Goal: Task Accomplishment & Management: Manage account settings

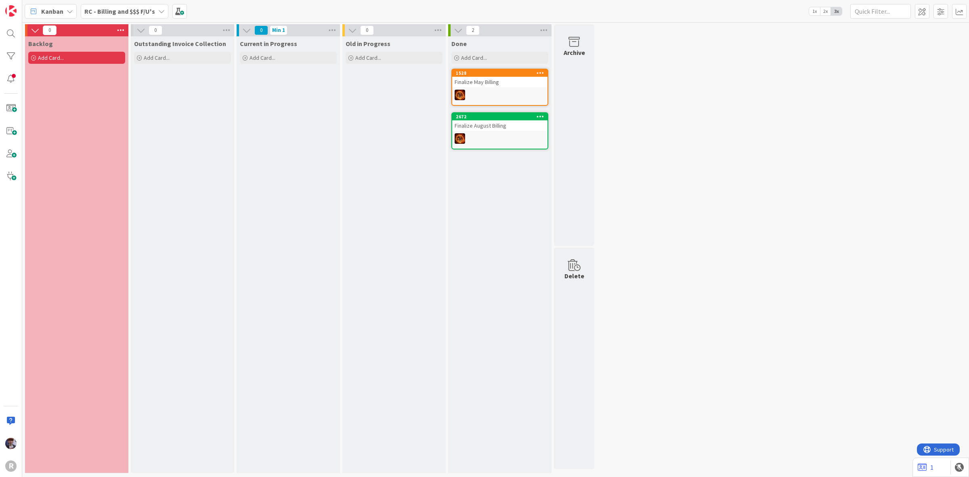
click at [126, 10] on b "RC - Billing and $$$ F/U's" at bounding box center [119, 11] width 71 height 8
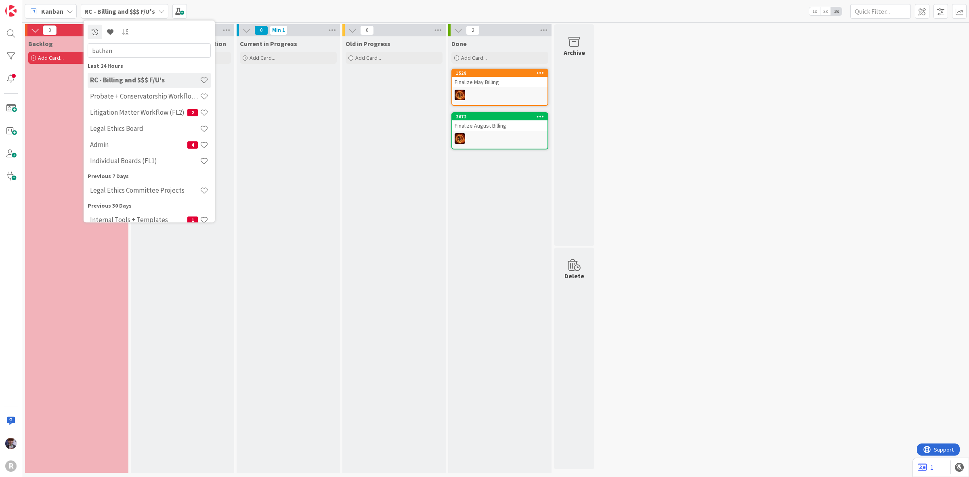
type input "bathan"
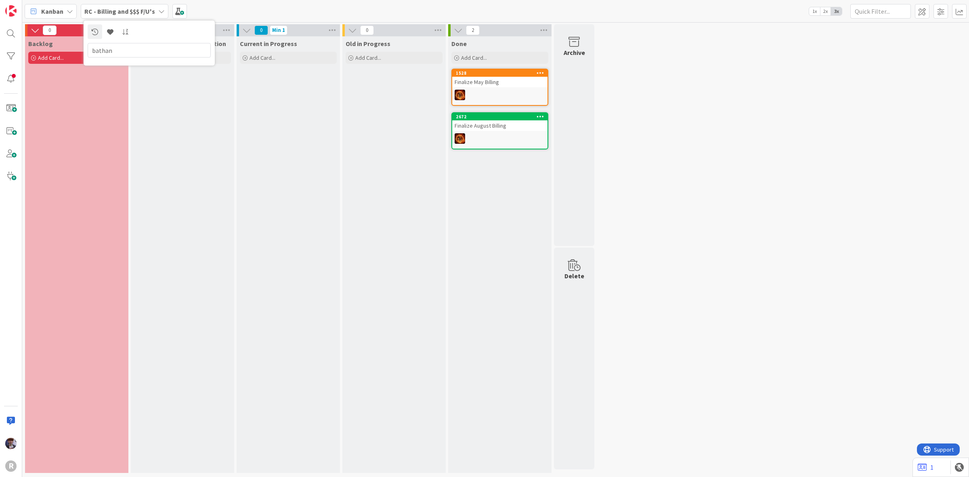
click at [137, 52] on input "bathan" at bounding box center [149, 50] width 123 height 15
click at [101, 13] on b "RC - Billing and $$$ F/U's" at bounding box center [119, 11] width 71 height 8
click at [109, 10] on b "RC - Billing and $$$ F/U's" at bounding box center [119, 11] width 71 height 8
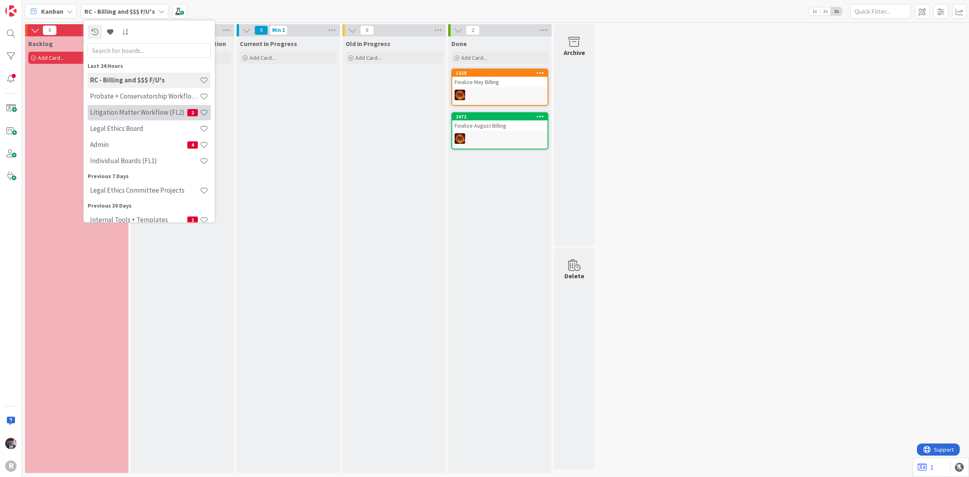
click at [116, 109] on h4 "Litigation Matter Workflow (FL2)" at bounding box center [138, 112] width 97 height 8
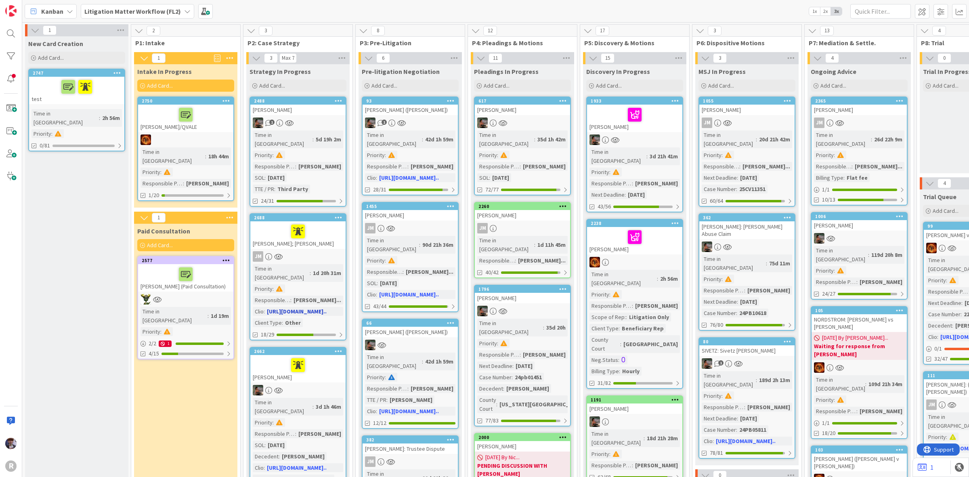
click at [268, 223] on div at bounding box center [298, 231] width 90 height 17
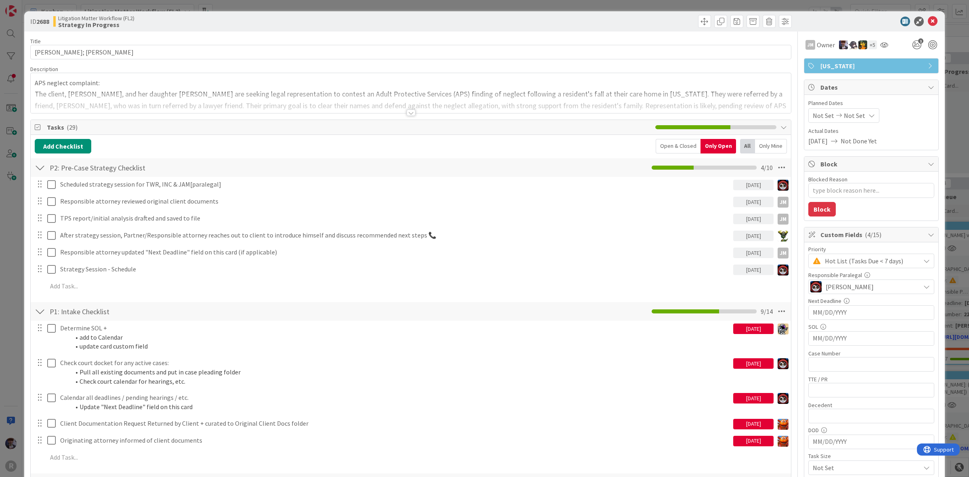
type textarea "x"
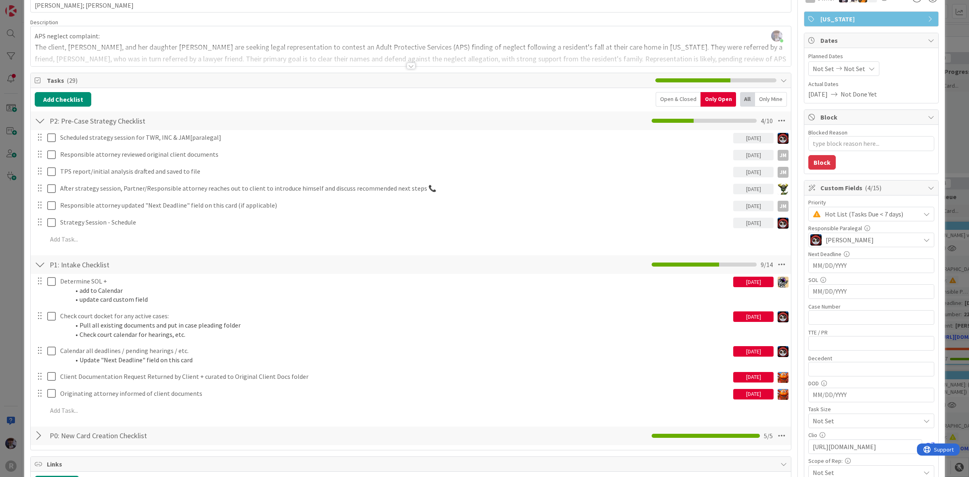
scroll to position [151, 0]
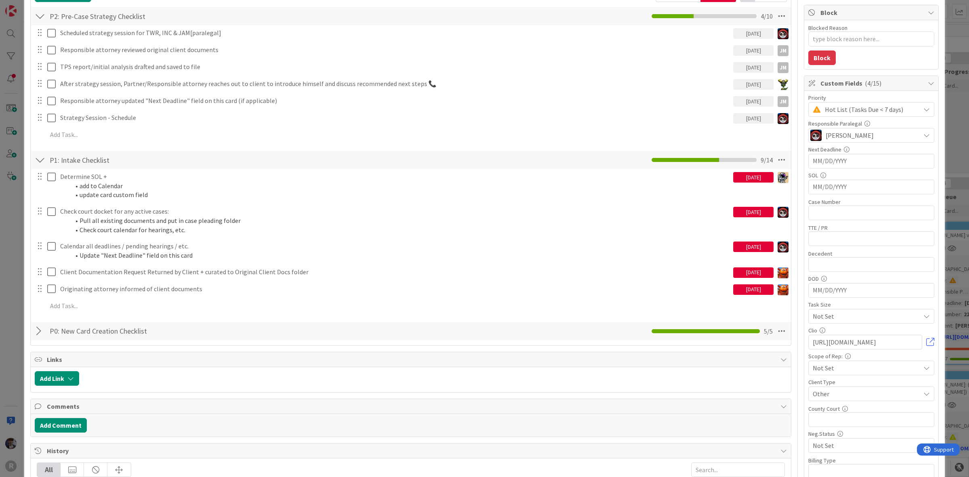
click at [4, 304] on div "ID 2688 Litigation Matter Workflow (FL2) Strategy In Progress Title 14 / 128 AG…" at bounding box center [484, 238] width 969 height 477
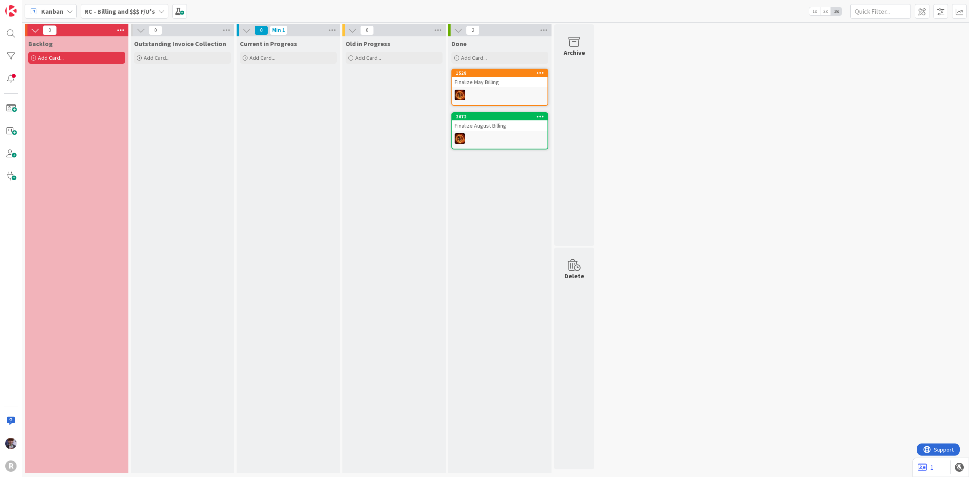
click at [156, 11] on div "RC - Billing and $$$ F/U's" at bounding box center [125, 11] width 88 height 15
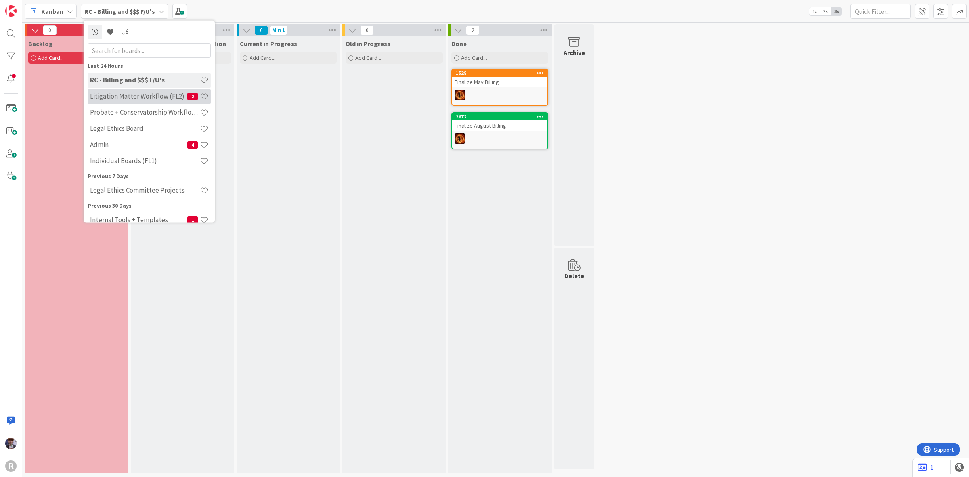
click at [140, 93] on h4 "Litigation Matter Workflow (FL2)" at bounding box center [138, 96] width 97 height 8
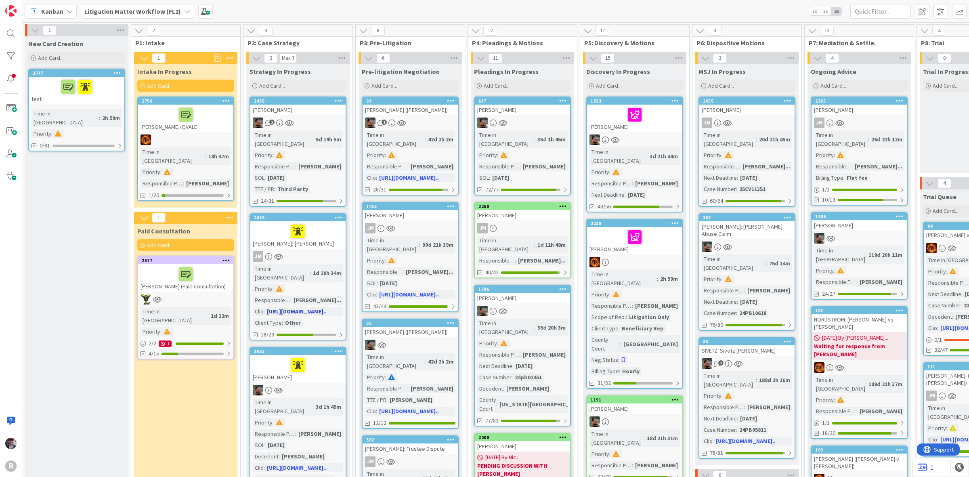
scroll to position [50, 0]
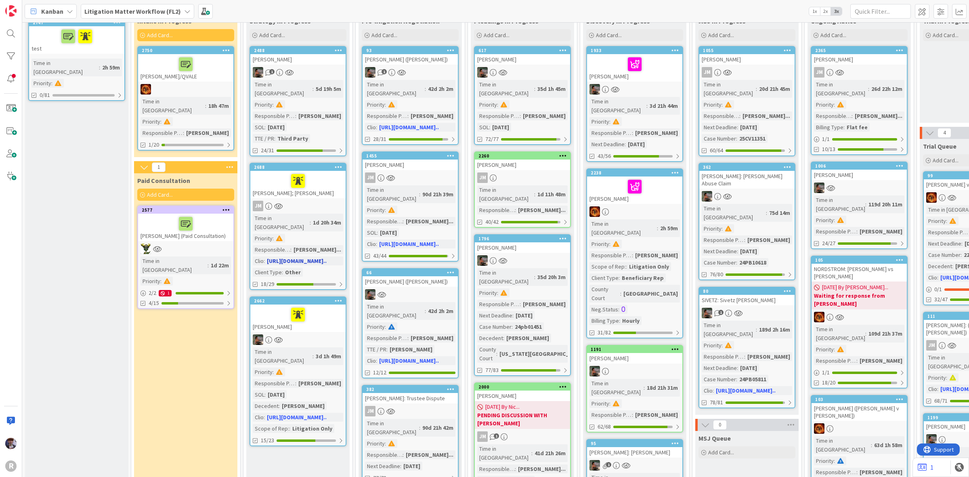
click at [269, 172] on div at bounding box center [298, 180] width 90 height 17
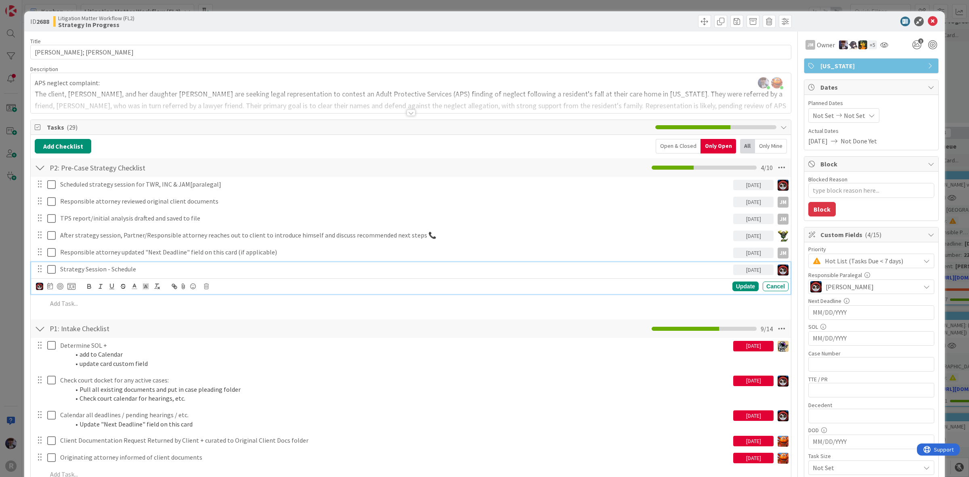
click at [148, 269] on p "Strategy Session - Schedule" at bounding box center [395, 268] width 670 height 9
click at [206, 289] on icon at bounding box center [206, 286] width 5 height 6
click at [220, 322] on div "Delete" at bounding box center [227, 320] width 30 height 15
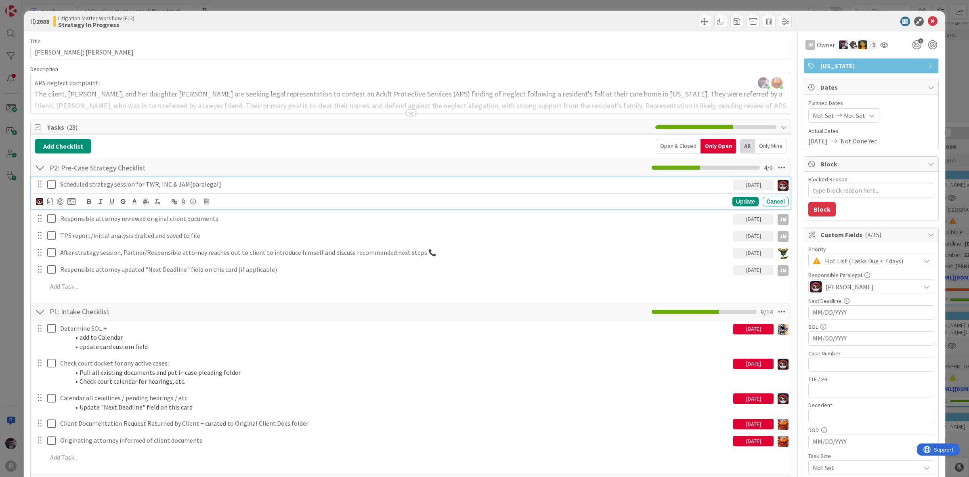
click at [160, 182] on p "Scheduled strategy session for TWR, INC & JAM[paralegal]" at bounding box center [395, 184] width 670 height 9
click at [51, 202] on icon at bounding box center [50, 201] width 6 height 6
type textarea "x"
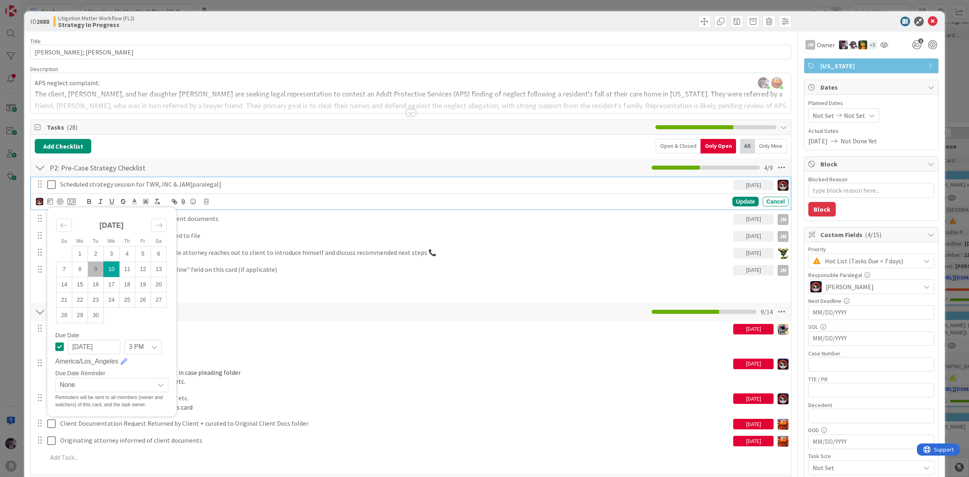
click at [94, 272] on td "9" at bounding box center [96, 268] width 16 height 15
type input "[DATE]"
type textarea "x"
click at [735, 199] on div "Update" at bounding box center [745, 202] width 26 height 10
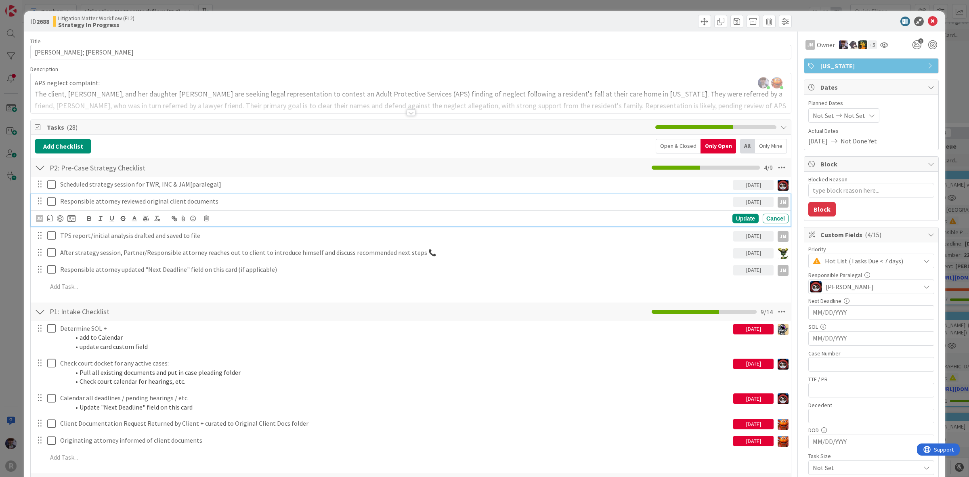
click at [274, 199] on p "Responsible attorney reviewed original client documents" at bounding box center [395, 201] width 670 height 9
click at [26, 290] on div "ID 2688 Litigation Matter Workflow (FL2) Strategy In Progress Title 14 / 128 AG…" at bounding box center [484, 430] width 920 height 838
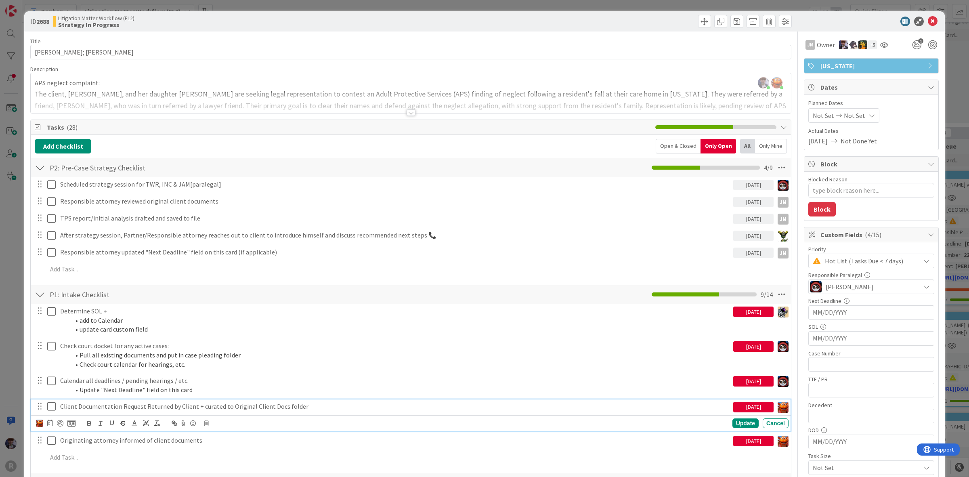
click at [69, 410] on p "Client Documentation Request Returned by Client + curated to Original Client Do…" at bounding box center [395, 406] width 670 height 9
click at [51, 425] on icon at bounding box center [50, 422] width 6 height 6
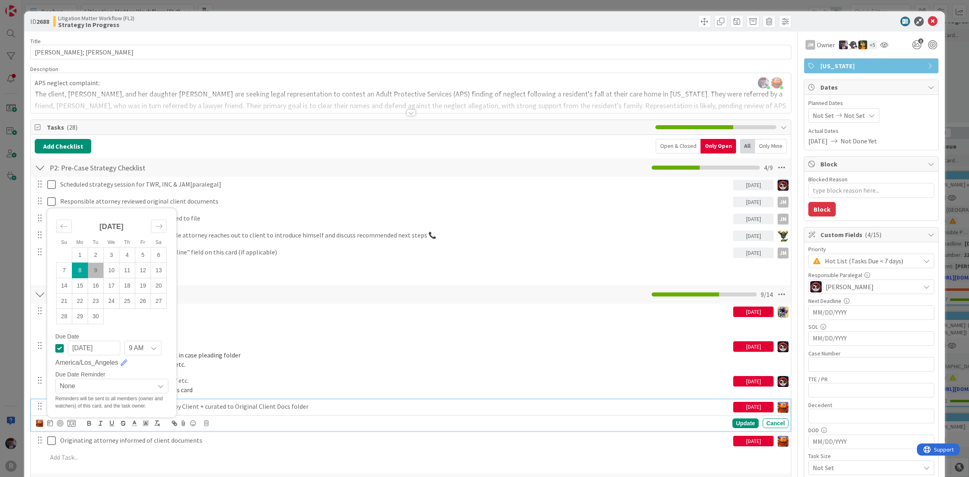
click at [94, 268] on td "9" at bounding box center [96, 270] width 16 height 15
type input "[DATE]"
type textarea "x"
click at [94, 438] on p "Originating attorney informed of client documents" at bounding box center [395, 440] width 670 height 9
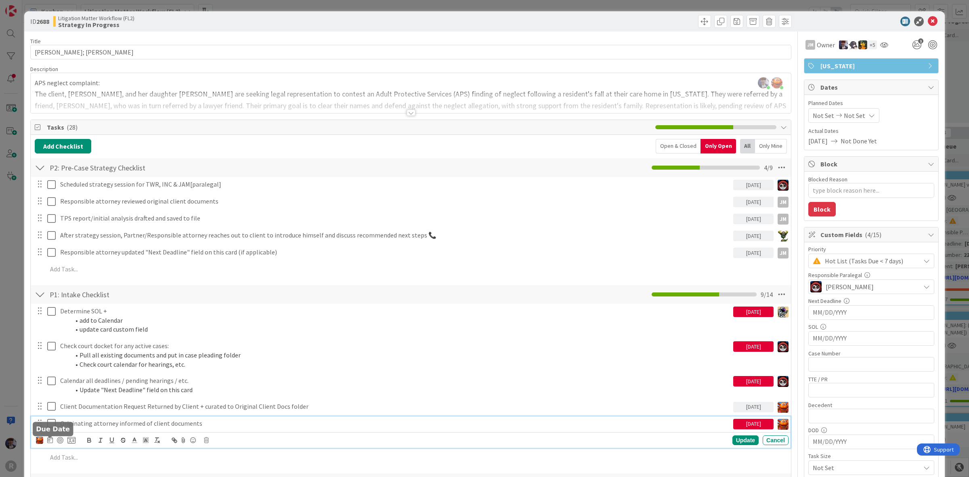
click at [52, 439] on icon at bounding box center [50, 439] width 6 height 6
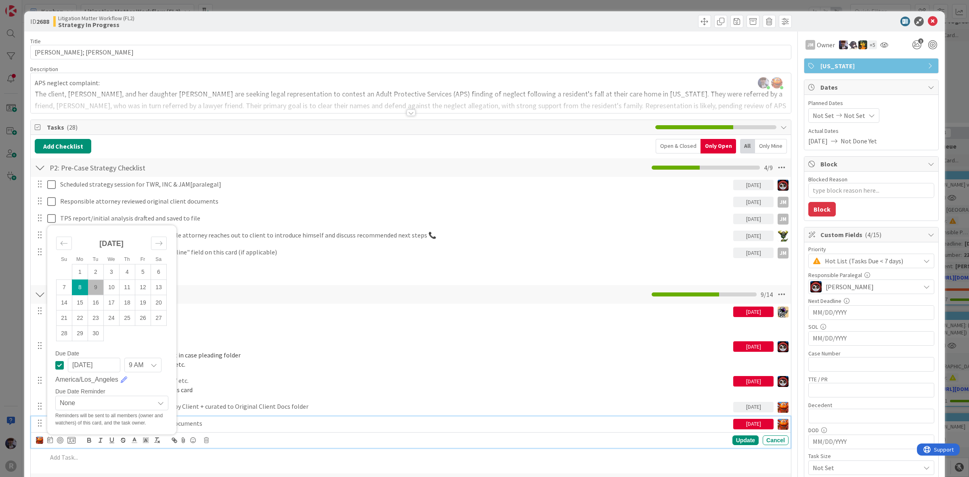
click at [95, 289] on td "9" at bounding box center [96, 287] width 16 height 15
type input "[DATE]"
click at [744, 442] on div "Update" at bounding box center [745, 440] width 26 height 10
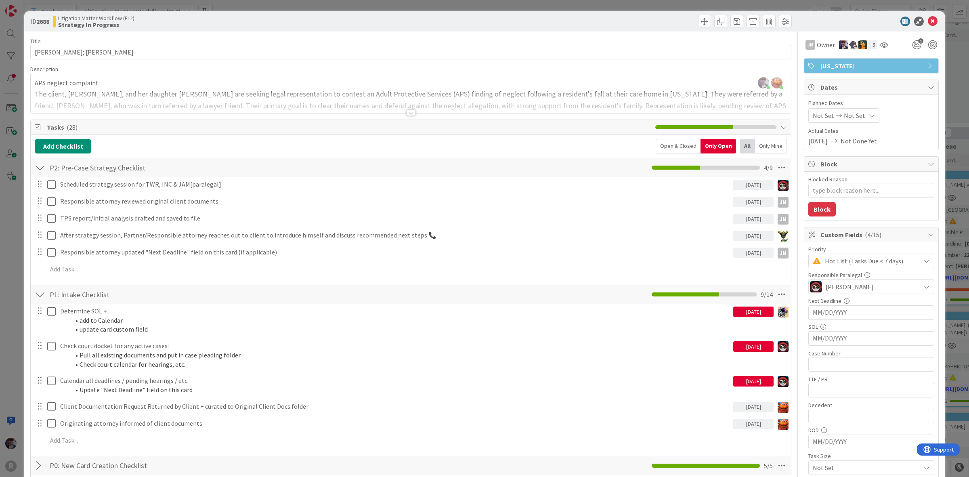
click at [947, 93] on div "ID 2688 Litigation Matter Workflow (FL2) Strategy In Progress Title 14 / 128 AG…" at bounding box center [484, 238] width 969 height 477
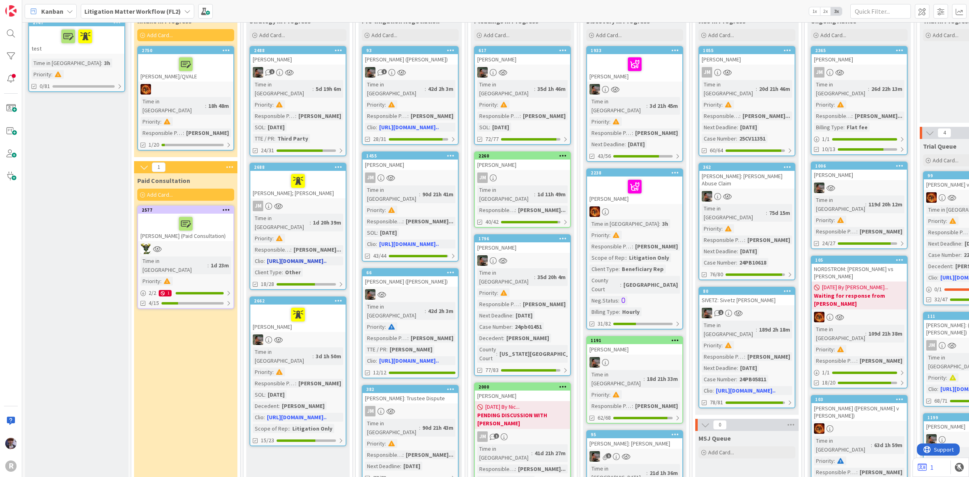
click at [274, 178] on div at bounding box center [298, 180] width 90 height 17
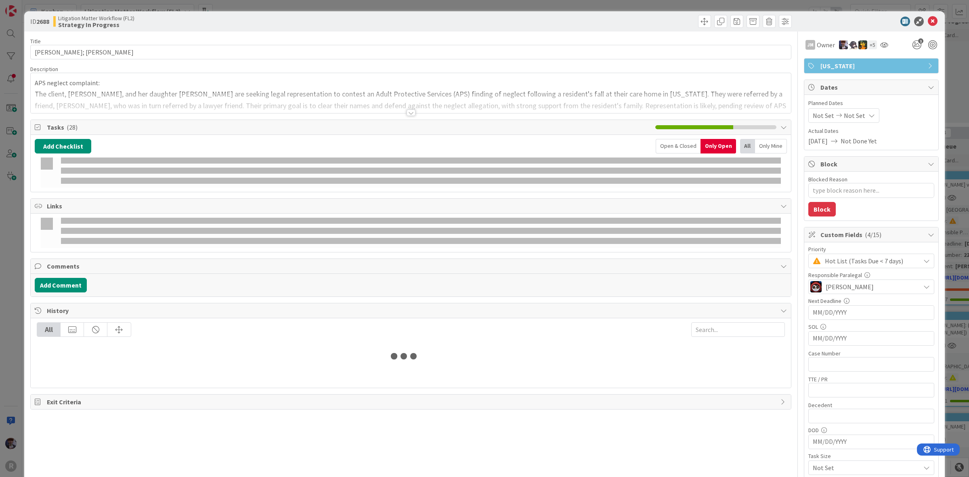
type textarea "x"
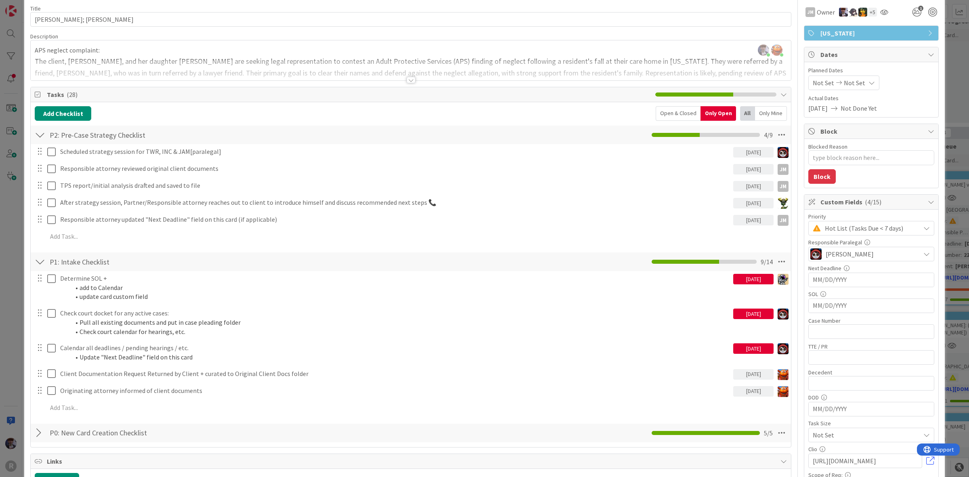
scroll to position [50, 0]
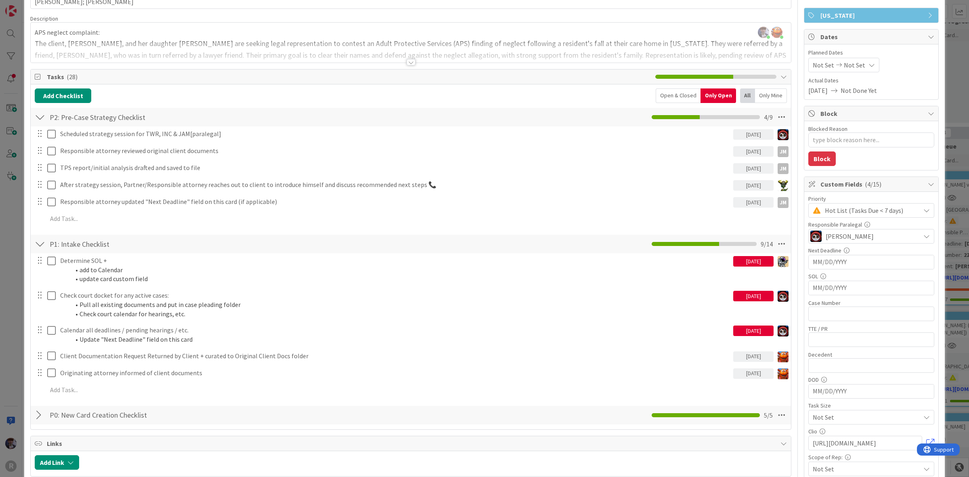
click at [10, 295] on div "ID 2688 Litigation Matter Workflow (FL2) Strategy In Progress Title 14 / 128 AG…" at bounding box center [484, 238] width 969 height 477
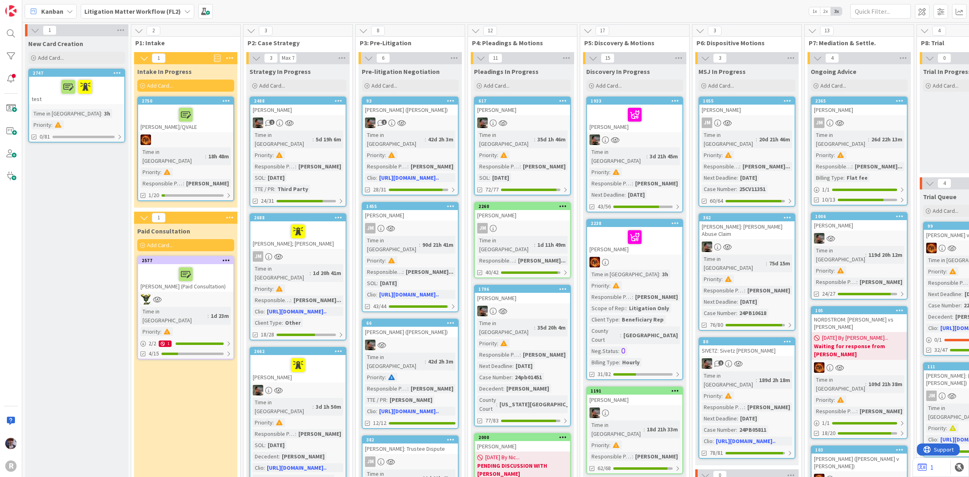
click at [139, 13] on b "Litigation Matter Workflow (FL2)" at bounding box center [132, 11] width 96 height 8
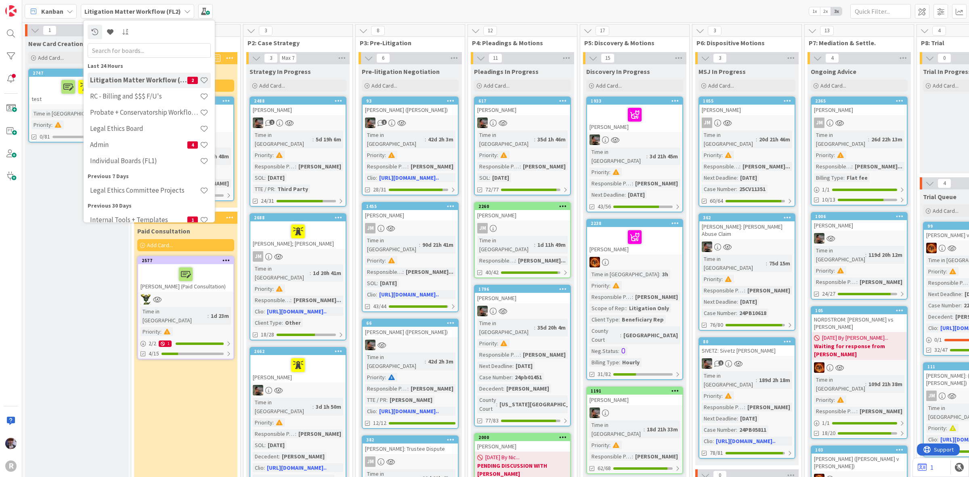
click at [120, 140] on h4 "Admin" at bounding box center [138, 144] width 97 height 8
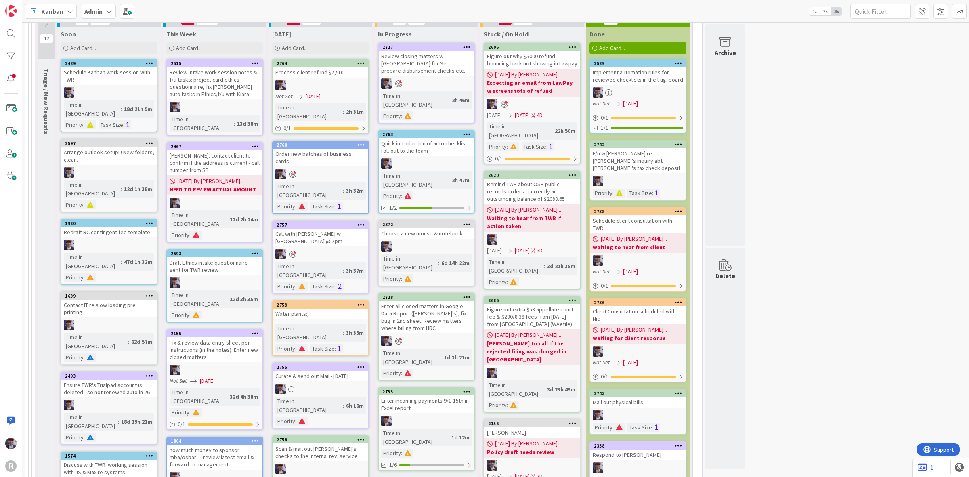
scroll to position [37, 0]
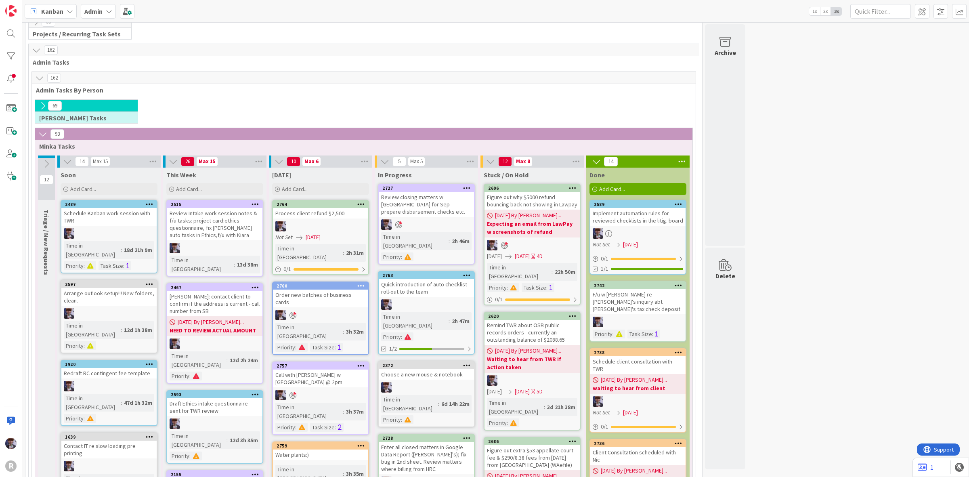
click at [99, 7] on b "Admin" at bounding box center [93, 11] width 18 height 8
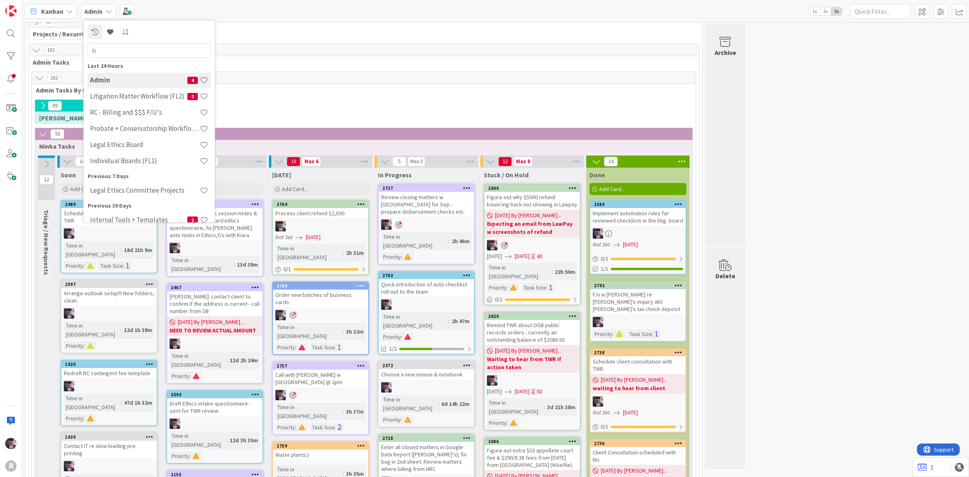
type input "l"
click at [298, 105] on div "69 Kelly Tasks" at bounding box center [364, 113] width 660 height 28
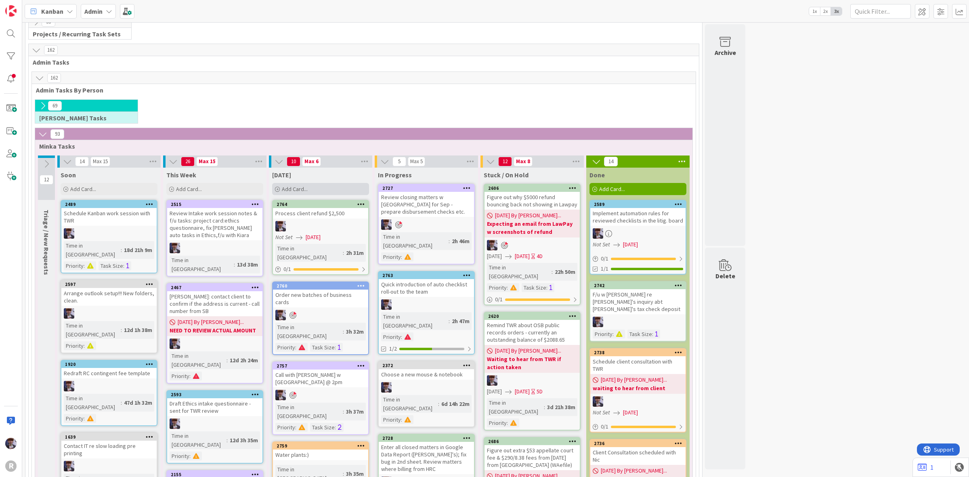
click at [287, 195] on div "Add Card..." at bounding box center [320, 189] width 97 height 12
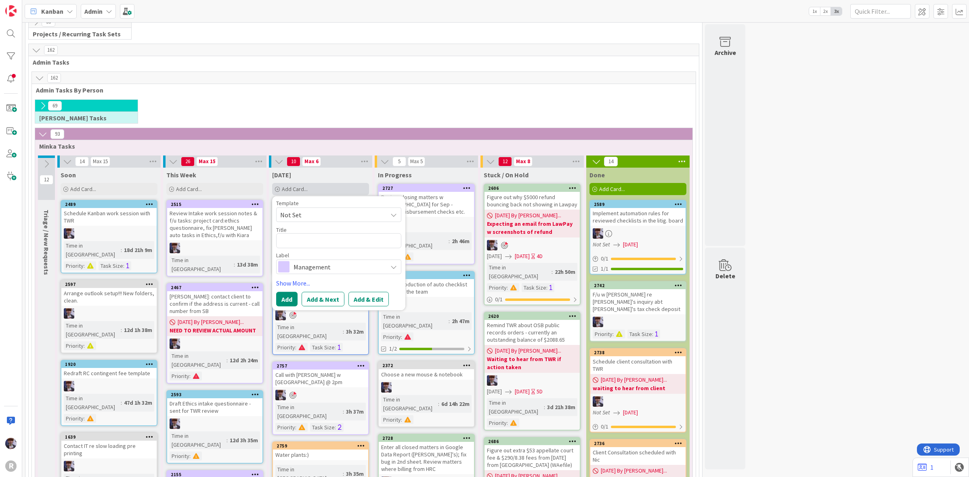
type textarea "x"
type textarea "C"
type textarea "x"
type textarea "Ca"
type textarea "x"
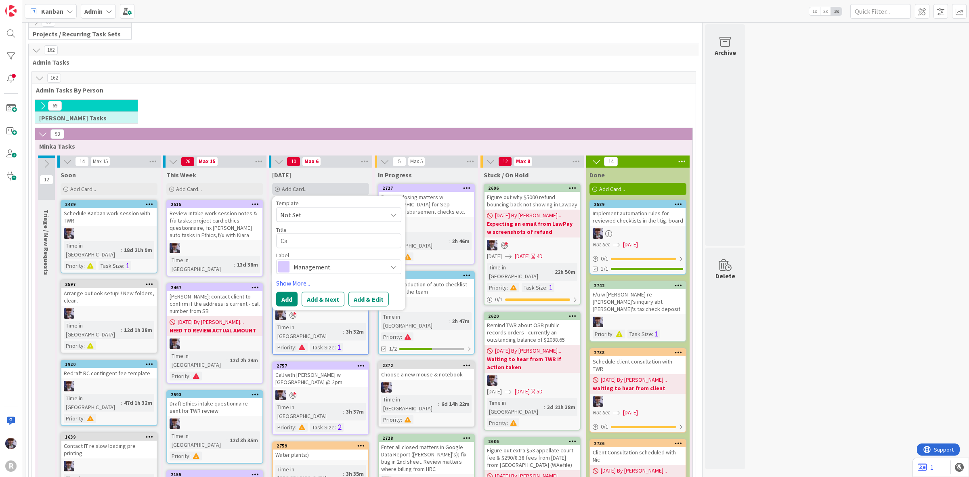
type textarea "Cal"
type textarea "x"
type textarea "Call"
type textarea "x"
type textarea "Call"
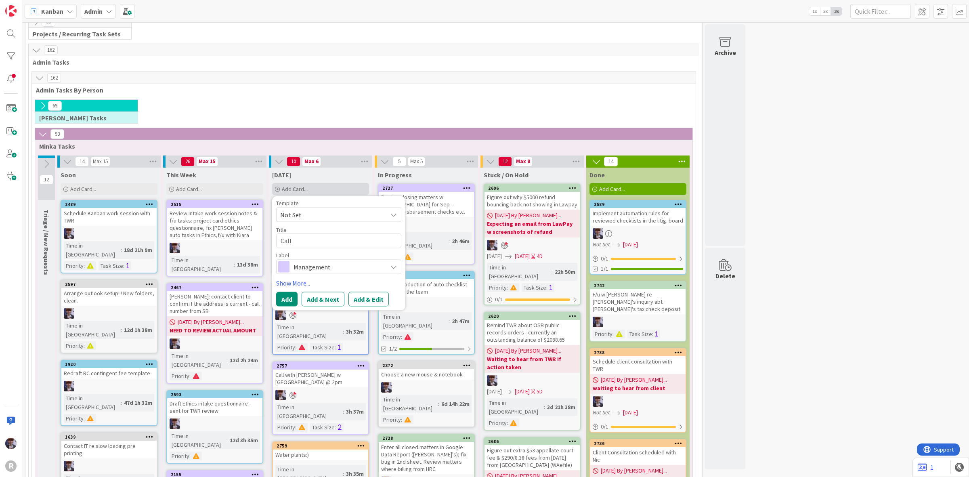
type textarea "x"
type textarea "Call S"
type textarea "x"
type textarea "Call Sh"
type textarea "x"
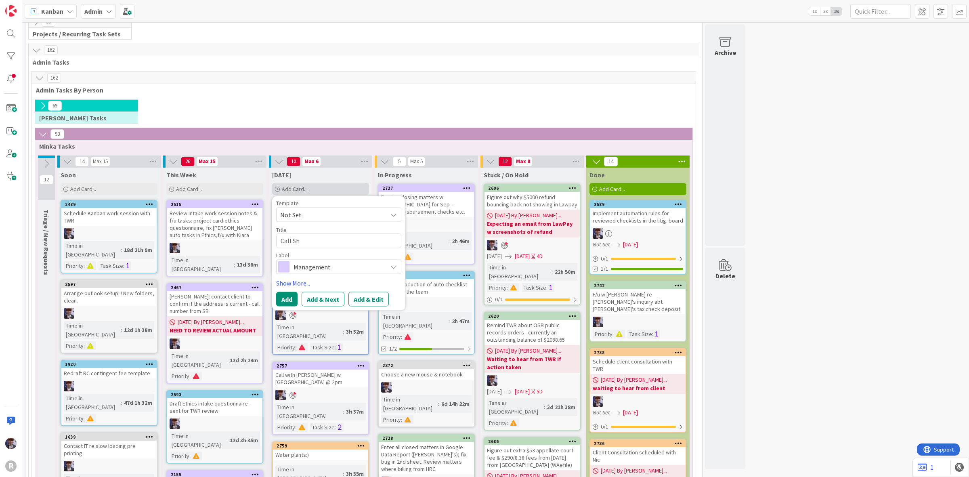
type textarea "Call Sha"
type textarea "x"
type textarea "Call Shaw"
type textarea "x"
type textarea "Call Shaws"
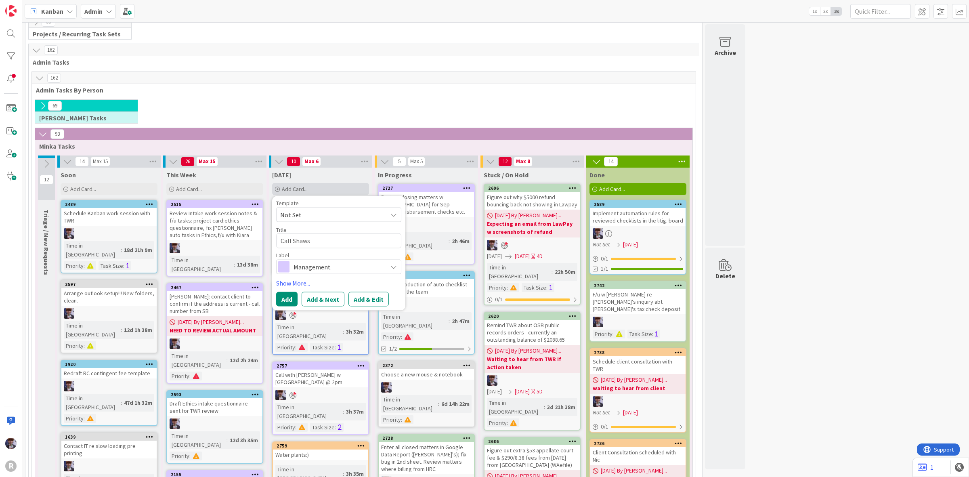
type textarea "x"
type textarea "Call Shaws"
type textarea "x"
type textarea "Call Shaws -"
type textarea "x"
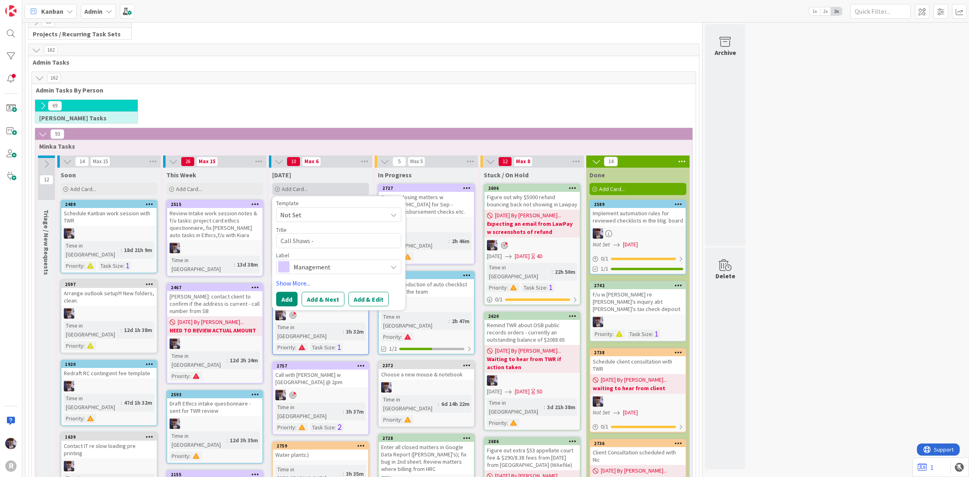
type textarea "Call Shaws -"
type textarea "x"
type textarea "Call Shaws - s"
type textarea "x"
type textarea "Call Shaws - se"
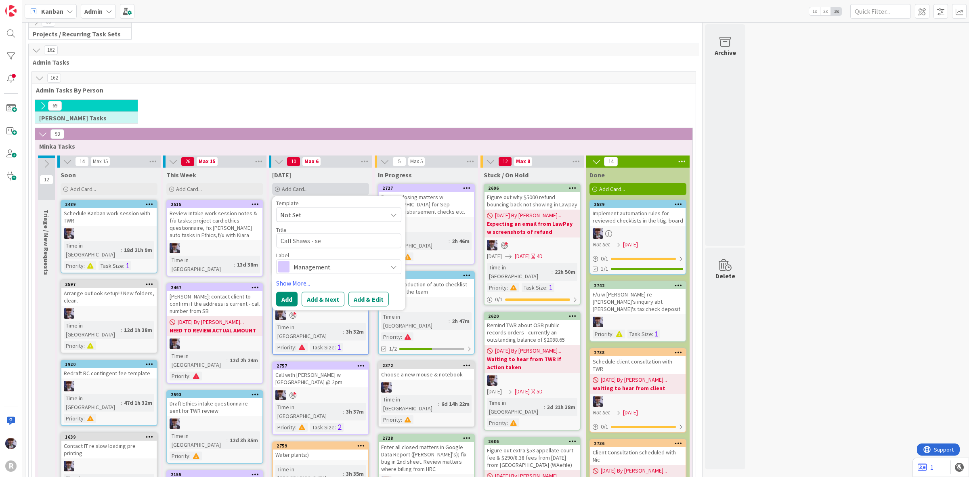
type textarea "x"
type textarea "Call Shaws - sen"
type textarea "x"
type textarea "Call Shaws - send"
type textarea "x"
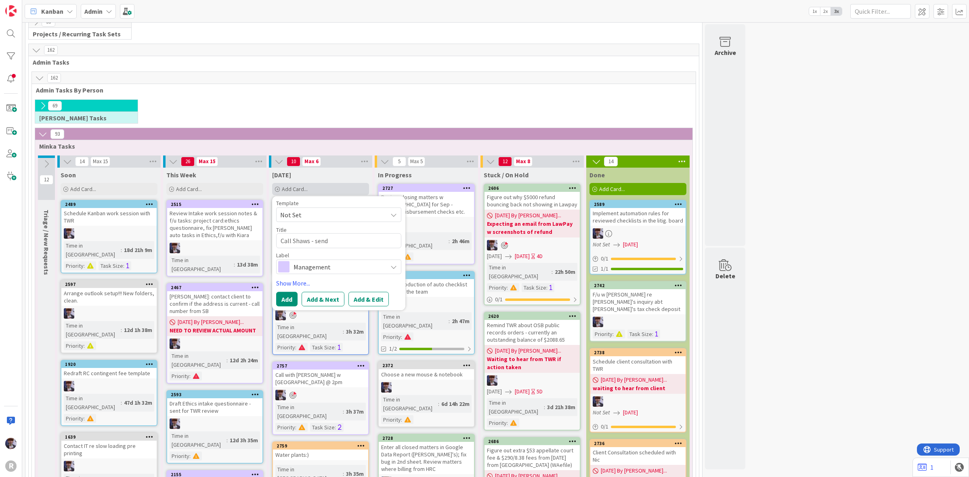
type textarea "Call Shaws - send"
type textarea "x"
type textarea "Call Shaws - send p"
type textarea "x"
type textarea "Call Shaws - send pa"
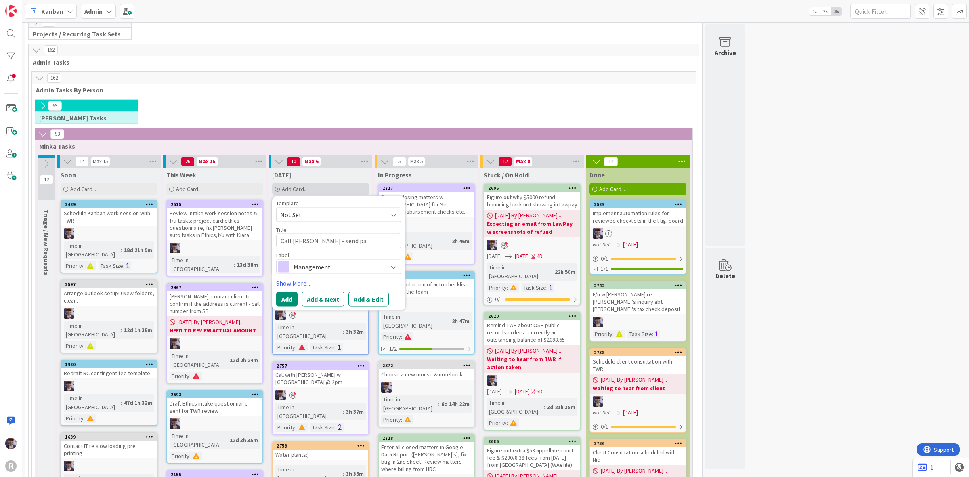
type textarea "x"
type textarea "Call Shaws - send pay"
type textarea "x"
type textarea "Call Shaws - send paym"
type textarea "x"
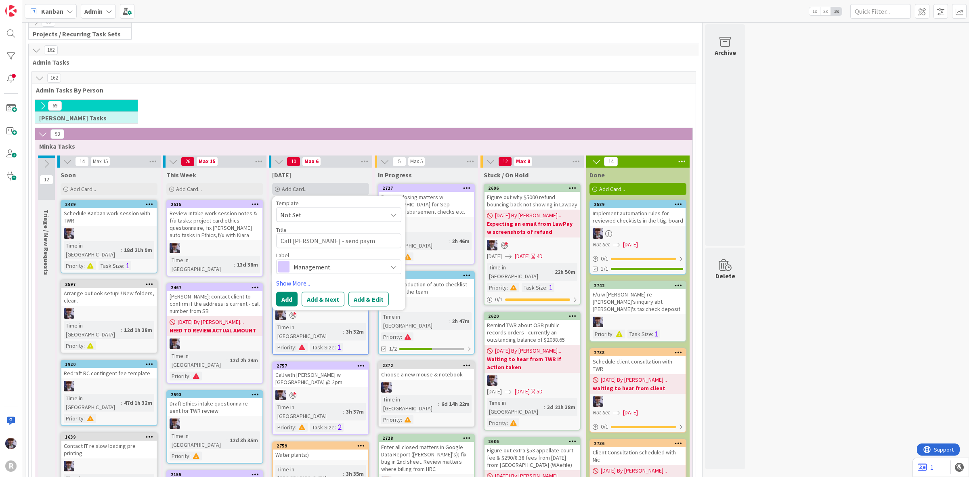
type textarea "Call Shaws - send payme"
type textarea "x"
type textarea "Call Shaws - send paymen"
type textarea "x"
type textarea "Call Shaws - send payment"
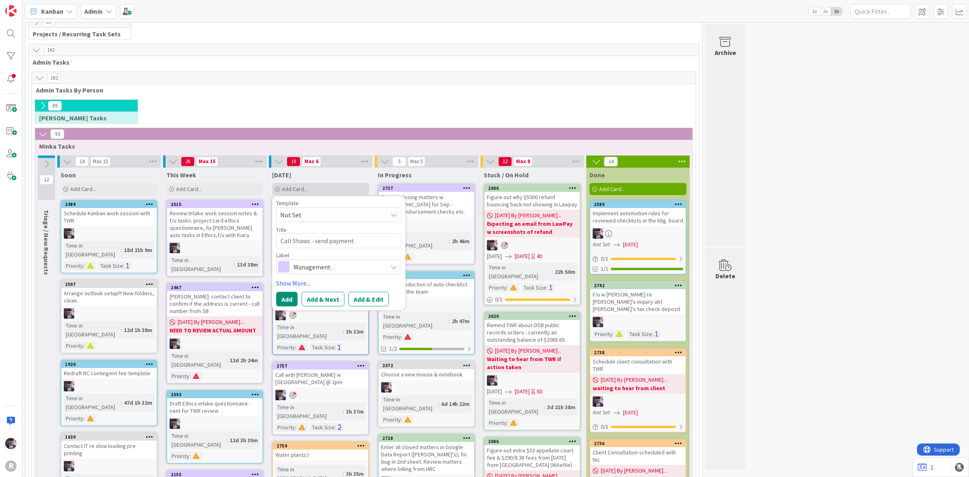
type textarea "x"
type textarea "Call Shaws - send payment h"
type textarea "x"
type textarea "Call Shaws - send payment hi"
type textarea "x"
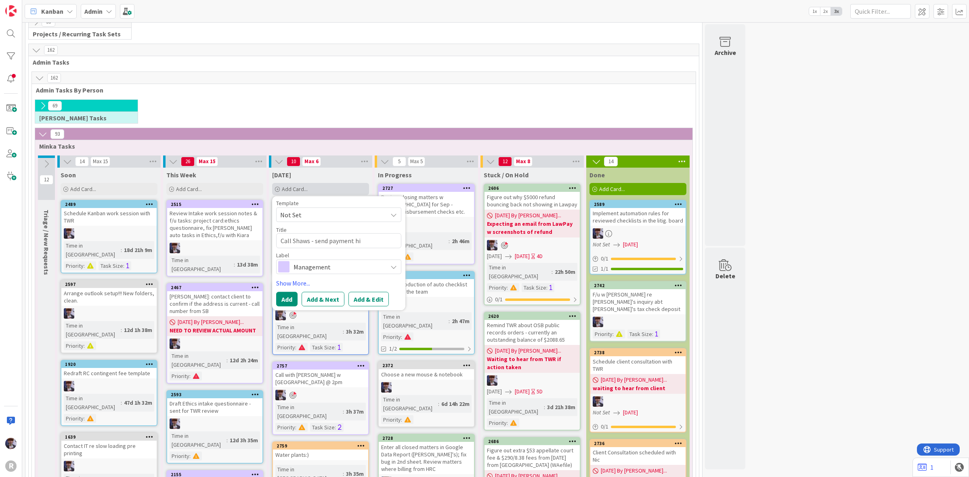
type textarea "Call Shaws - send payment his"
type textarea "x"
type textarea "Call Shaws - send payment hist"
type textarea "x"
type textarea "Call Shaws - send payment histo"
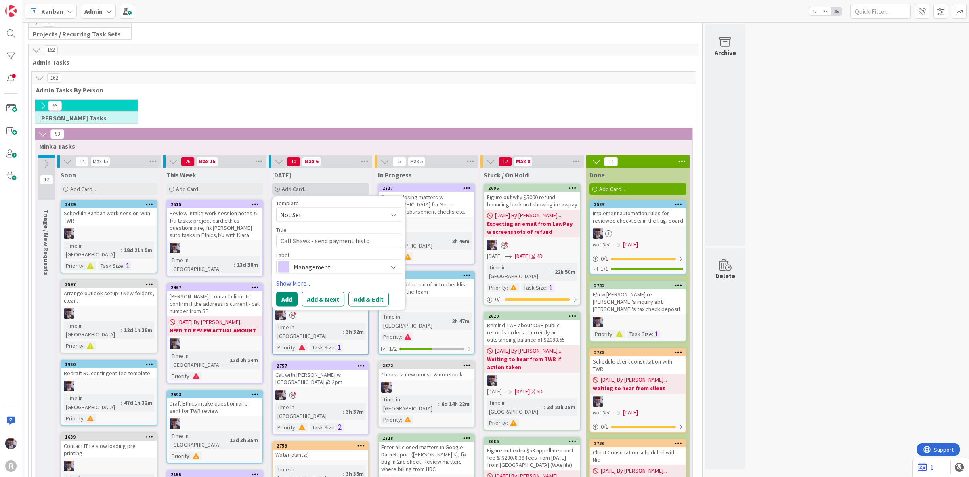
type textarea "x"
type textarea "Call Shaws - send payment histor"
type textarea "x"
type textarea "Call Shaws - send payment history"
type textarea "x"
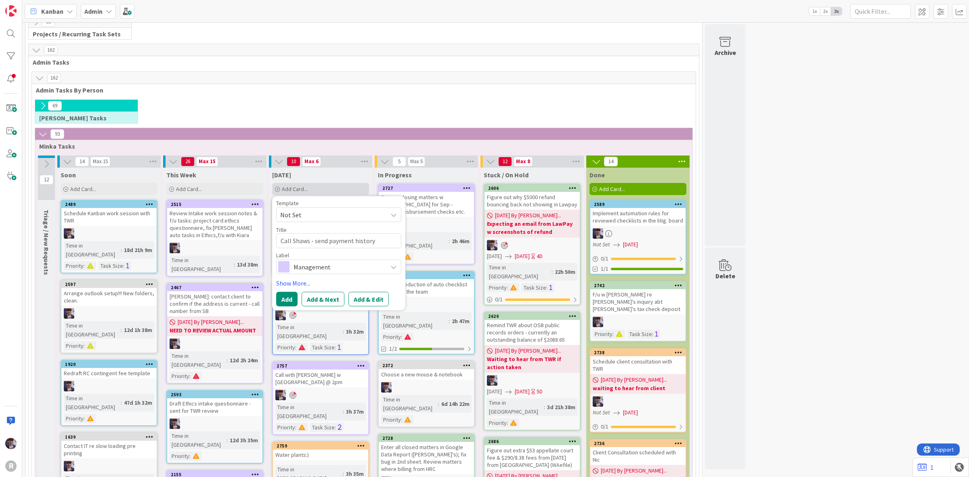
type textarea "Call Shaws - send payment history"
click at [312, 240] on textarea "Call Shaws - send payment history" at bounding box center [338, 240] width 125 height 15
type textarea "x"
type textarea "Call Shaws r- send payment history"
type textarea "x"
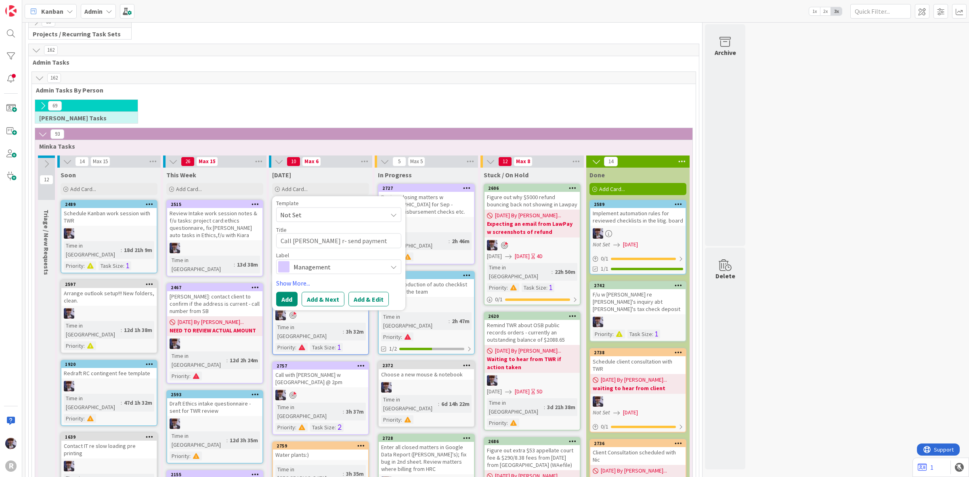
type textarea "Call Shaws re- send payment history"
type textarea "x"
type textarea "Call Shaws re - send payment history"
type textarea "x"
type textarea "Call Shaws re c- send payment history"
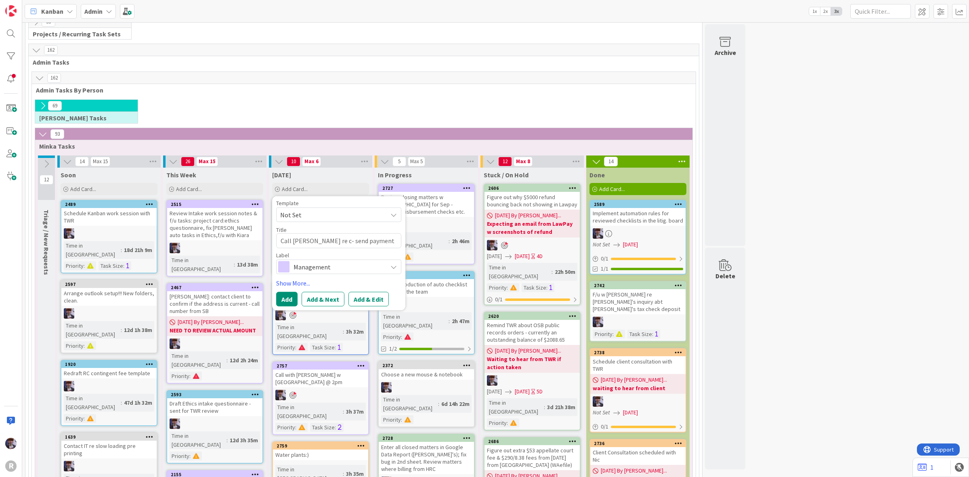
type textarea "x"
type textarea "Call Shaws re ch- send payment history"
type textarea "x"
type textarea "Call Shaws re che- send payment history"
type textarea "x"
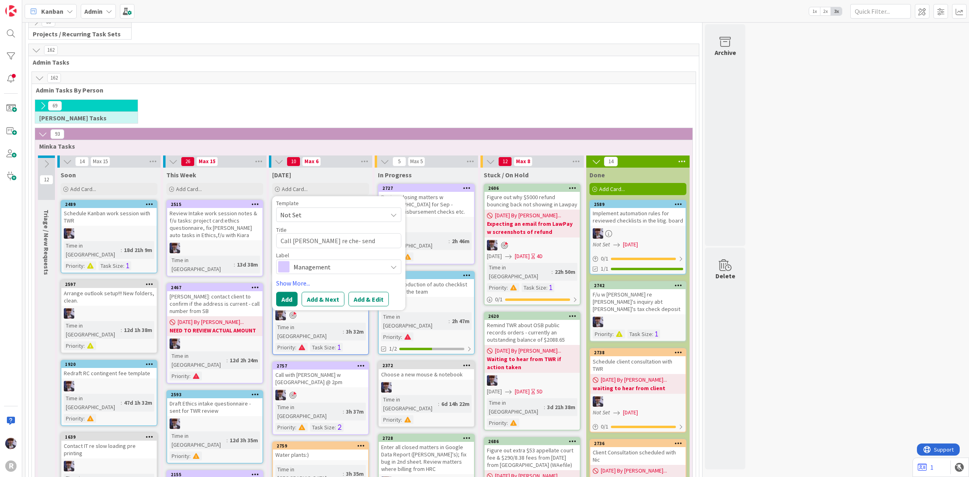
type textarea "Call Shaws re chec- send payment history"
type textarea "x"
type textarea "Call Shaws re check- send payment history"
type textarea "x"
type textarea "Call Shaws re check - send payment history"
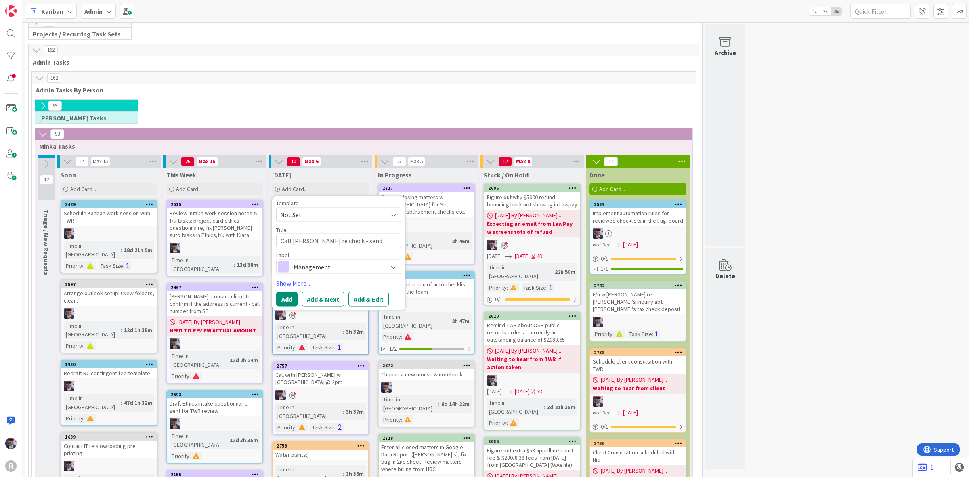
type textarea "x"
type textarea "Call Shaws re check- send payment history"
type textarea "x"
type textarea "Call Shaws re chec- send payment history"
type textarea "x"
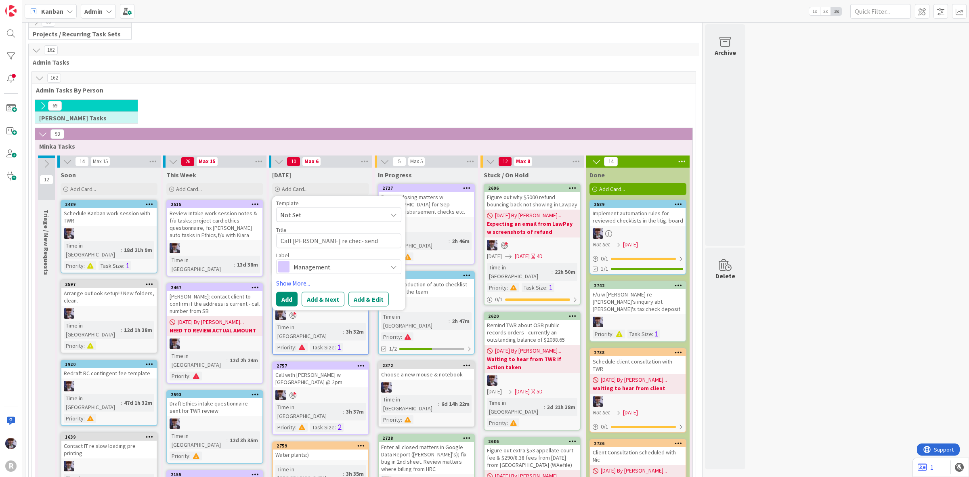
type textarea "Call Shaws re che- send payment history"
type textarea "x"
type textarea "Call Shaws re ch- send payment history"
type textarea "x"
type textarea "Call Shaws re c- send payment history"
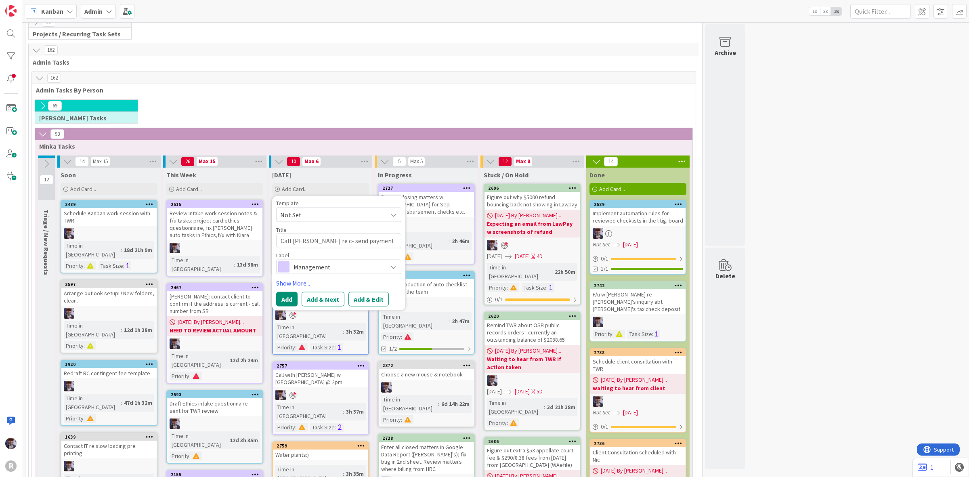
type textarea "x"
type textarea "Call Shaws re - send payment history"
type textarea "x"
type textarea "Call Shaws re - send payment history"
type textarea "x"
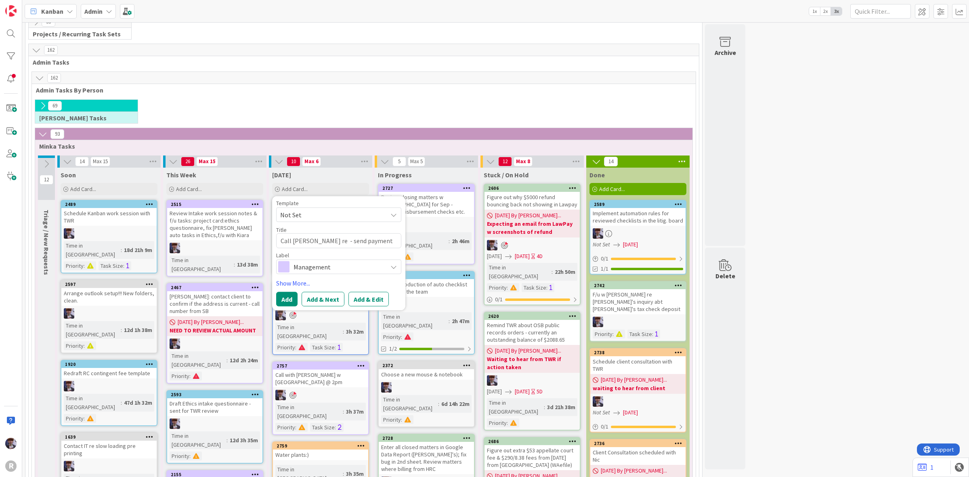
type textarea "Call Shaws re t- send payment history"
type textarea "x"
type textarea "Call Shaws re tr- send payment history"
type textarea "x"
type textarea "Call Shaws re tru- send payment history"
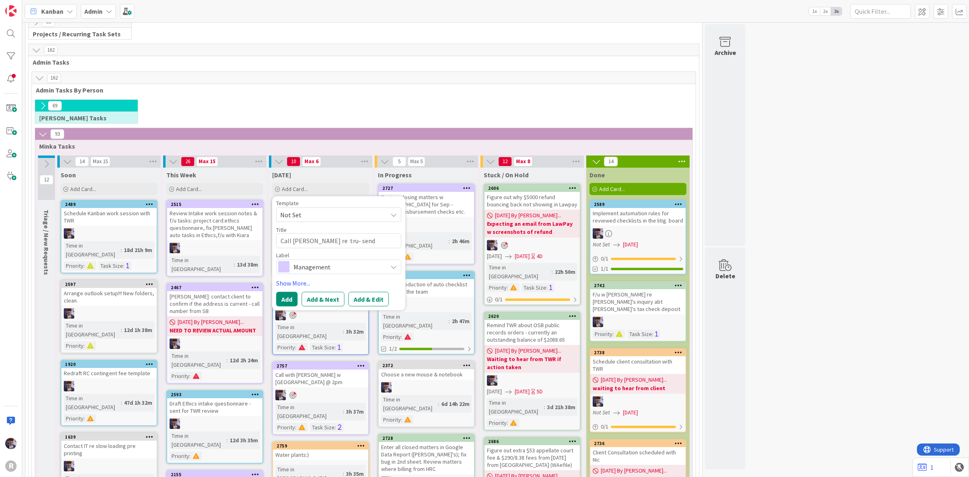
type textarea "x"
type textarea "Call Shaws re trus- send payment history"
type textarea "x"
type textarea "Call Shaws re trust- send payment history"
type textarea "x"
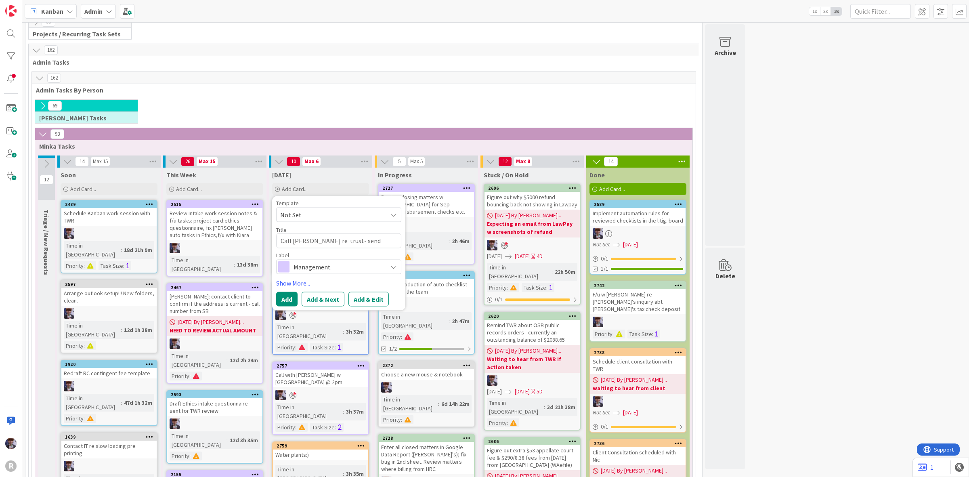
type textarea "Call Shaws re trust - send payment history"
type textarea "x"
type textarea "Call Shaws re trust d- send payment history"
type textarea "x"
type textarea "Call Shaws re trust di- send payment history"
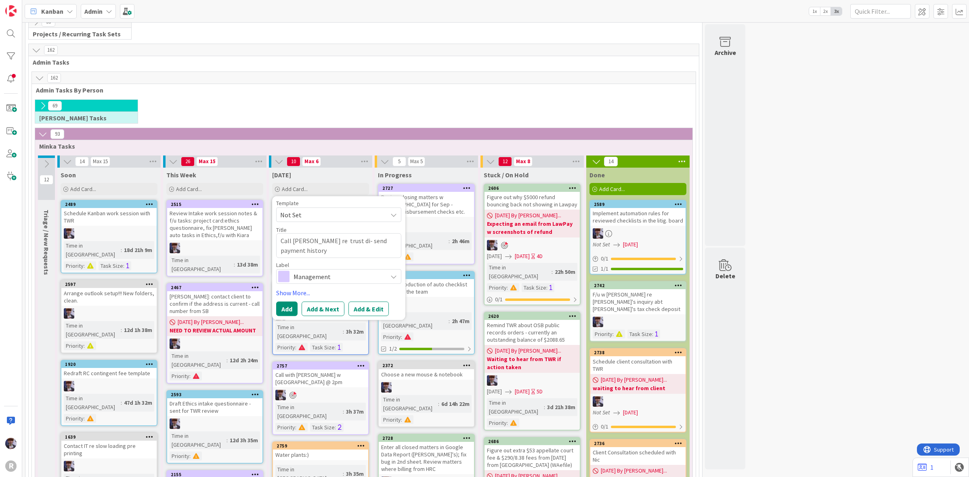
type textarea "x"
type textarea "Call Shaws re trust dis- send payment history"
type textarea "x"
type textarea "Call Shaws re trust disb- send payment history"
type textarea "x"
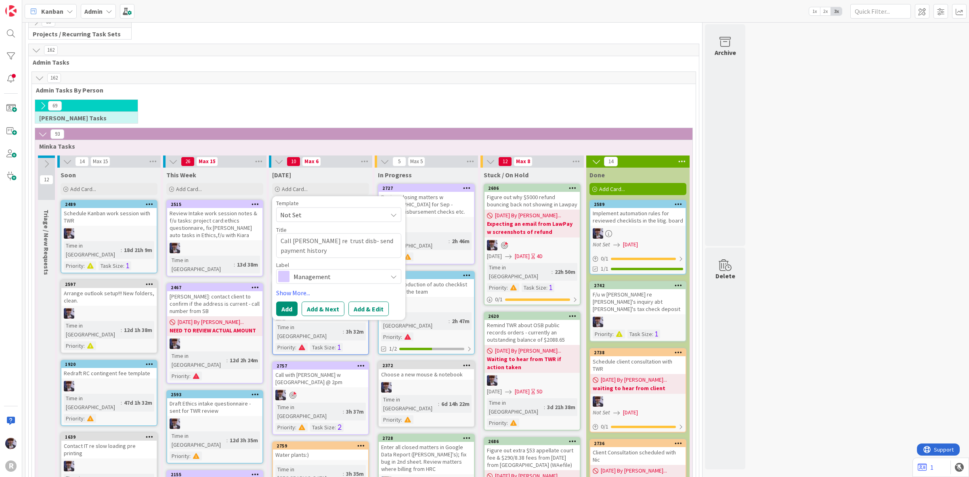
type textarea "Call Shaws re trust disbu- send payment history"
type textarea "x"
type textarea "Call Shaws re trust disbur- send payment history"
type textarea "x"
type textarea "Call Shaws re trust disburs- send payment history"
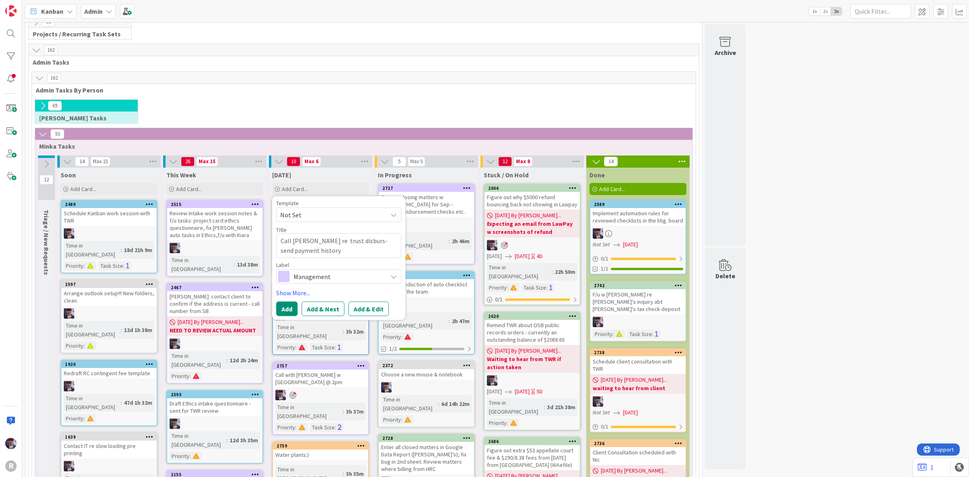
type textarea "x"
type textarea "Call Shaws re trust disbursem- send payment history"
type textarea "x"
type textarea "Call Shaws re trust disburseme- send payment history"
type textarea "x"
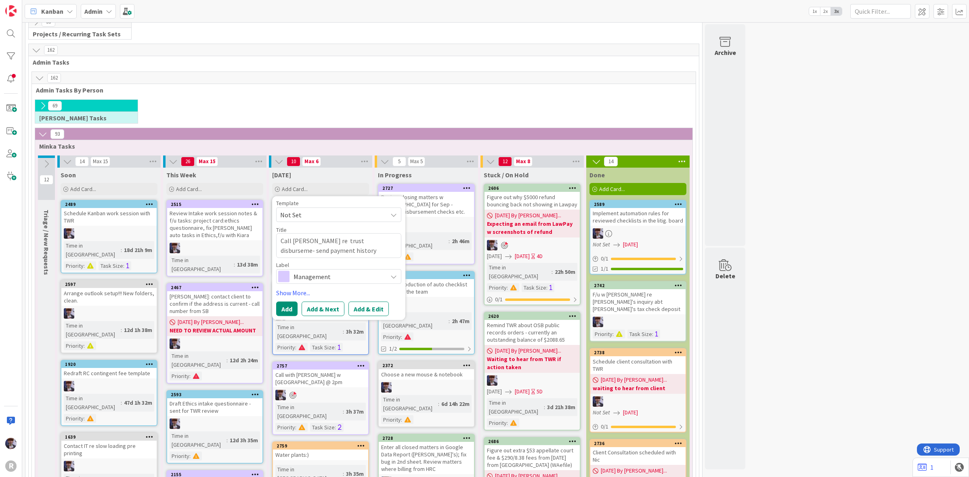
type textarea "Call Shaws re trust disbursemen- send payment history"
type textarea "x"
type textarea "Call Shaws re trust disbursement- send payment history"
type textarea "x"
type textarea "Call Shaws re trust disbursement - send payment history"
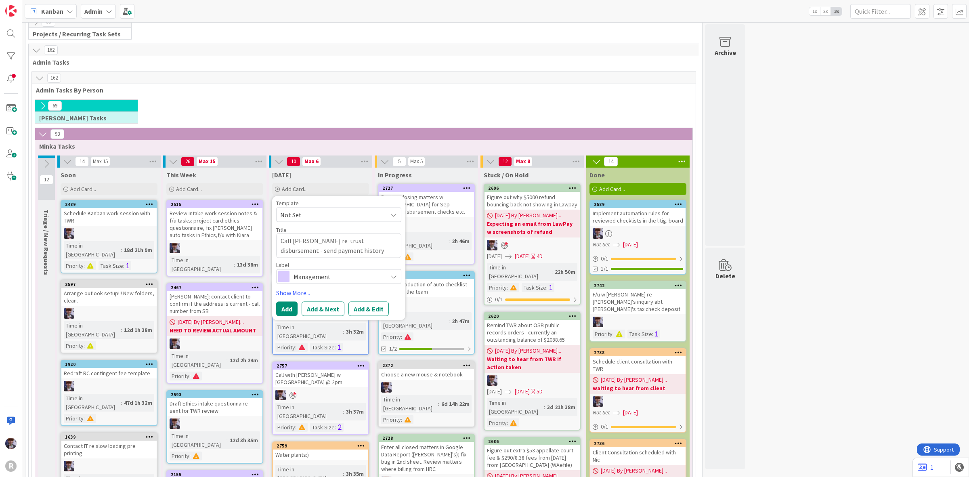
type textarea "x"
type textarea "Call Shaws re trust disbursement c- send payment history"
type textarea "x"
type textarea "Call Shaws re trust disbursement ch- send payment history"
type textarea "x"
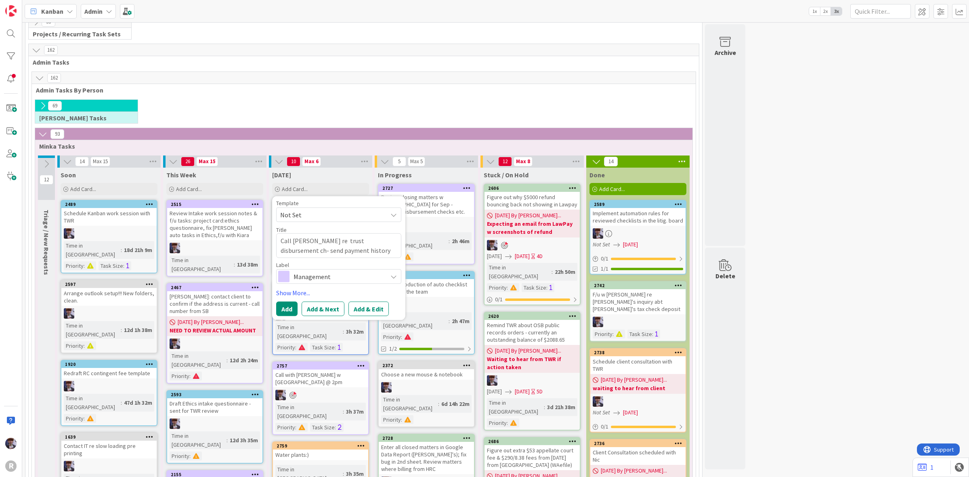
type textarea "Call Shaws re trust disbursement che- send payment history"
type textarea "x"
type textarea "Call Shaws re trust disbursement chec- send payment history"
type textarea "x"
type textarea "Call Shaws re trust disbursement check- send payment history"
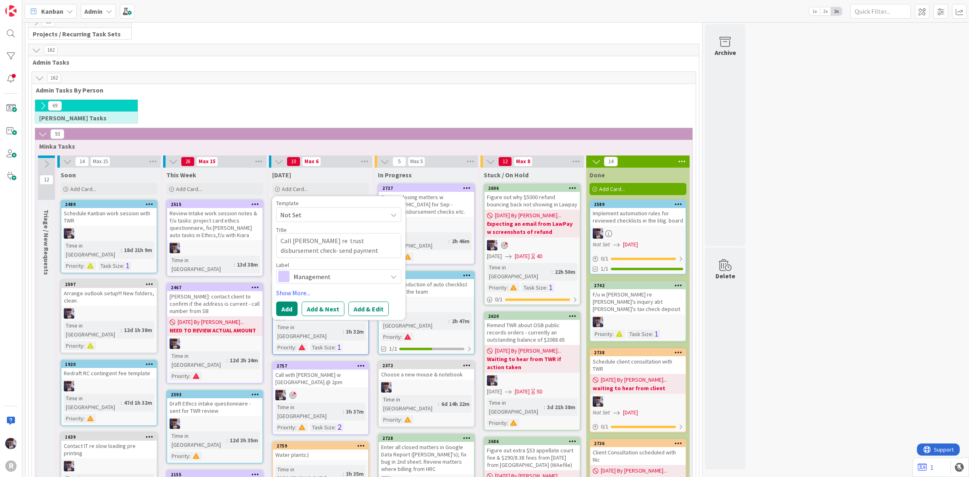
type textarea "x"
type textarea "Call Shaws re trust disbursement check - send payment history"
type textarea "x"
type textarea "Call Shaws re trust disbursement check d- send payment history"
type textarea "x"
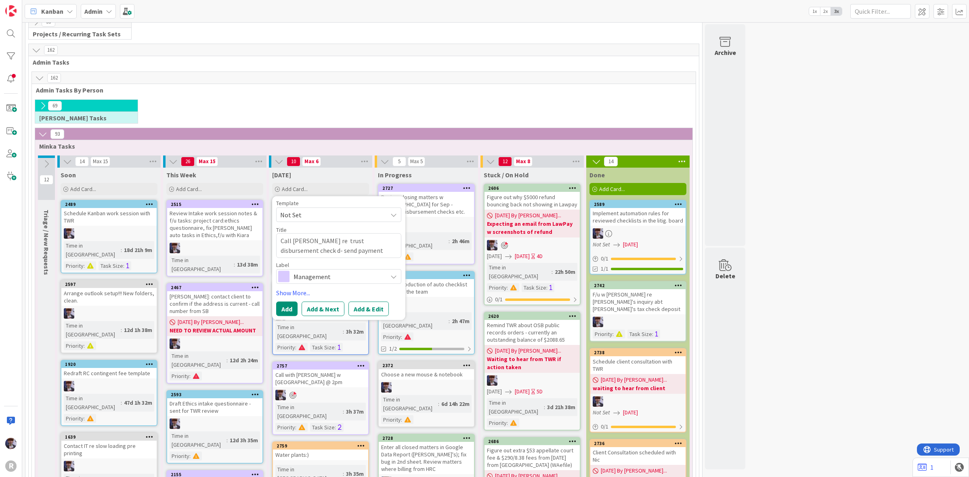
type textarea "Call Shaws re trust disbursement check de- send payment history"
type textarea "x"
type textarea "Call Shaws re trust disbursement check del- send payment history"
type textarea "x"
type textarea "Call Shaws re trust disbursement check deli- send payment history"
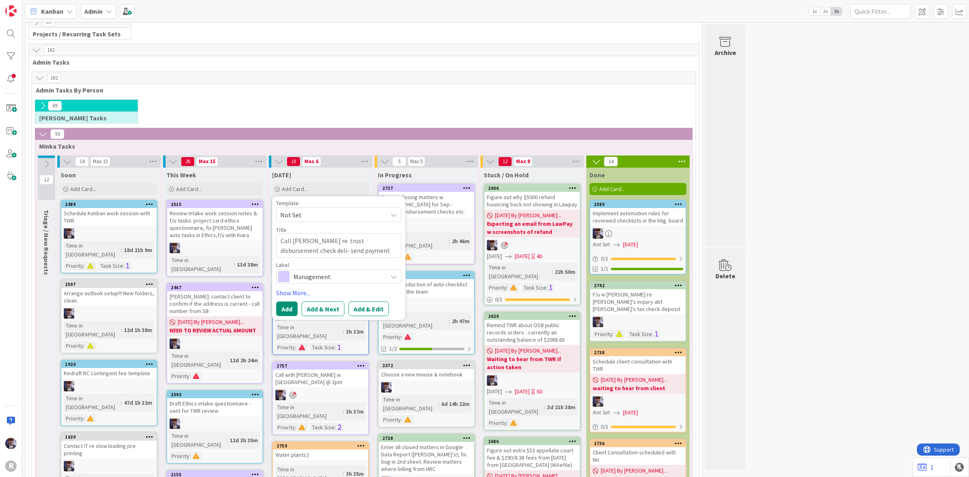
type textarea "x"
type textarea "Call Shaws re trust disbursement check deliv- send payment history"
type textarea "x"
type textarea "Call Shaws re trust disbursement check delive- send payment history"
type textarea "x"
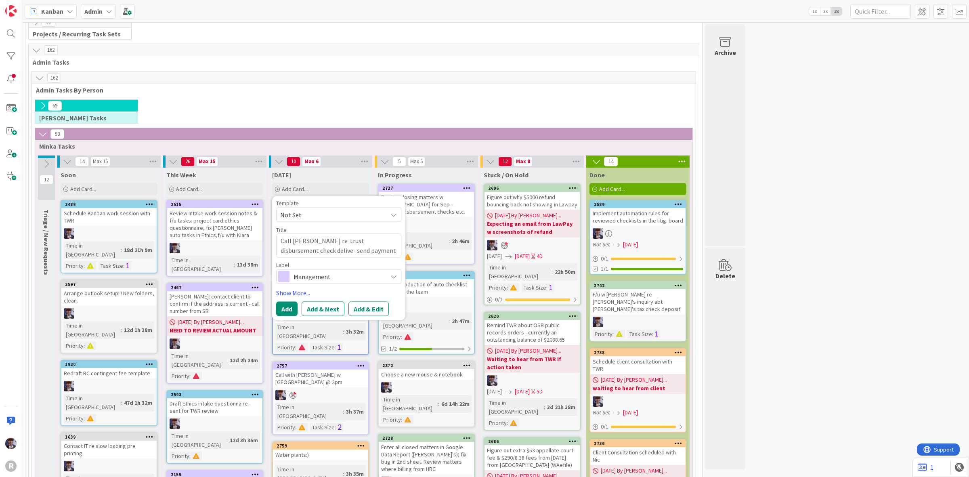
type textarea "Call Shaws re trust disbursement check deliver- send payment history"
type textarea "x"
type textarea "Call Shaws re trust disbursement check delivery- send payment history"
type textarea "x"
type textarea "Call Shaws re trust disbursement check delivery - send payment history"
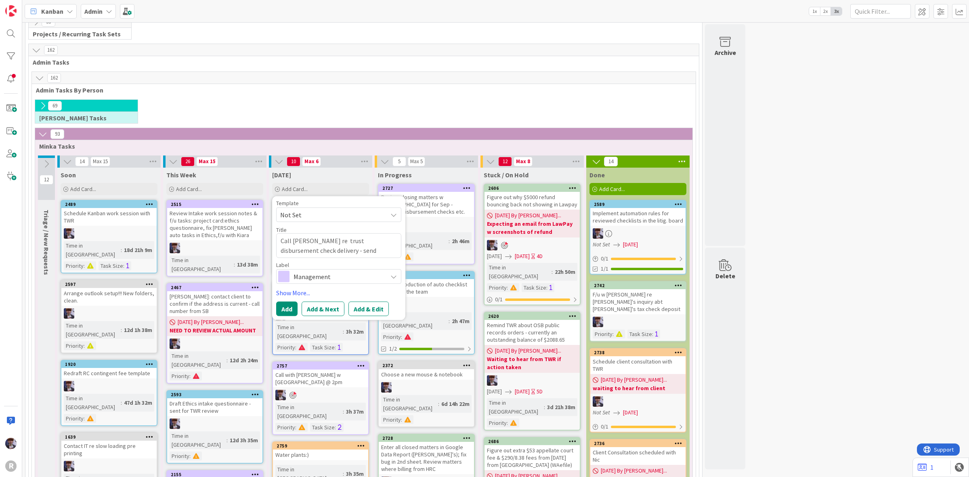
click at [350, 279] on span "Management" at bounding box center [338, 275] width 90 height 11
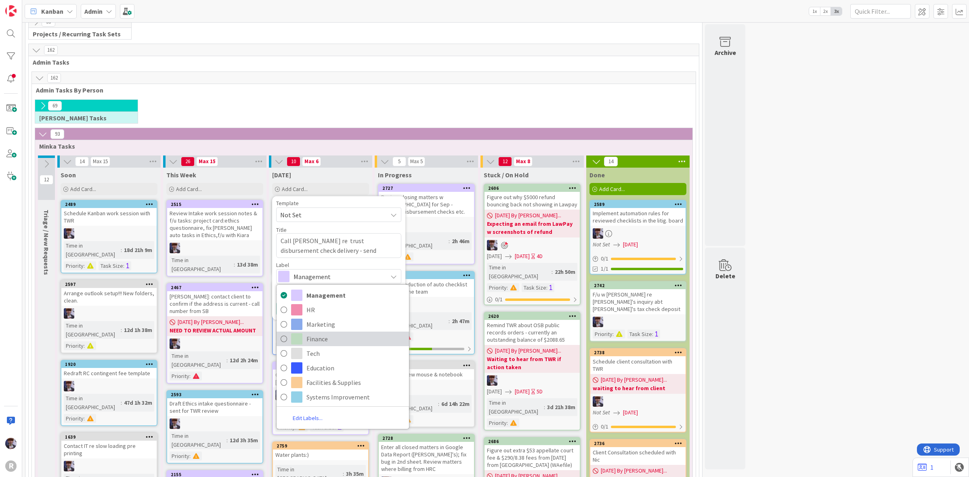
click at [332, 335] on span "Finance" at bounding box center [355, 339] width 98 height 12
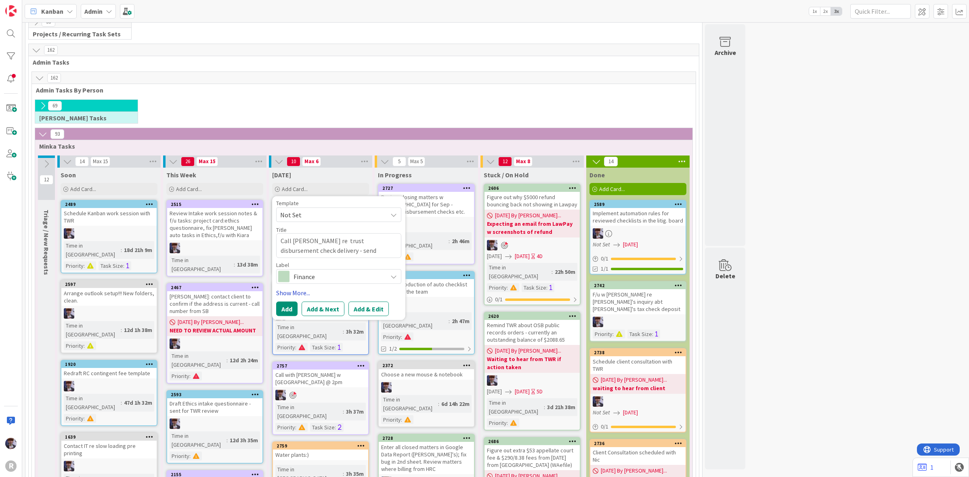
click at [291, 288] on link "Show More..." at bounding box center [338, 292] width 125 height 10
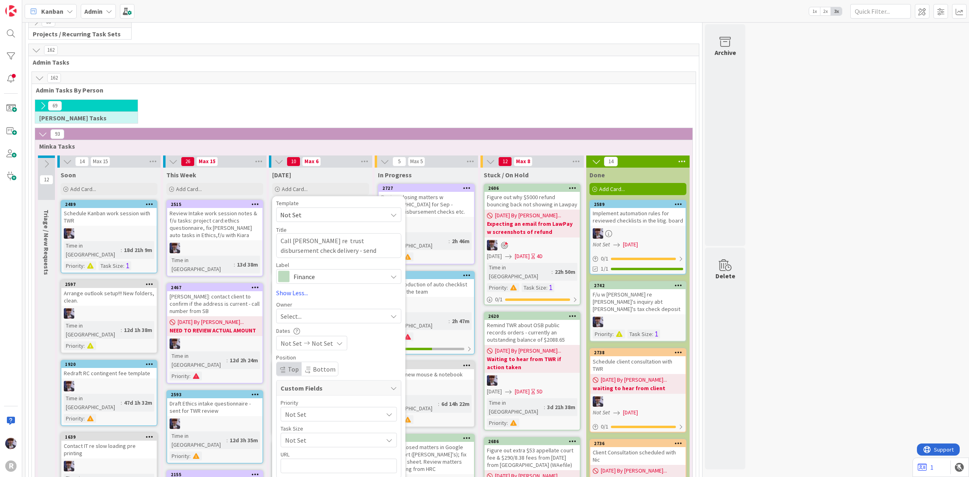
click at [314, 326] on div "Template Not Set Title 72 / 128 Call Shaws re trust disbursement check delivery…" at bounding box center [338, 348] width 125 height 296
click at [317, 318] on div "Select..." at bounding box center [334, 316] width 107 height 10
click at [337, 382] on span "[PERSON_NAME]" at bounding box center [326, 383] width 39 height 12
click at [298, 407] on div "Not Set" at bounding box center [339, 413] width 116 height 15
click at [326, 356] on span "Urgent (Needs immediate attn)" at bounding box center [359, 352] width 102 height 12
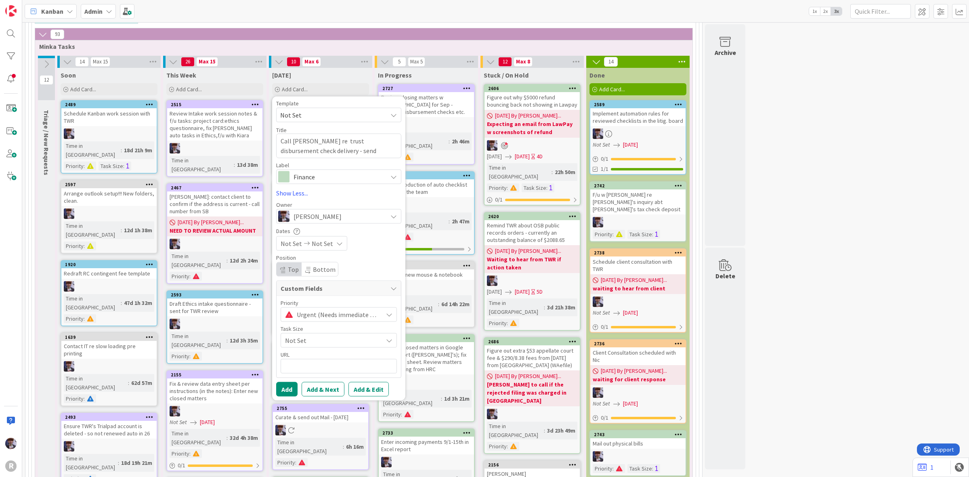
scroll to position [138, 0]
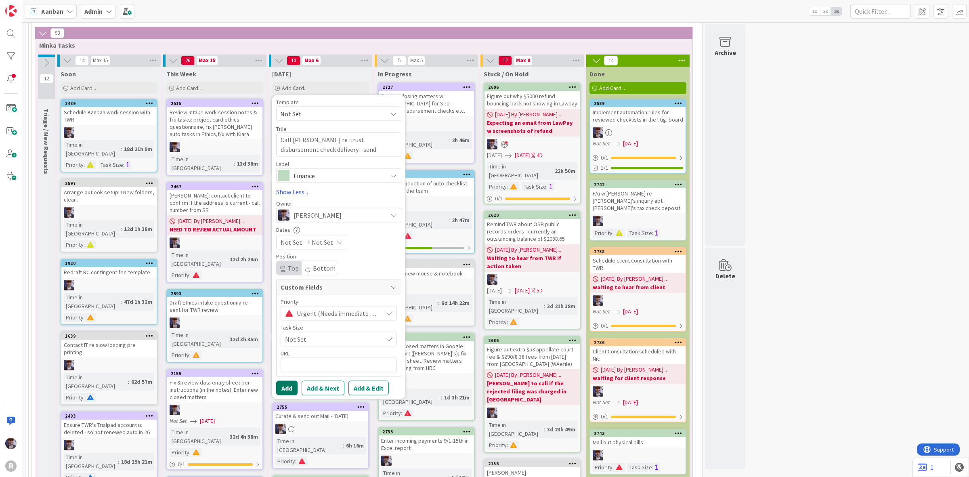
click at [290, 392] on button "Add" at bounding box center [286, 387] width 21 height 15
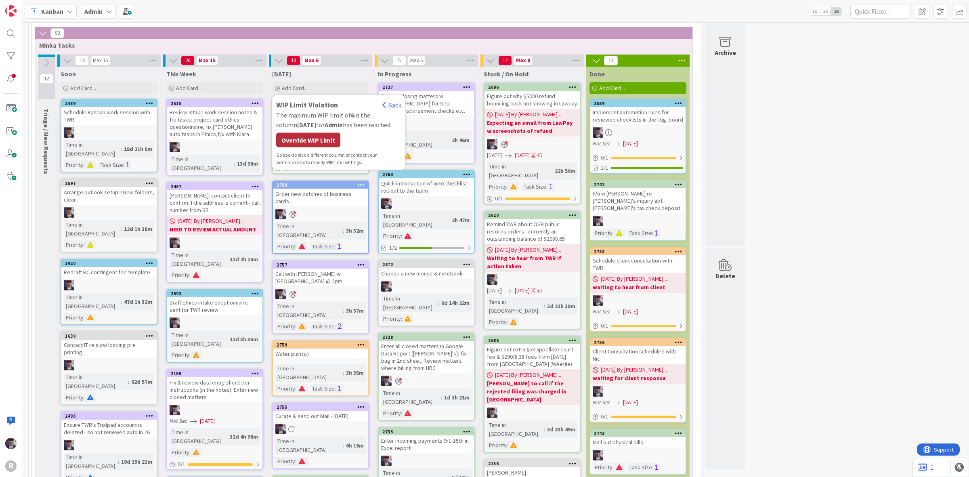
click at [314, 136] on div "Override WIP Limit" at bounding box center [308, 140] width 64 height 15
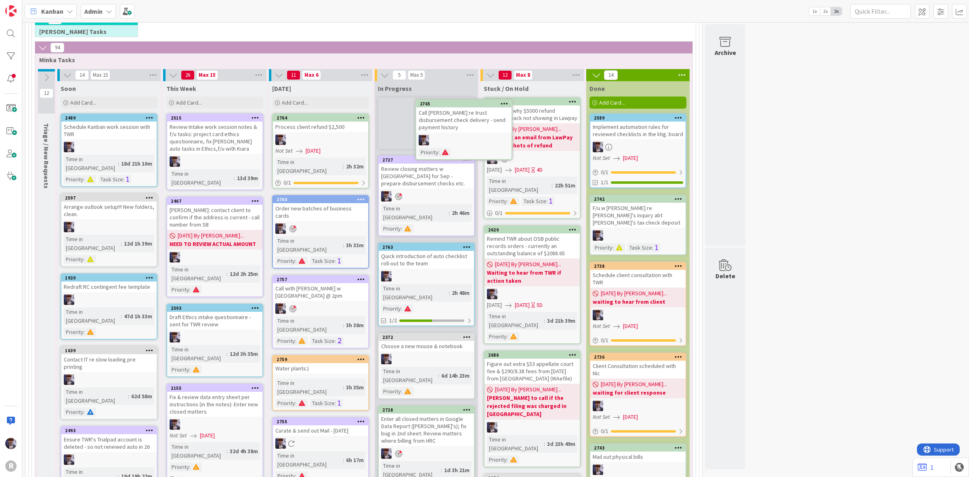
scroll to position [112, 0]
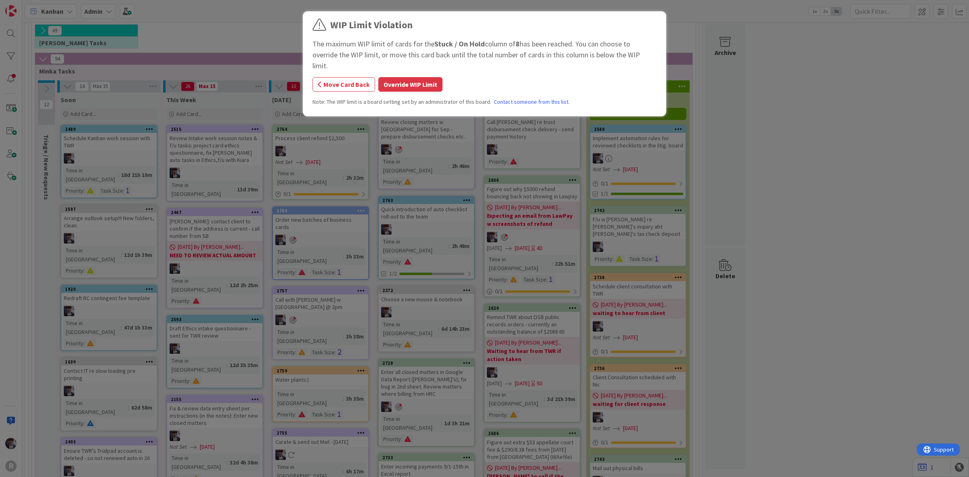
click at [416, 77] on button "Override WIP Limit" at bounding box center [410, 84] width 64 height 15
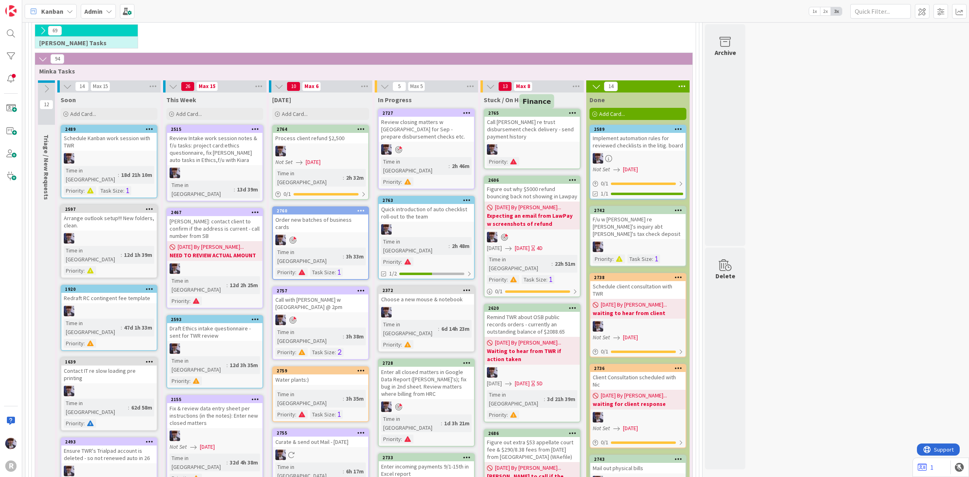
click at [531, 113] on div "2765" at bounding box center [534, 113] width 92 height 6
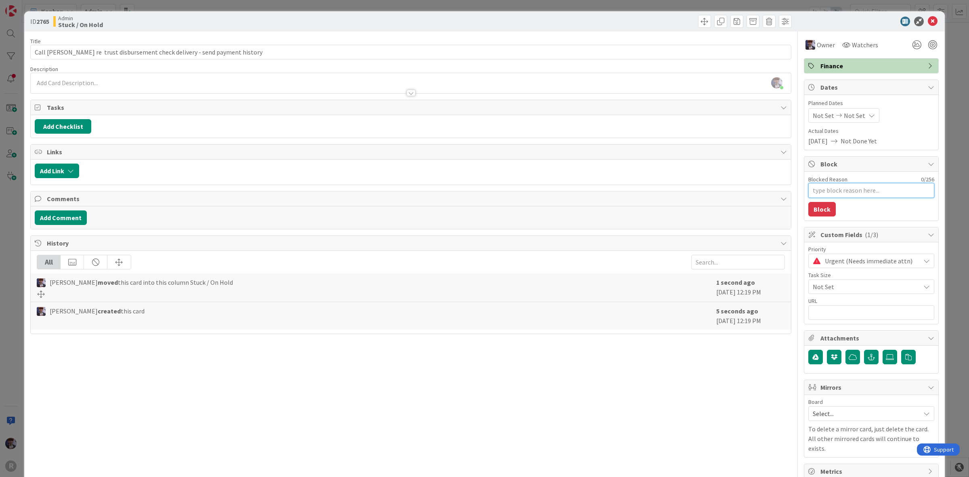
click at [822, 192] on textarea "Blocked Reason" at bounding box center [871, 190] width 126 height 15
type textarea "x"
type textarea "w"
type textarea "x"
type textarea "wa"
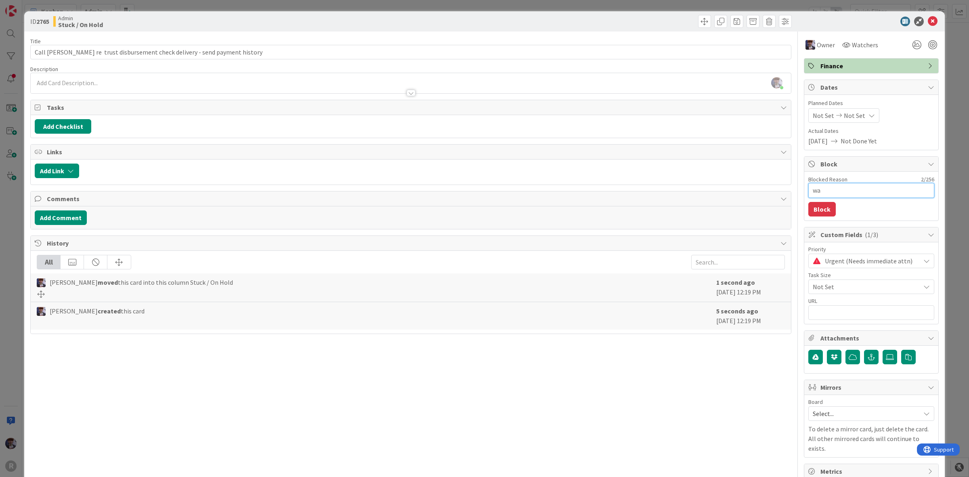
type textarea "x"
type textarea "wai"
type textarea "x"
type textarea "wait"
type textarea "x"
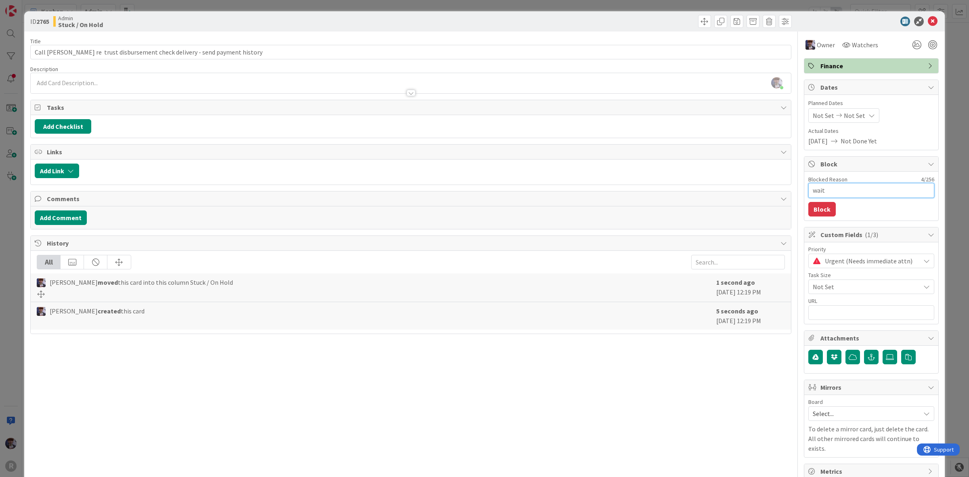
type textarea "waiti"
type textarea "x"
type textarea "waitin"
type textarea "x"
type textarea "waiting"
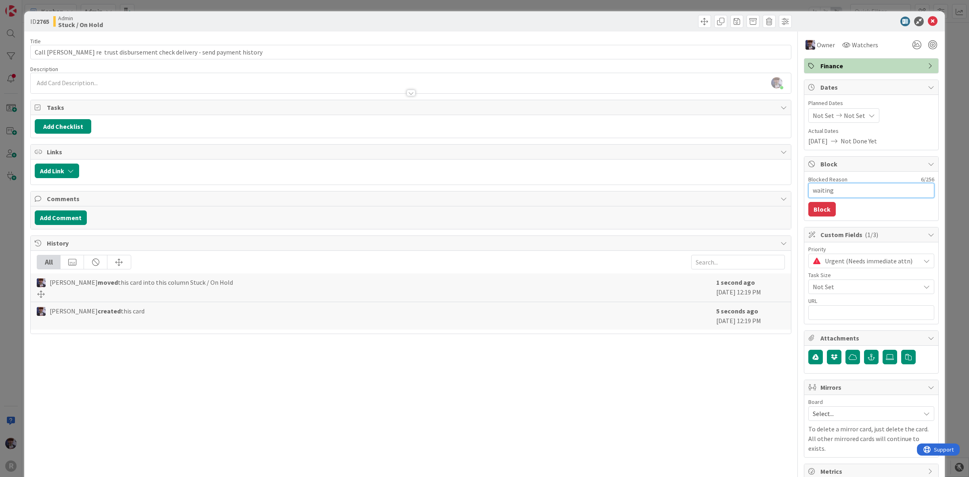
type textarea "x"
type textarea "waiting"
type textarea "x"
type textarea "waiting f"
type textarea "x"
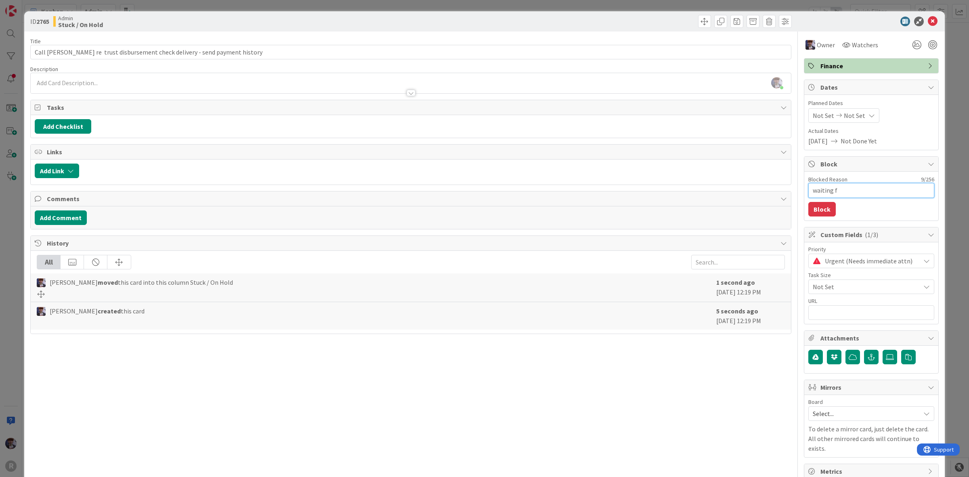
type textarea "waiting fo"
type textarea "x"
type textarea "waiting for"
type textarea "x"
type textarea "waiting for"
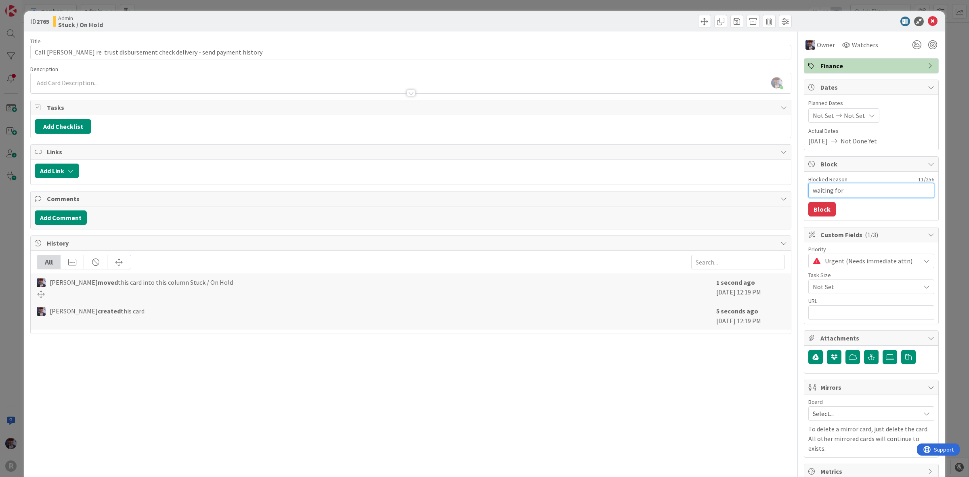
type textarea "x"
type textarea "waiting for c"
type textarea "x"
click at [822, 211] on button "Block" at bounding box center [821, 209] width 27 height 15
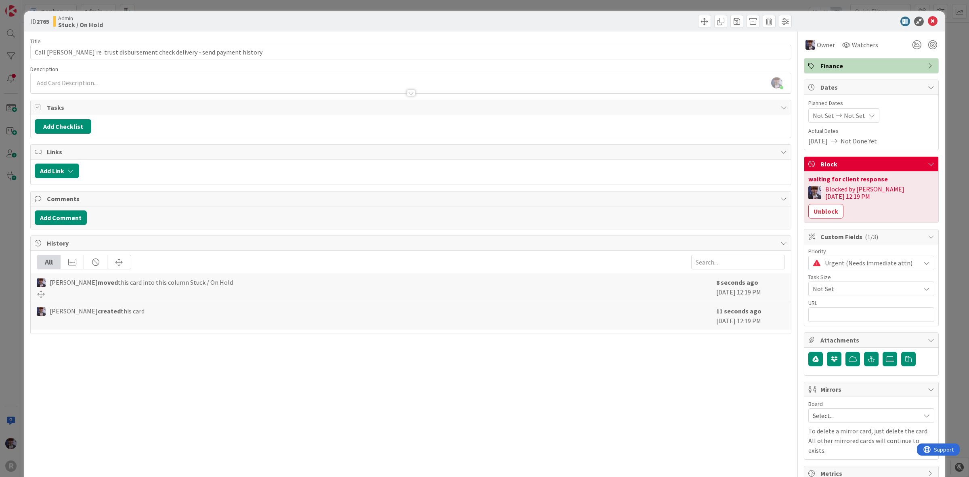
click at [960, 89] on div "ID 2765 Admin Stuck / On Hold Title 72 / 128 Call Shaws re trust disbursement c…" at bounding box center [484, 238] width 969 height 477
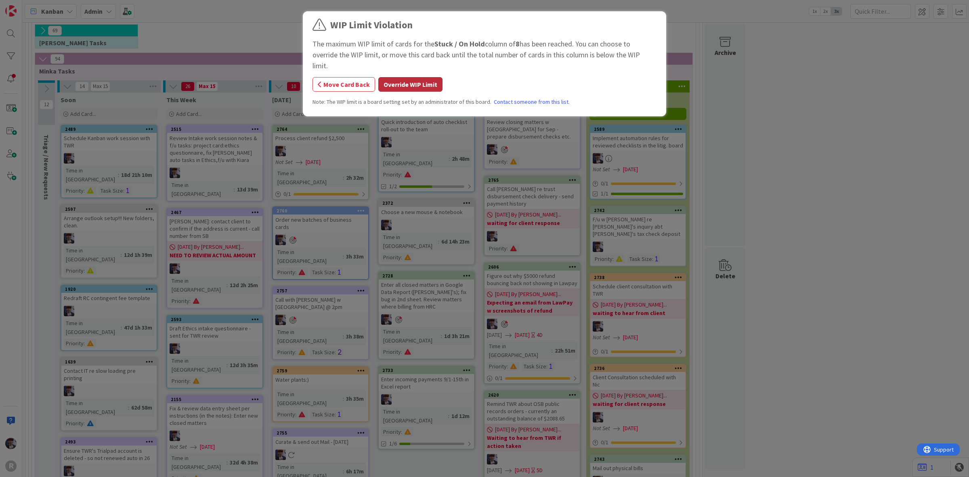
click at [426, 80] on button "Override WIP Limit" at bounding box center [410, 84] width 64 height 15
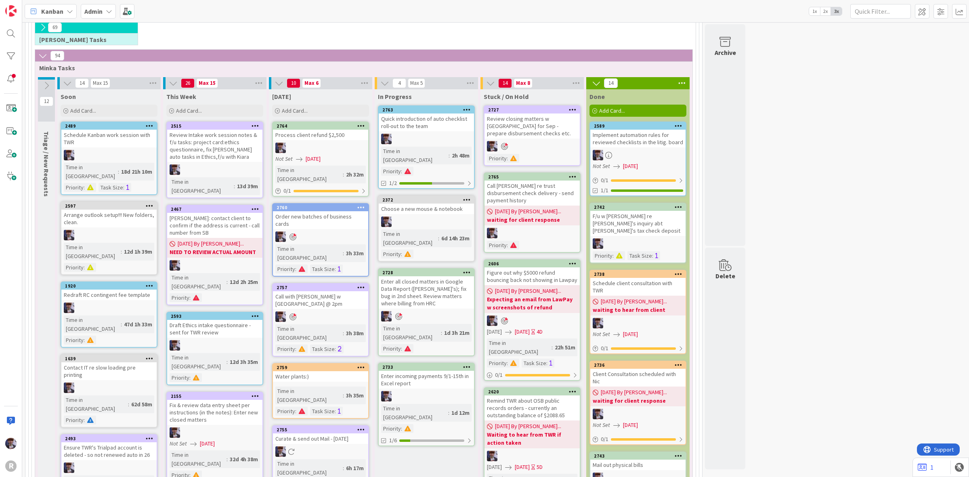
scroll to position [112, 0]
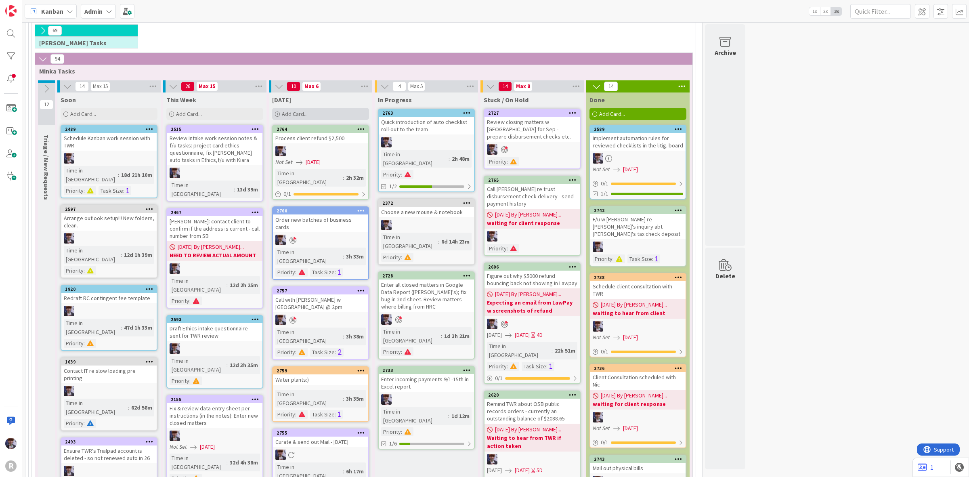
click at [337, 117] on div "Add Card..." at bounding box center [320, 114] width 97 height 12
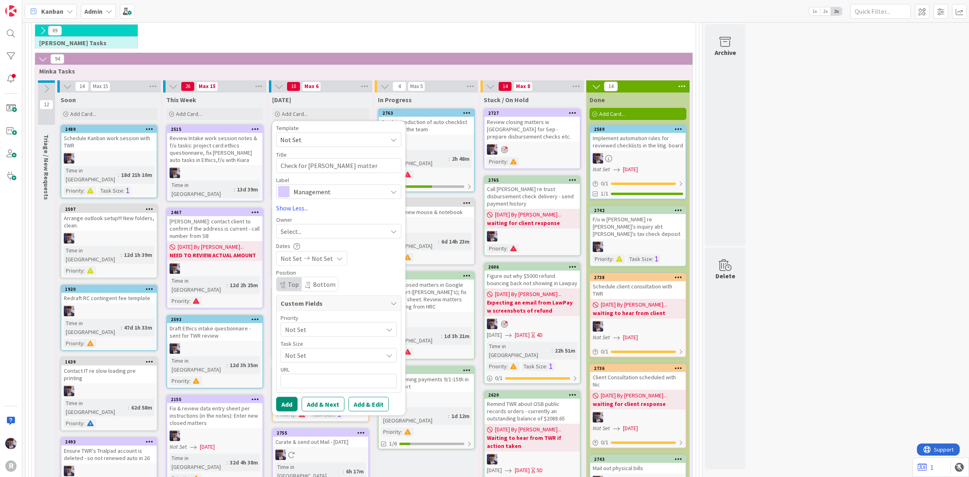
click at [335, 193] on span "Management" at bounding box center [338, 191] width 90 height 11
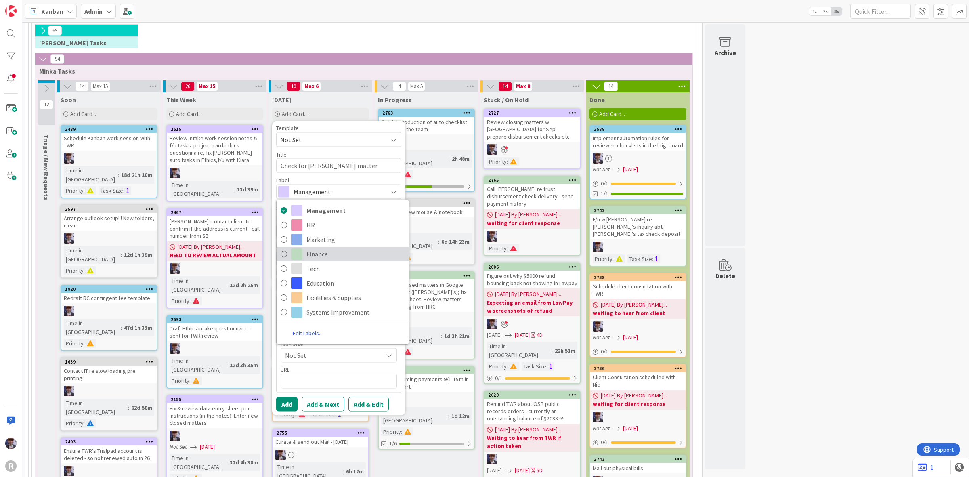
click at [323, 255] on span "Finance" at bounding box center [355, 254] width 98 height 12
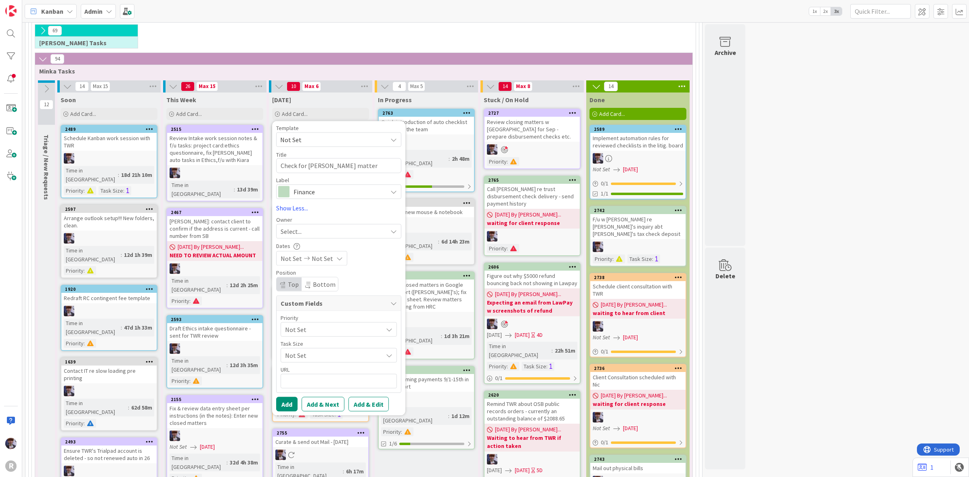
click at [331, 237] on div "Select..." at bounding box center [338, 231] width 125 height 15
click at [326, 299] on span "[PERSON_NAME]" at bounding box center [326, 299] width 39 height 12
click at [326, 299] on span "Custom Fields" at bounding box center [334, 303] width 106 height 10
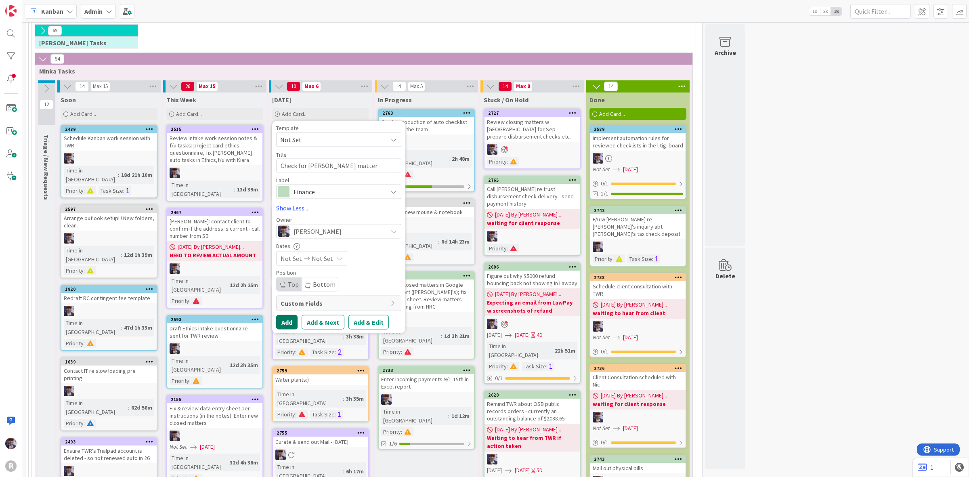
click at [285, 325] on button "Add" at bounding box center [286, 321] width 21 height 15
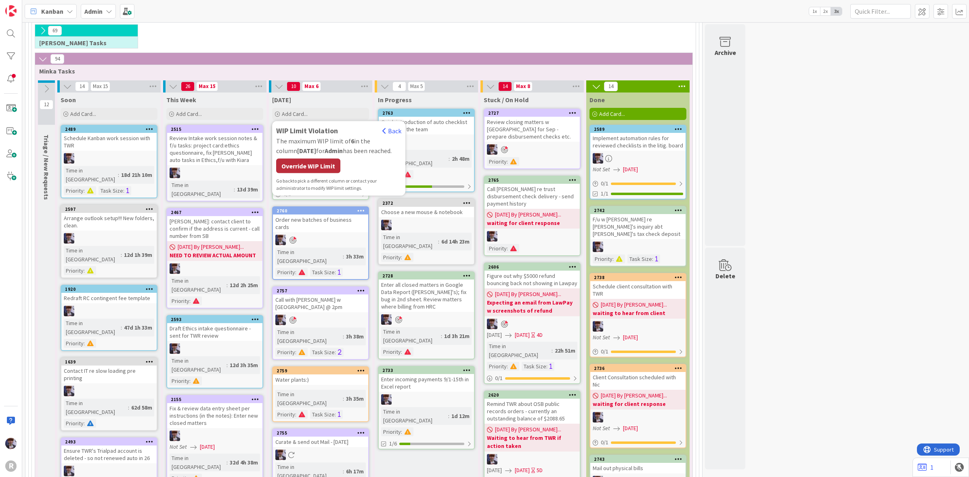
click at [302, 162] on div "Override WIP Limit" at bounding box center [308, 166] width 64 height 15
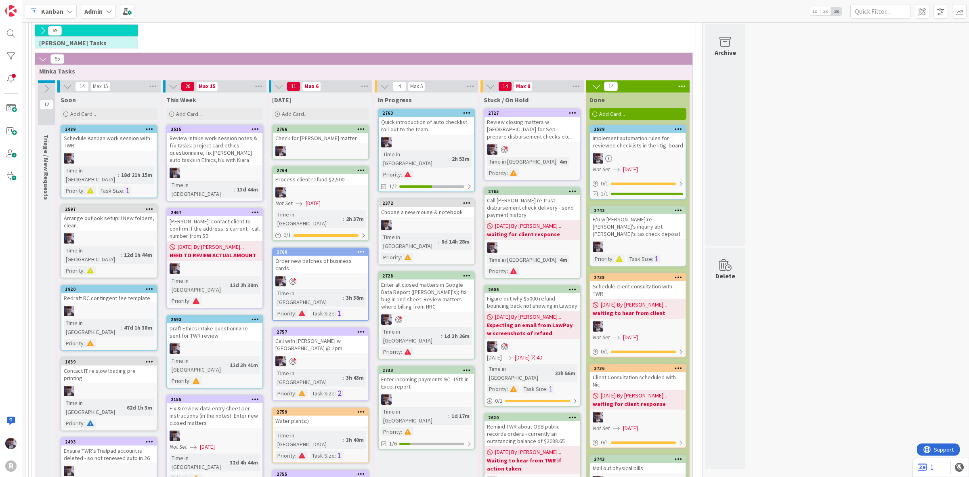
click at [324, 138] on div "Check for Delashmutt matter" at bounding box center [320, 138] width 95 height 10
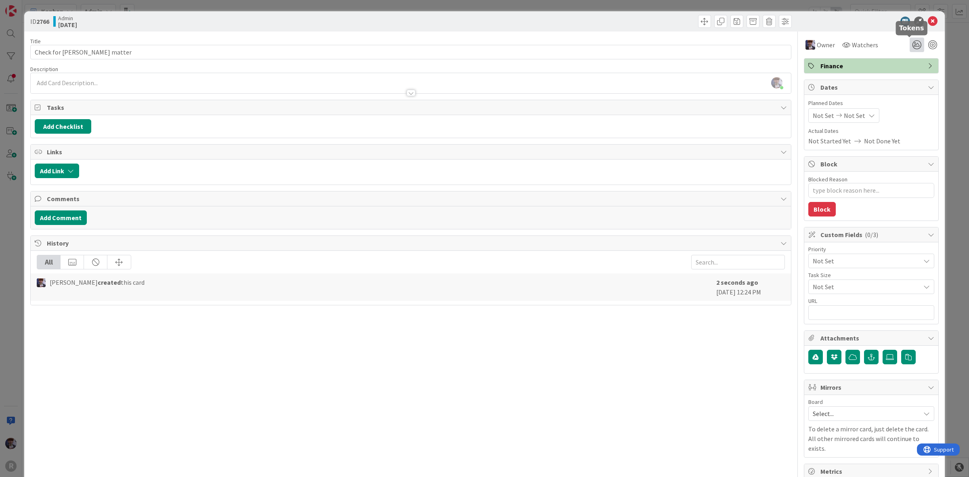
click at [909, 45] on icon at bounding box center [916, 45] width 15 height 15
click at [855, 45] on span "Watchers" at bounding box center [865, 45] width 26 height 10
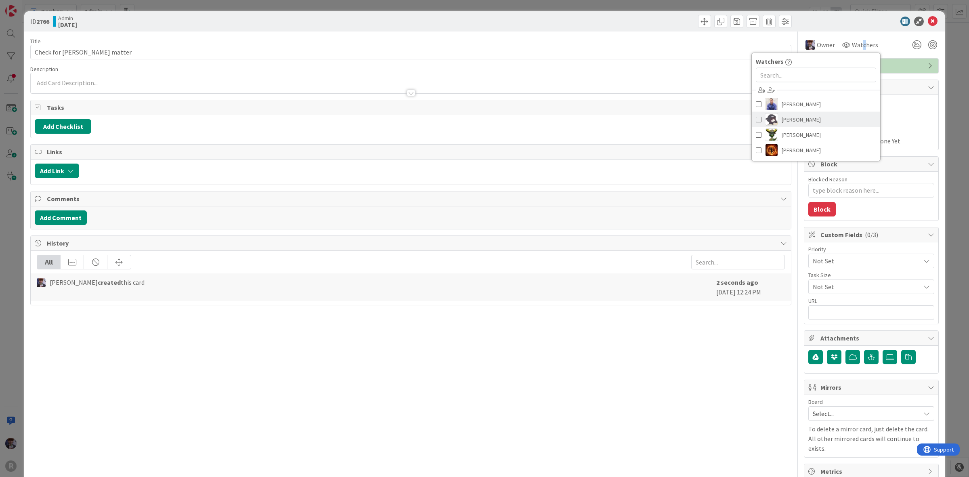
click at [818, 118] on link "[PERSON_NAME]" at bounding box center [816, 119] width 128 height 15
click at [901, 36] on div "Owner Watchers John Grant Kelly Nguyen Nic Corbett Ted Reuter Tokens PROJECT Ed…" at bounding box center [871, 41] width 135 height 21
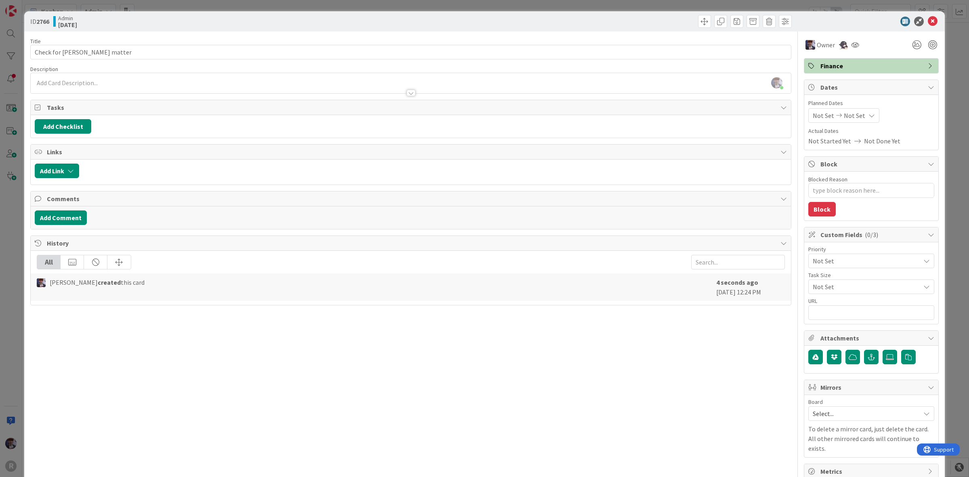
click at [838, 262] on span "Not Set" at bounding box center [864, 260] width 103 height 11
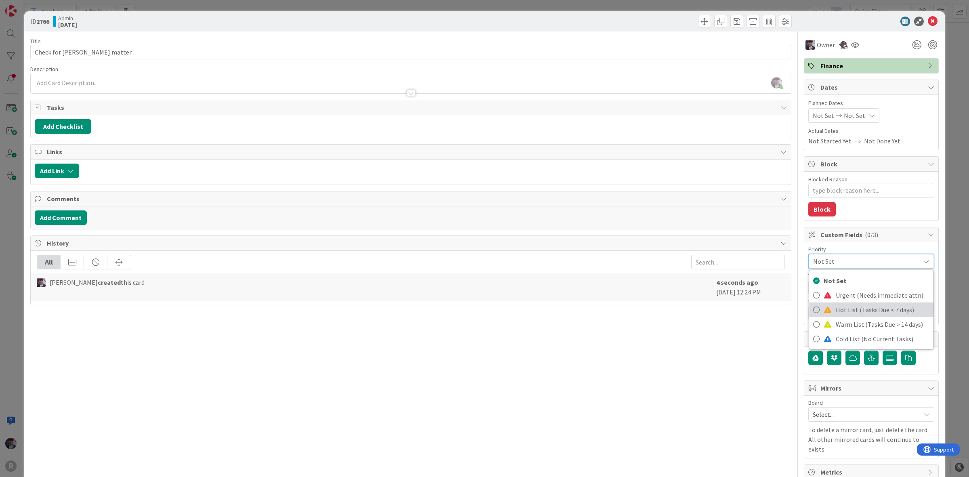
click at [842, 307] on span "Hot List (Tasks Due < 7 days)" at bounding box center [883, 309] width 94 height 12
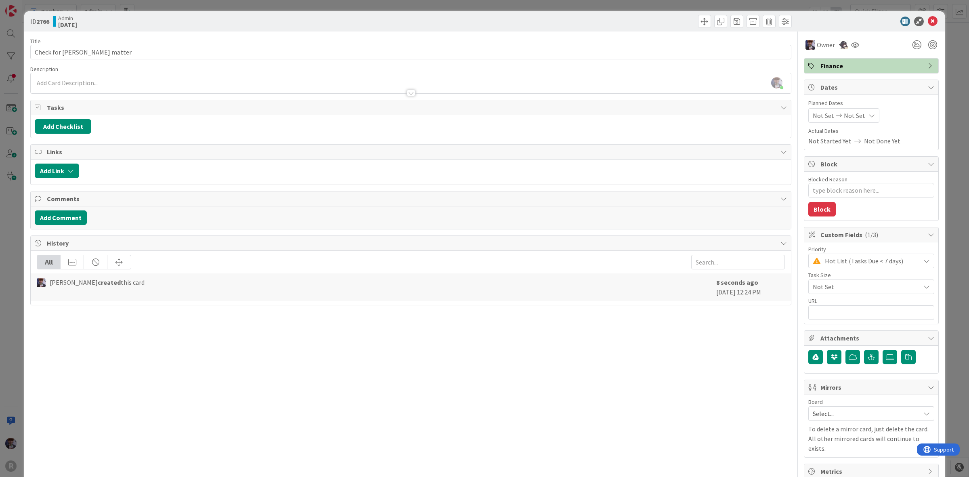
click at [939, 119] on div "ID 2766 Admin Today Title 28 / 128 Check for Delashmutt matter Description Mink…" at bounding box center [484, 238] width 969 height 477
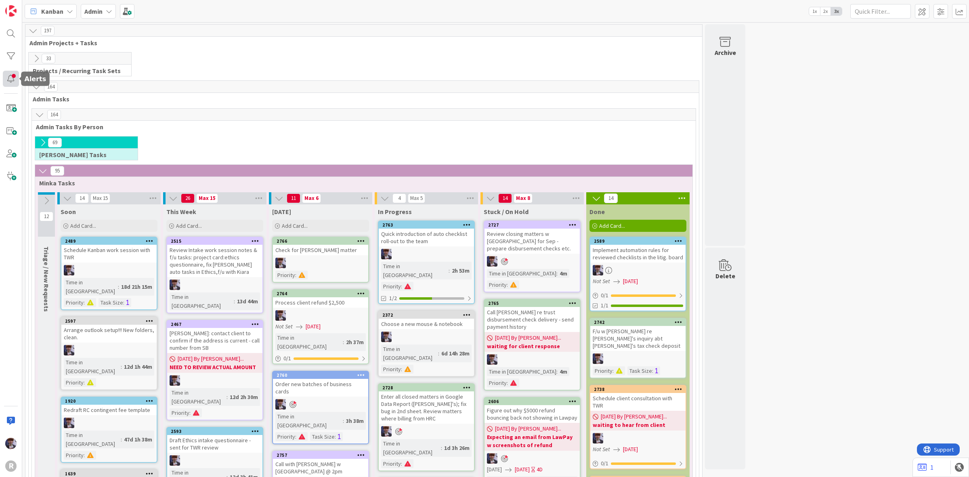
click at [10, 80] on div at bounding box center [11, 79] width 16 height 16
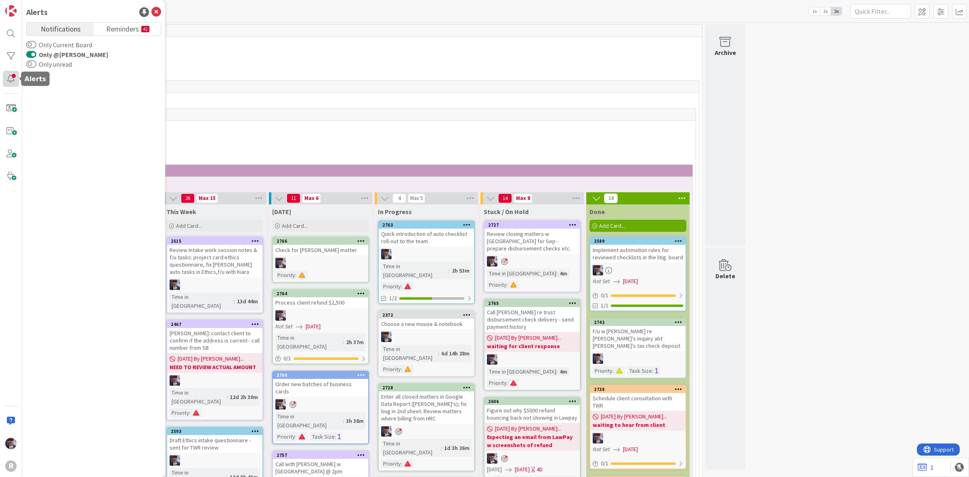
click at [10, 80] on div at bounding box center [11, 79] width 16 height 16
click at [10, 79] on div at bounding box center [11, 79] width 16 height 16
drag, startPoint x: 321, startPoint y: 25, endPoint x: 304, endPoint y: 35, distance: 19.9
click at [321, 25] on div "197" at bounding box center [363, 31] width 677 height 12
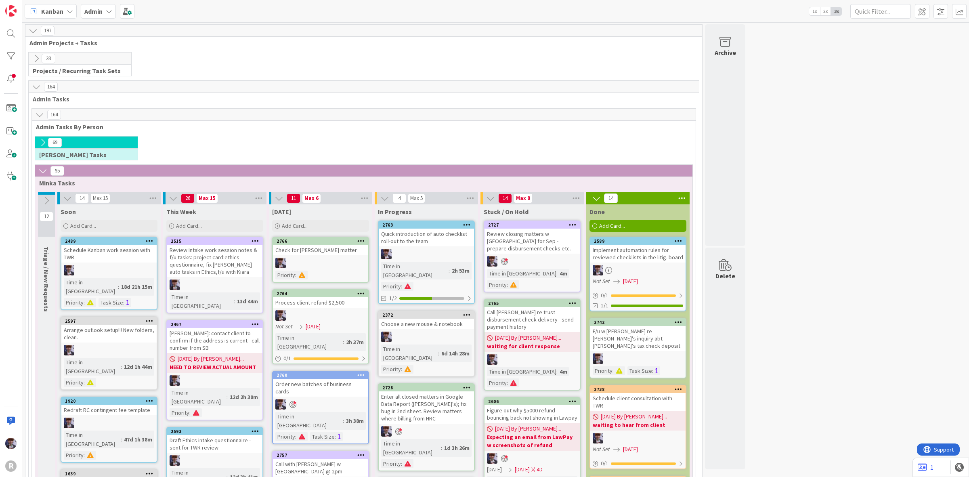
click at [39, 142] on icon at bounding box center [42, 142] width 9 height 9
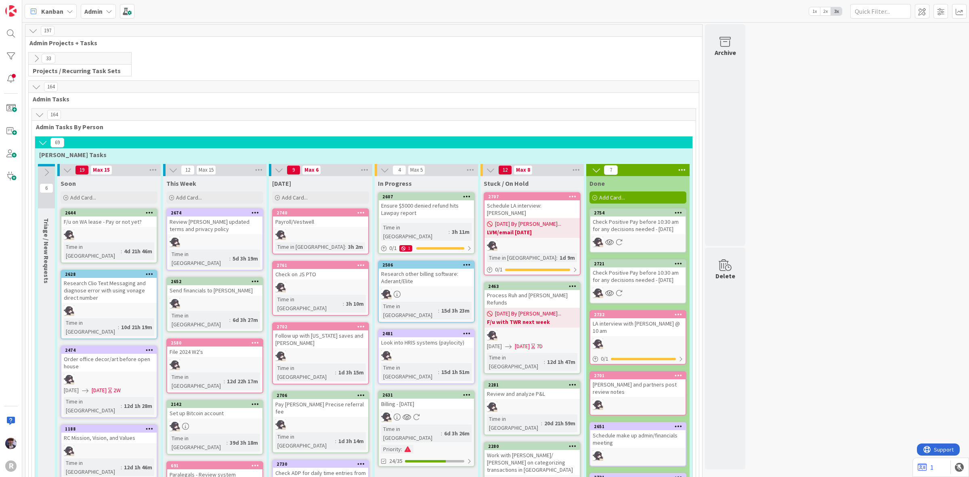
click at [451, 391] on div "2631" at bounding box center [426, 394] width 95 height 7
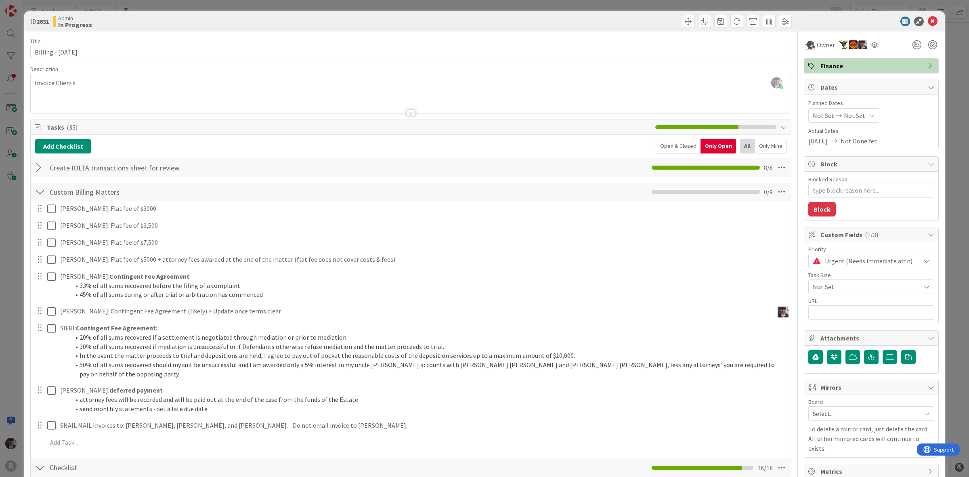
click at [17, 348] on div "ID 2631 Admin In Progress Title 20 / 128 Billing - 09/01/2025 Description Minka…" at bounding box center [484, 238] width 969 height 477
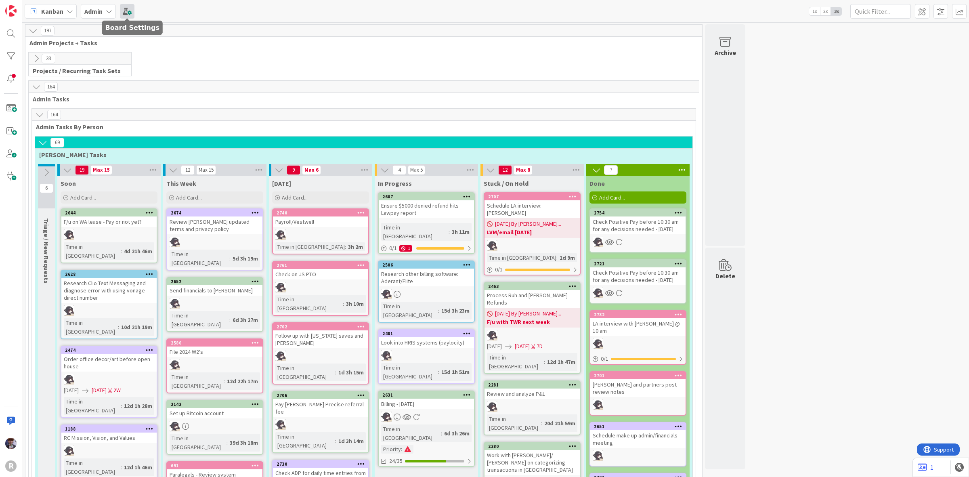
click at [123, 5] on span at bounding box center [127, 11] width 15 height 15
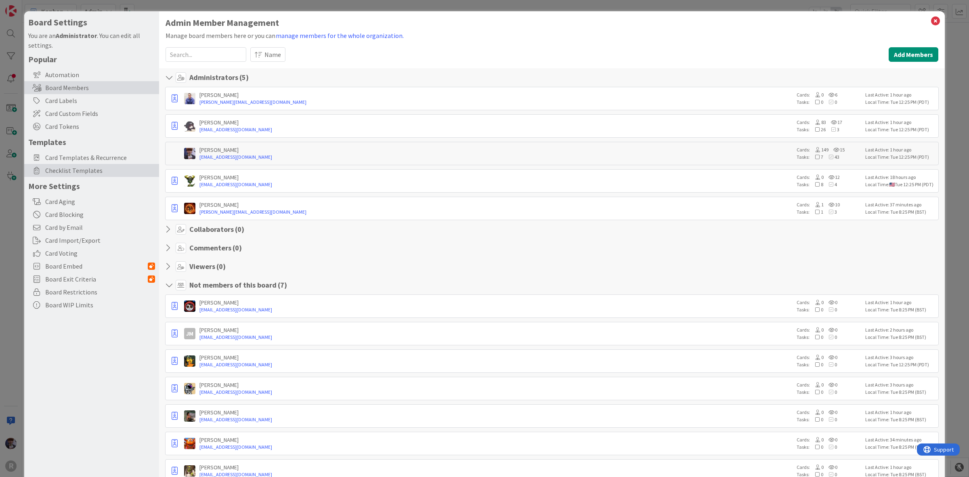
click at [94, 170] on span "Checklist Templates" at bounding box center [100, 171] width 110 height 10
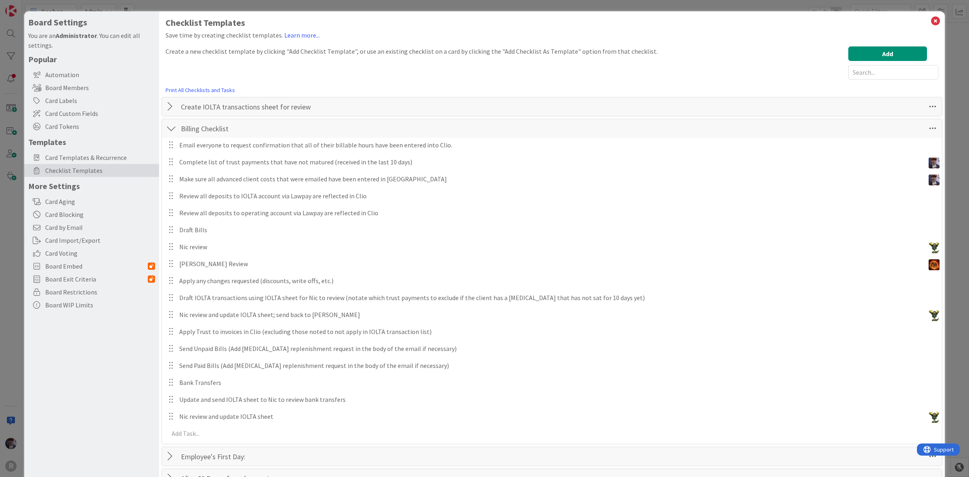
click at [174, 128] on div at bounding box center [171, 128] width 10 height 15
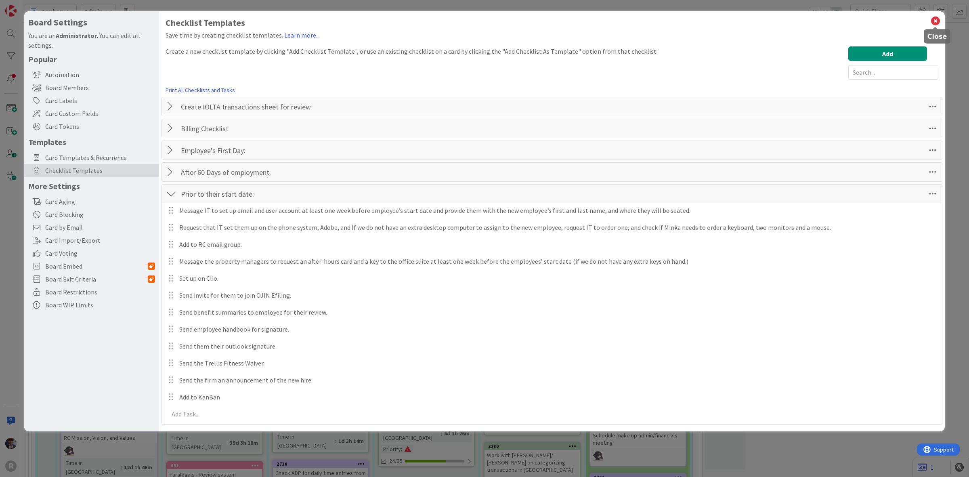
click at [937, 21] on icon at bounding box center [935, 20] width 10 height 11
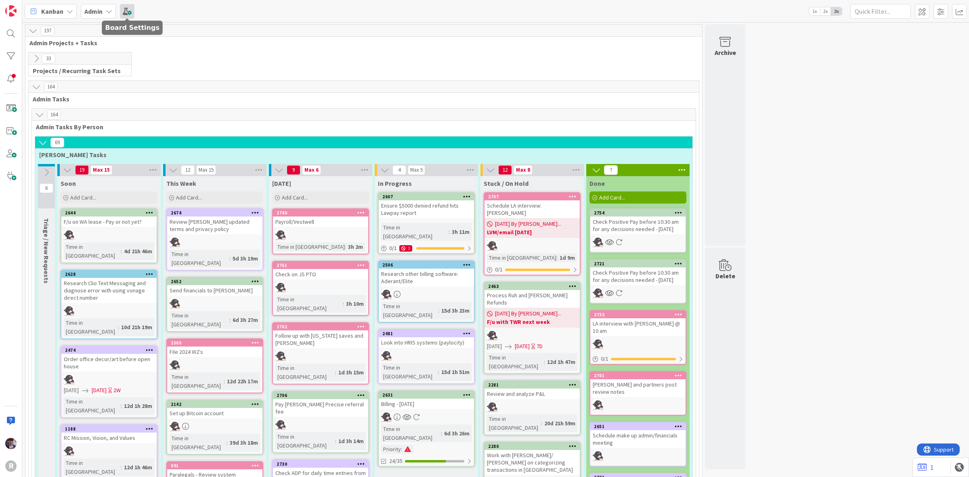
click at [130, 10] on span at bounding box center [127, 11] width 15 height 15
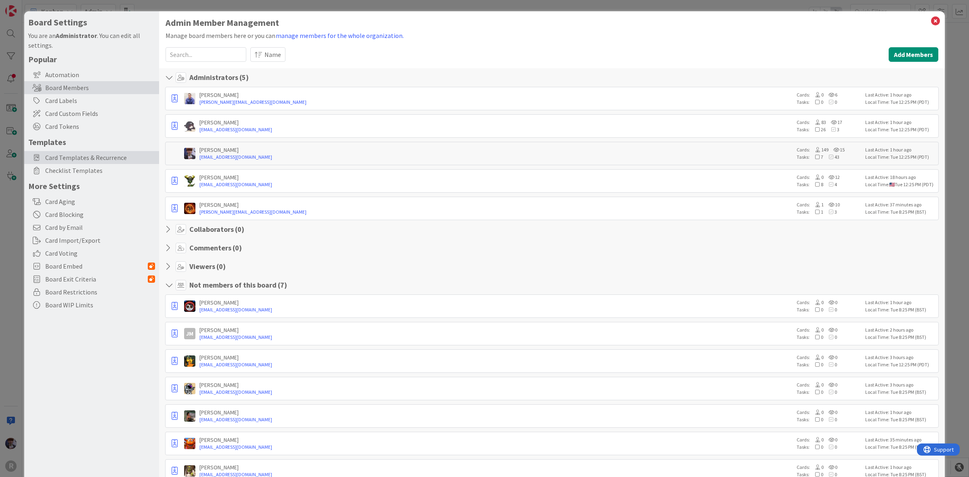
click at [113, 158] on span "Card Templates & Recurrence" at bounding box center [100, 158] width 110 height 10
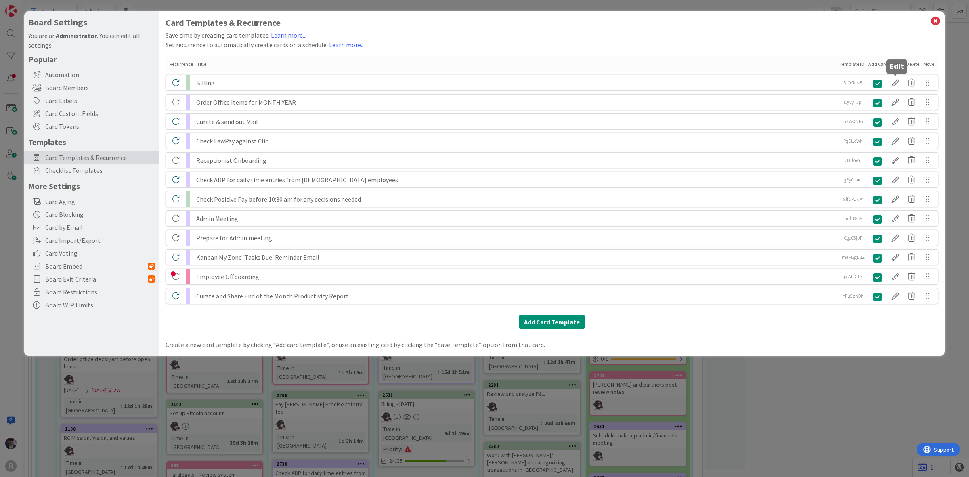
click at [900, 86] on div at bounding box center [895, 83] width 16 height 14
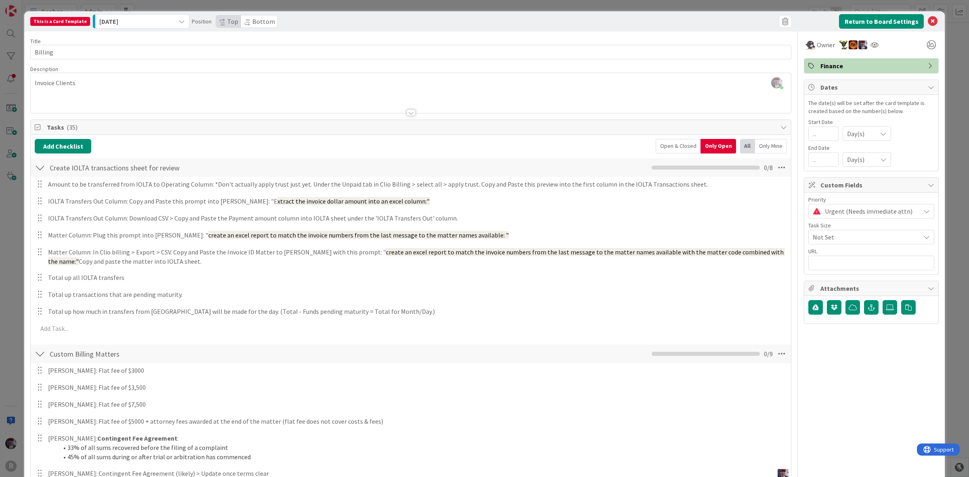
scroll to position [151, 0]
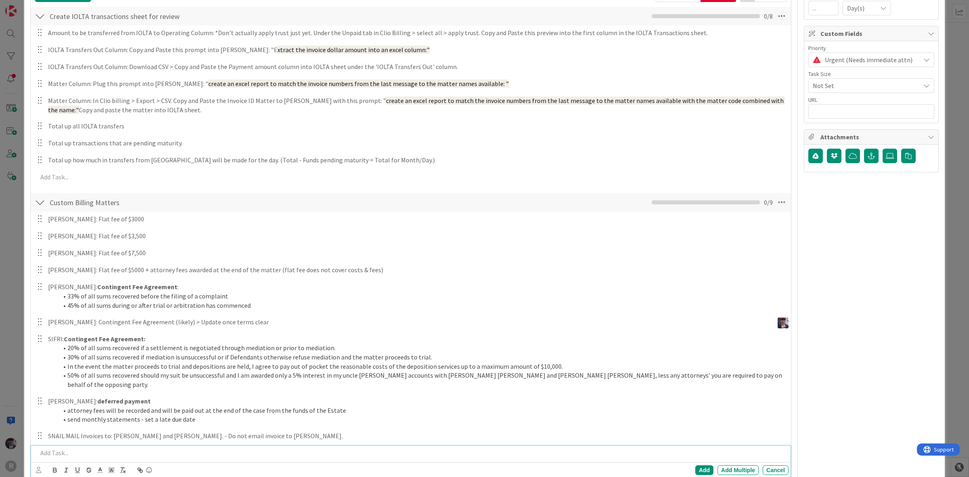
click at [69, 448] on p at bounding box center [412, 452] width 748 height 9
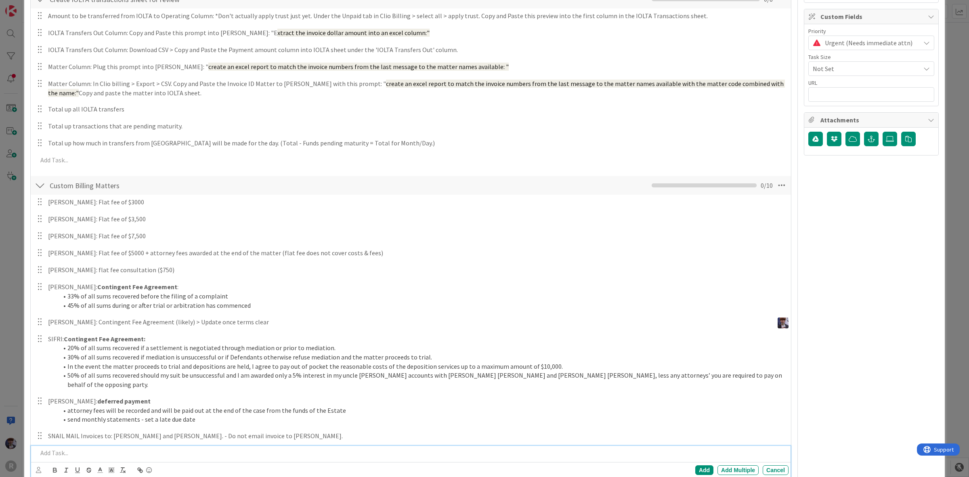
click at [12, 311] on div "This is a Card Template Today Position Top Bottom Return to Board Settings Titl…" at bounding box center [484, 238] width 969 height 477
click at [12, 313] on div "This is a Card Template Today Position Top Bottom Return to Board Settings Titl…" at bounding box center [484, 238] width 969 height 477
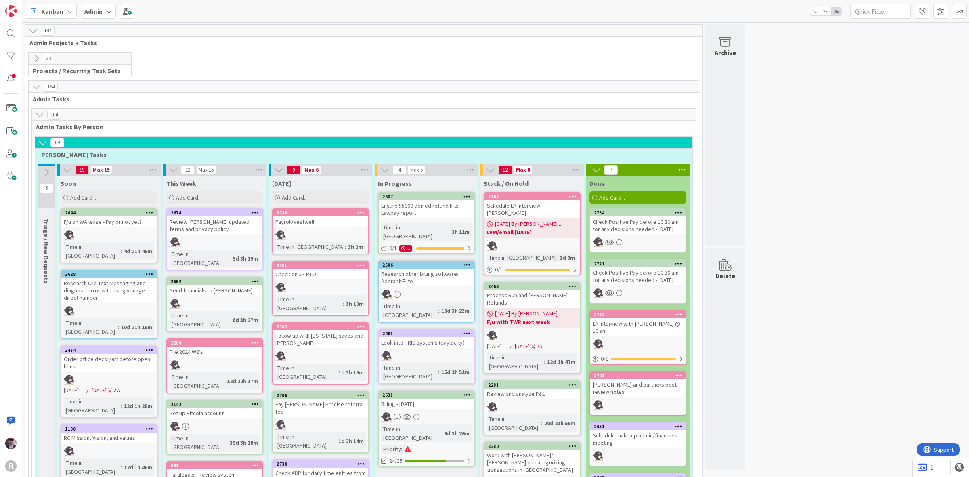
click at [94, 9] on b "Admin" at bounding box center [93, 11] width 18 height 8
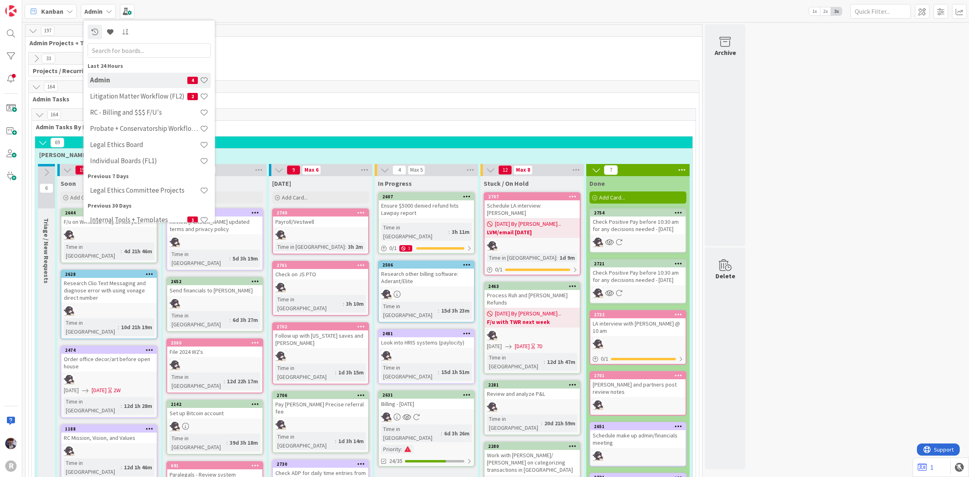
click at [270, 73] on div "33 Projects / Recurring Task Sets" at bounding box center [363, 66] width 673 height 28
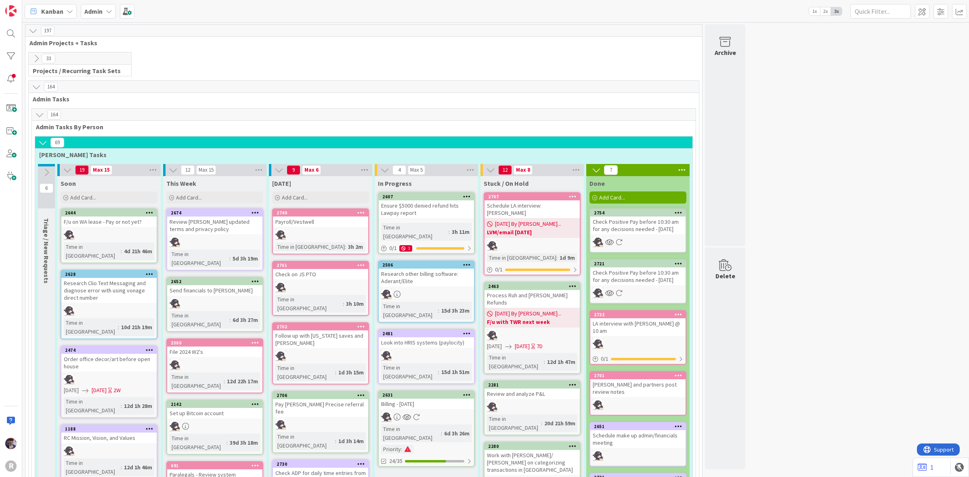
click at [366, 60] on div "33 Projects / Recurring Task Sets" at bounding box center [363, 66] width 673 height 28
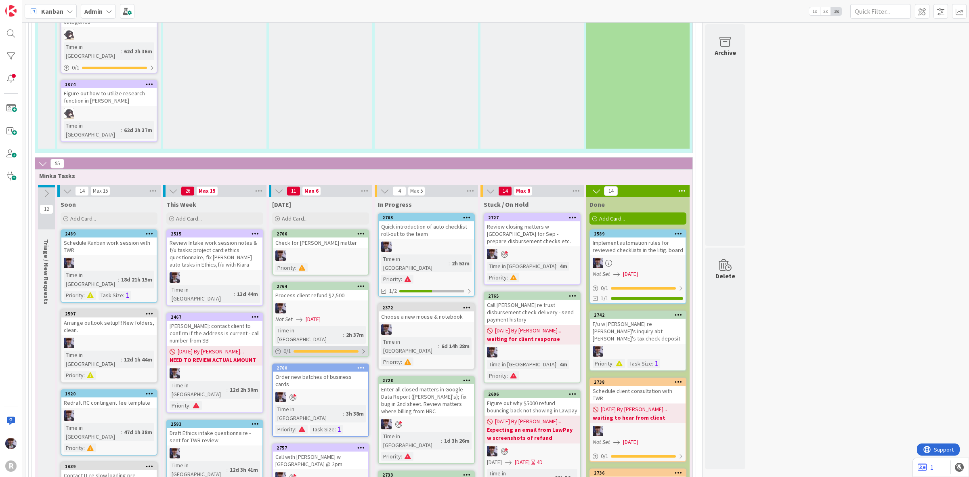
scroll to position [1295, 0]
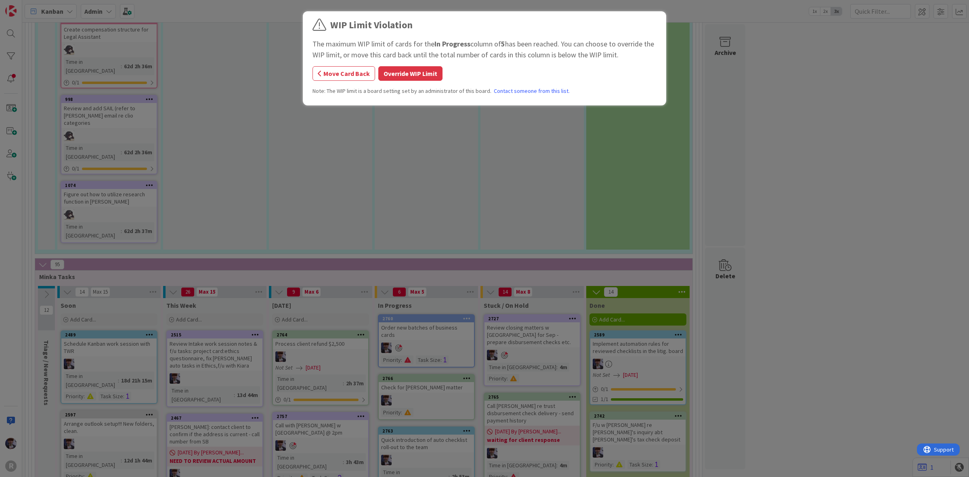
click at [411, 75] on button "Override WIP Limit" at bounding box center [410, 73] width 64 height 15
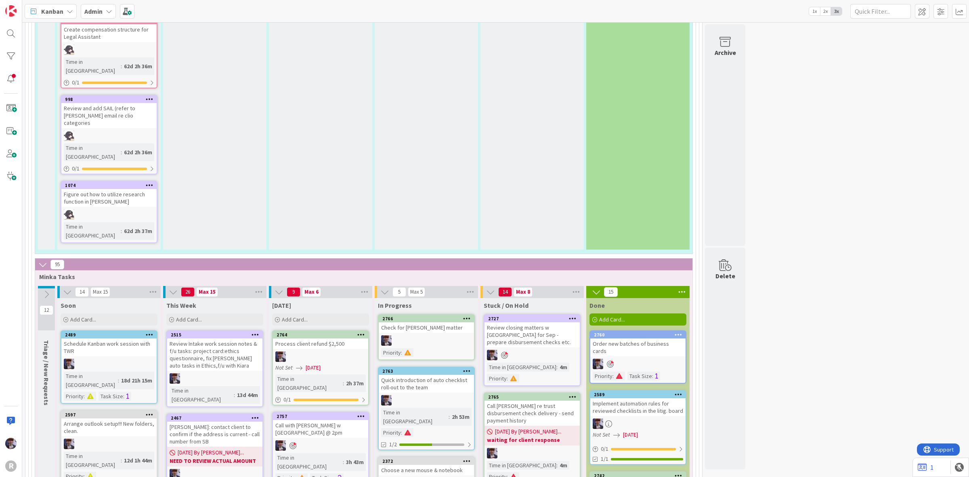
click at [322, 338] on div "Process client refund $2,500" at bounding box center [320, 343] width 95 height 10
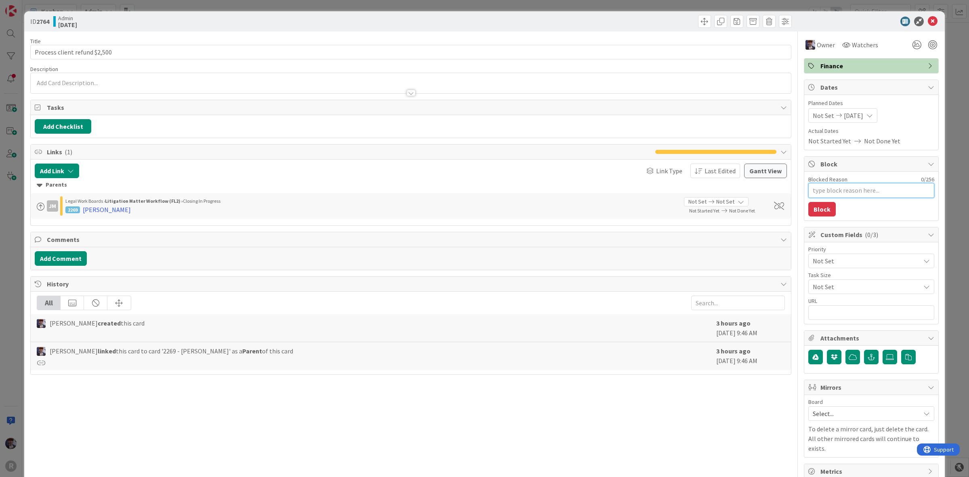
click at [852, 191] on textarea "Blocked Reason" at bounding box center [871, 190] width 126 height 15
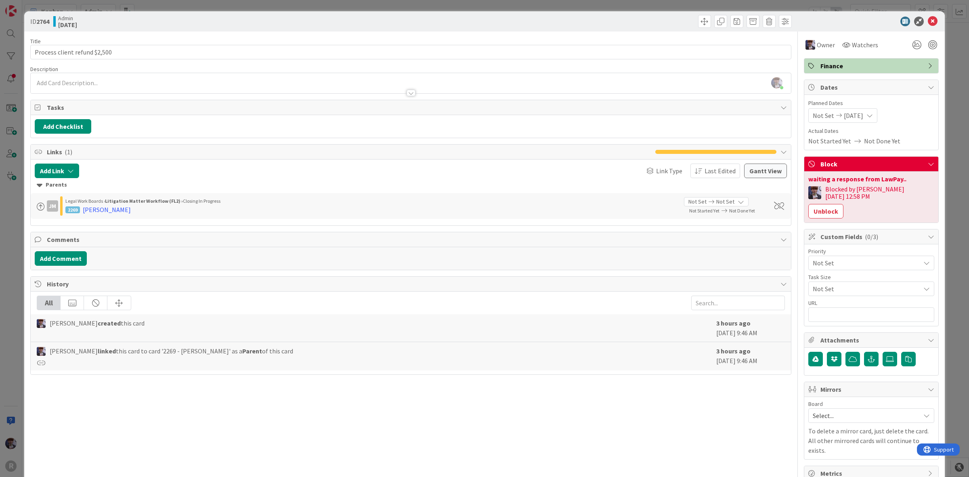
click at [955, 119] on div "ID 2764 Admin Today Title 28 / 128 Process client refund $2,500 Description Min…" at bounding box center [484, 238] width 969 height 477
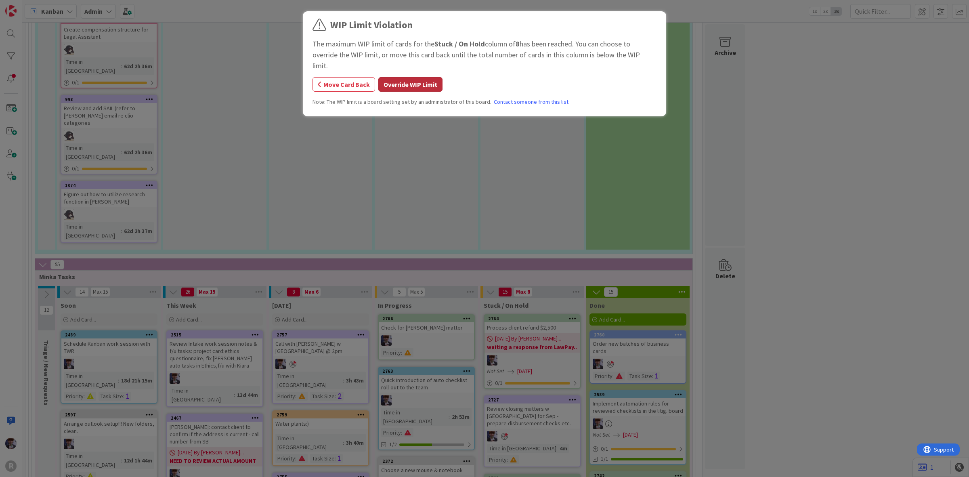
click at [426, 80] on button "Override WIP Limit" at bounding box center [410, 84] width 64 height 15
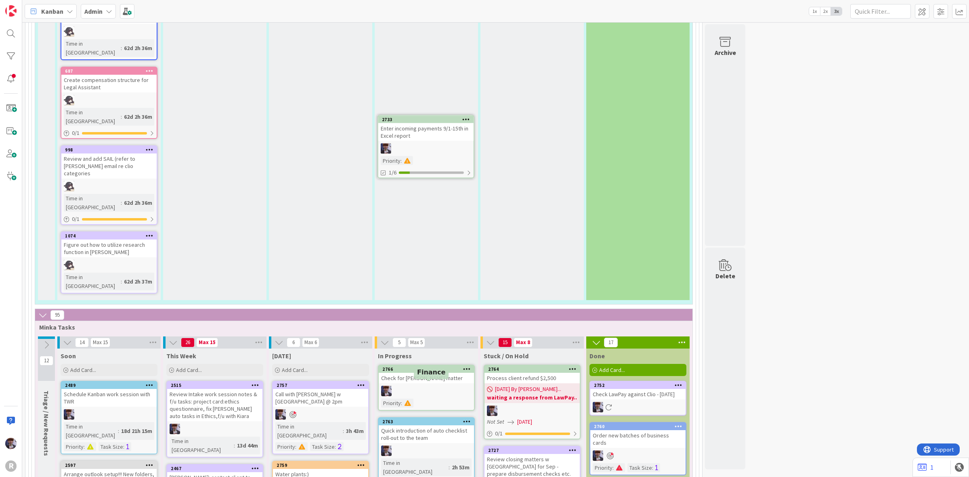
scroll to position [1241, 0]
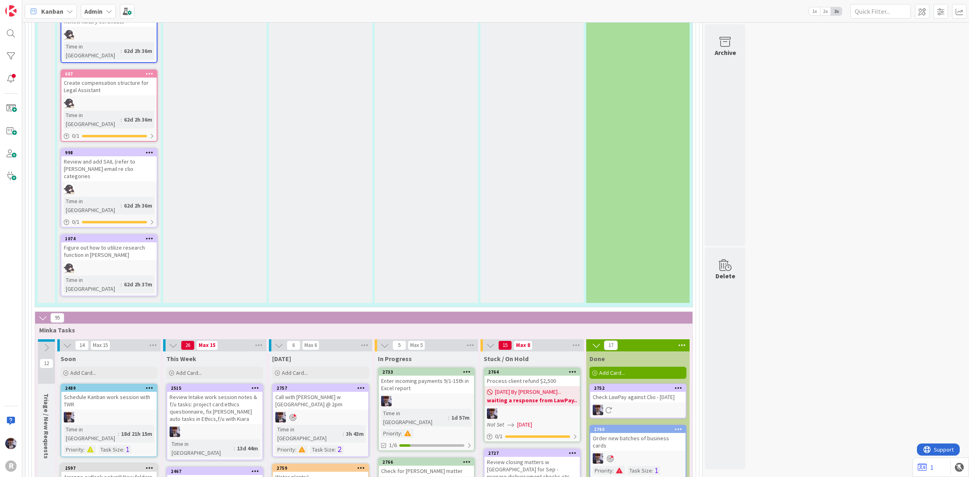
click at [419, 375] on div "Enter incoming payments 9/1-15th in Excel report" at bounding box center [426, 384] width 95 height 18
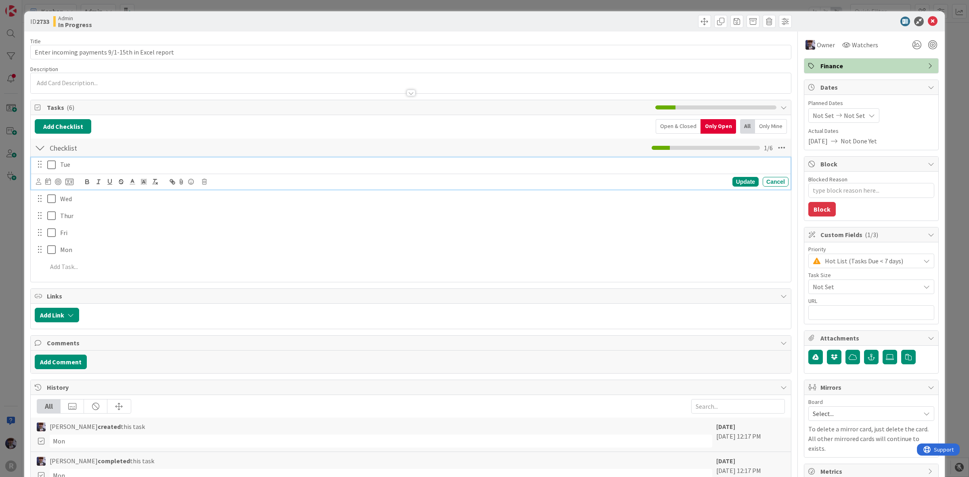
click at [51, 169] on icon at bounding box center [51, 165] width 8 height 10
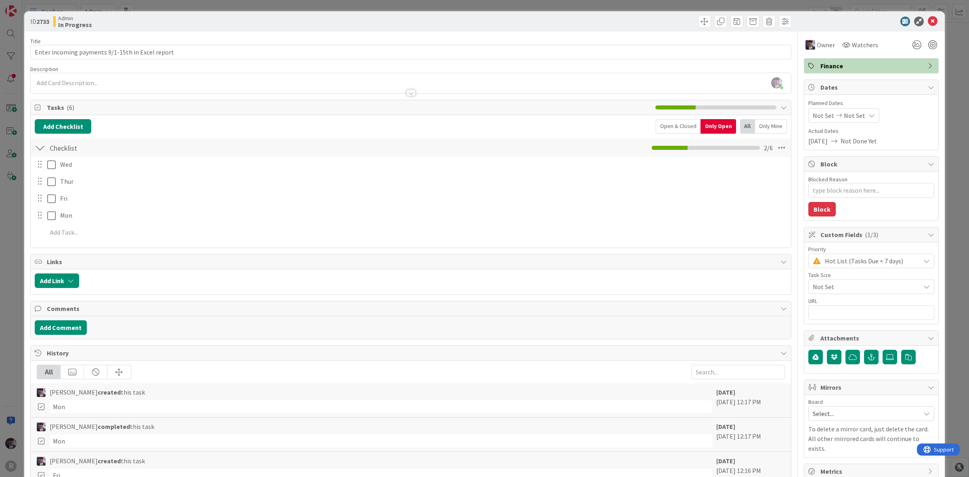
click at [17, 216] on div "ID 2733 Admin In Progress Title 48 / 128 Enter incoming payments 9/1-15th in Ex…" at bounding box center [484, 238] width 969 height 477
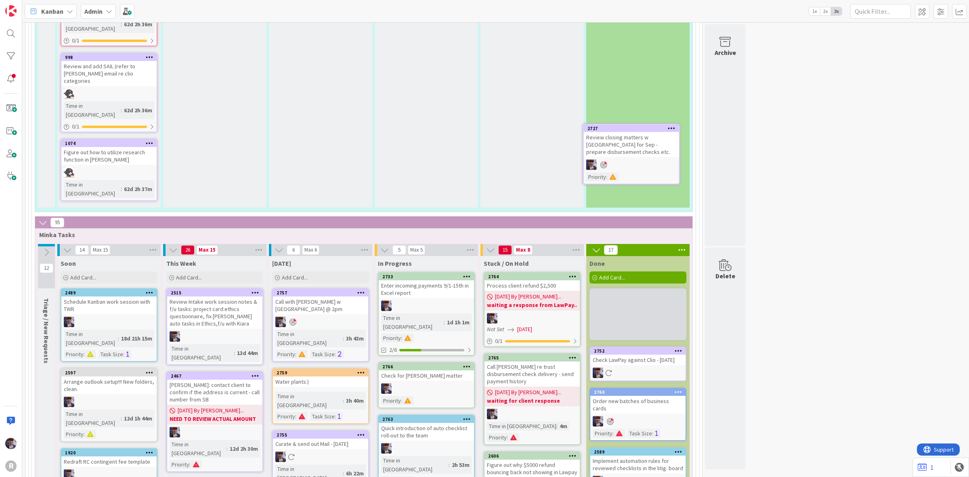
scroll to position [1333, 0]
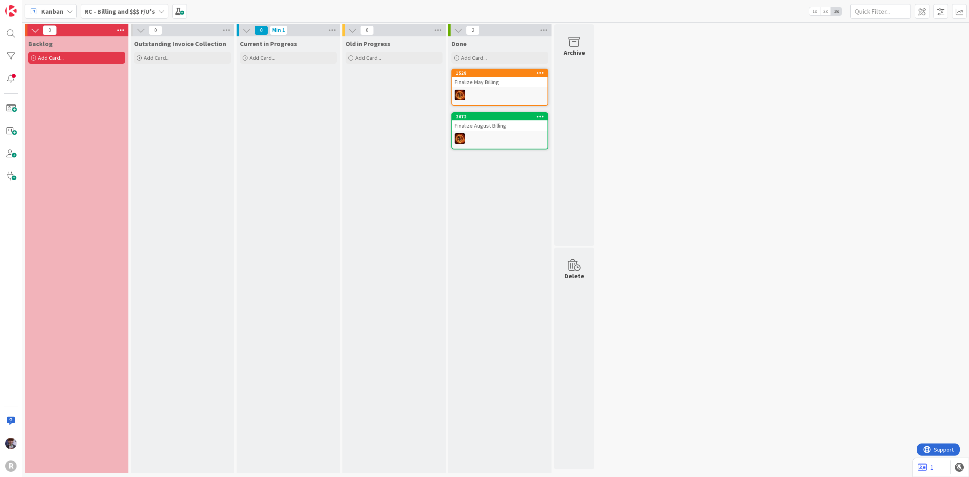
click at [148, 10] on b "RC - Billing and $$$ F/U's" at bounding box center [119, 11] width 71 height 8
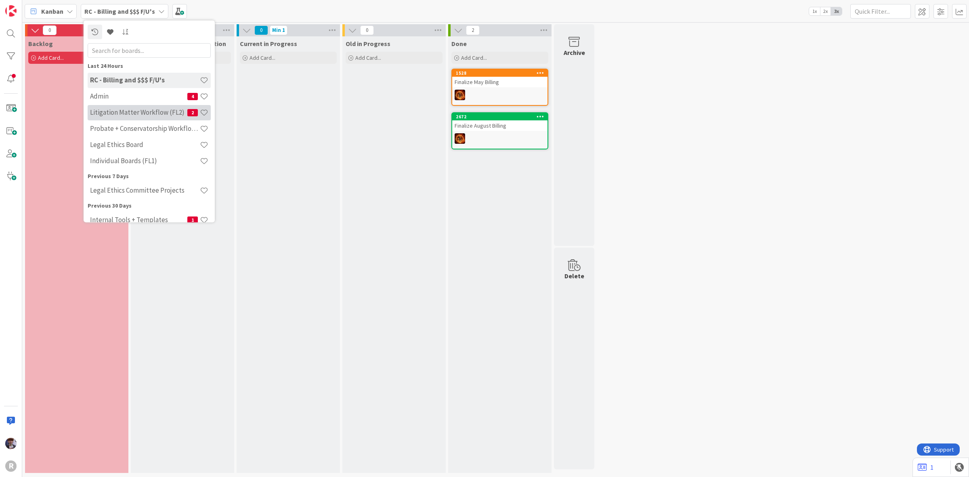
click at [116, 112] on h4 "Litigation Matter Workflow (FL2)" at bounding box center [138, 112] width 97 height 8
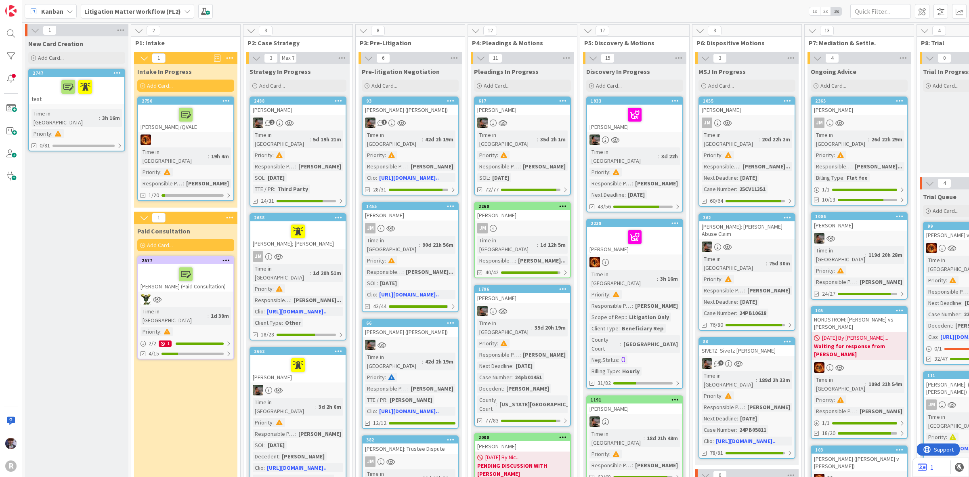
click at [167, 266] on div at bounding box center [185, 274] width 90 height 17
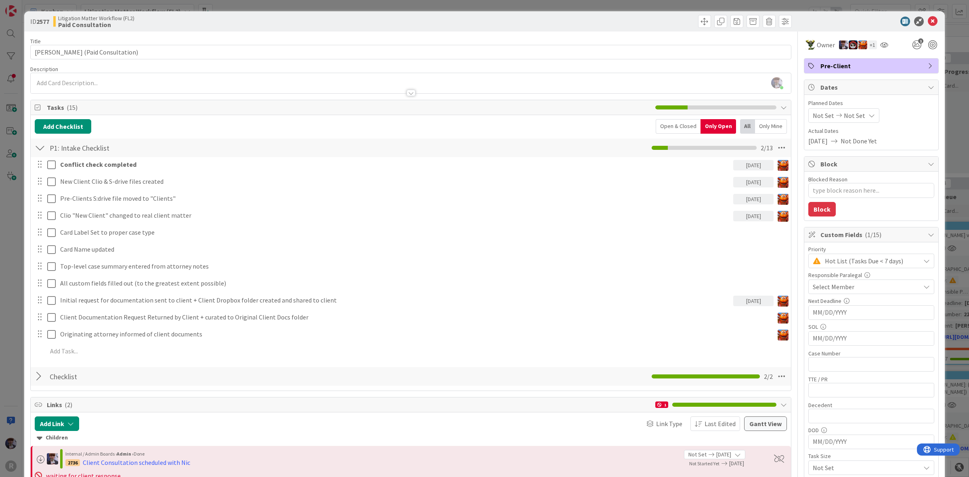
click at [35, 382] on div at bounding box center [40, 376] width 10 height 15
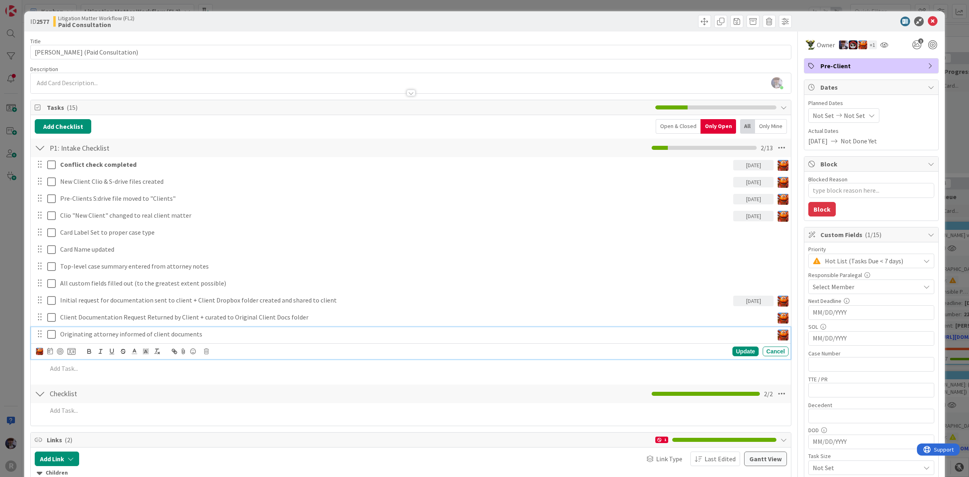
click at [84, 331] on p "Originating attorney informed of client documents" at bounding box center [415, 333] width 710 height 9
click at [24, 353] on div "ID 2577 Litigation Matter Workflow (FL2) Paid Consultation Title 34 / 128 [PERS…" at bounding box center [484, 424] width 920 height 826
click at [52, 334] on icon at bounding box center [51, 334] width 8 height 10
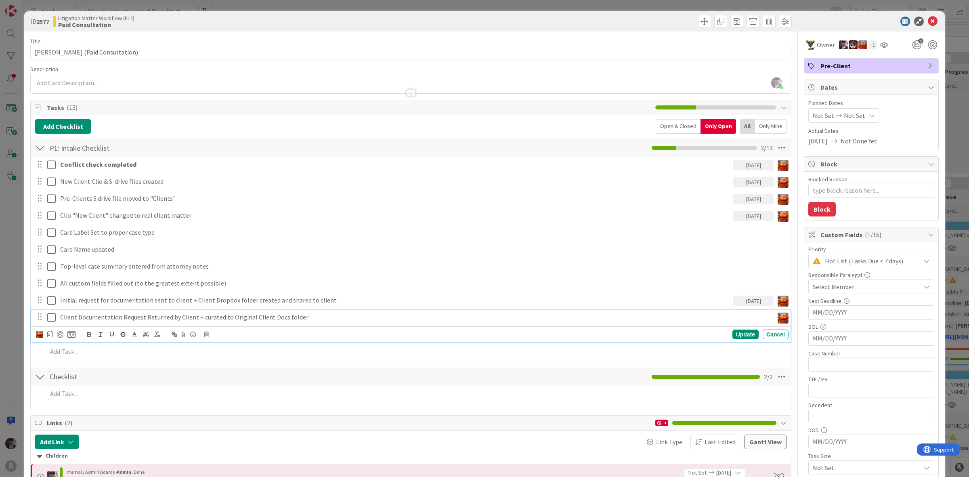
click at [53, 314] on icon at bounding box center [51, 317] width 8 height 10
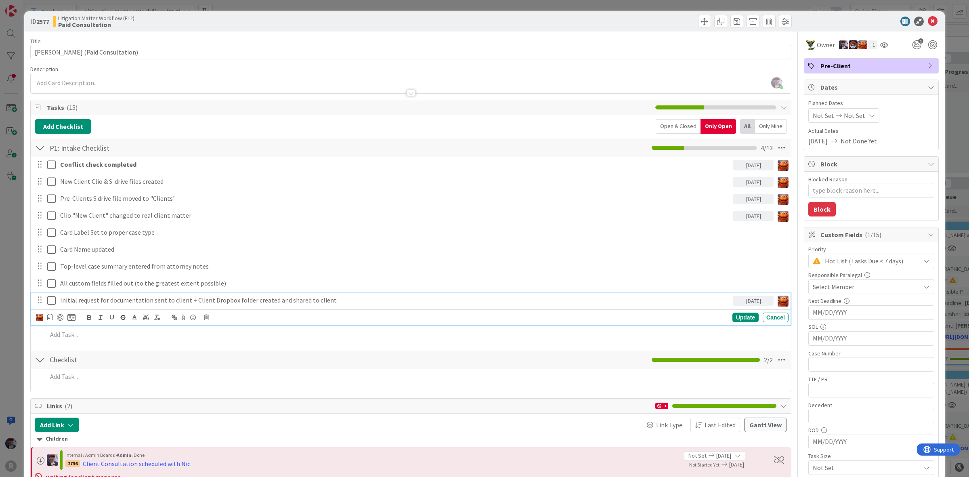
click at [51, 302] on icon at bounding box center [51, 300] width 8 height 10
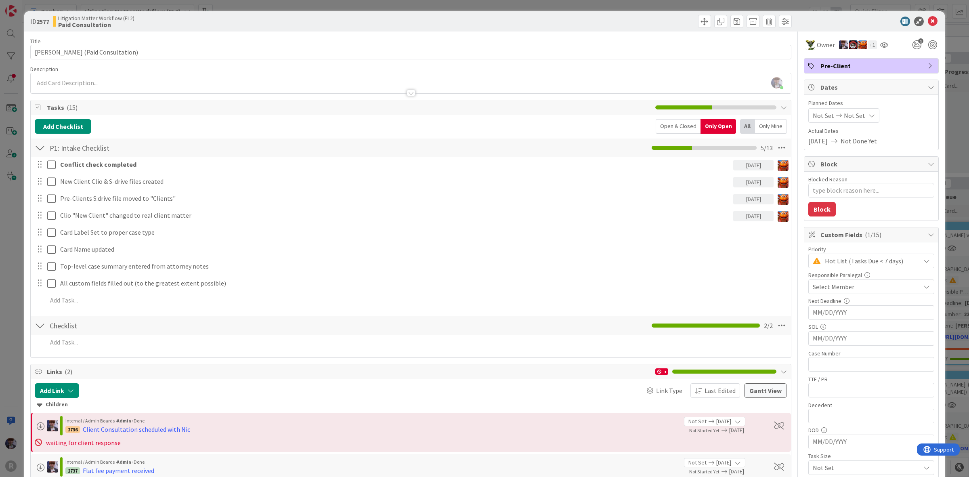
click at [15, 281] on div "ID 2577 Litigation Matter Workflow (FL2) Paid Consultation Title 34 / 128 [PERS…" at bounding box center [484, 238] width 969 height 477
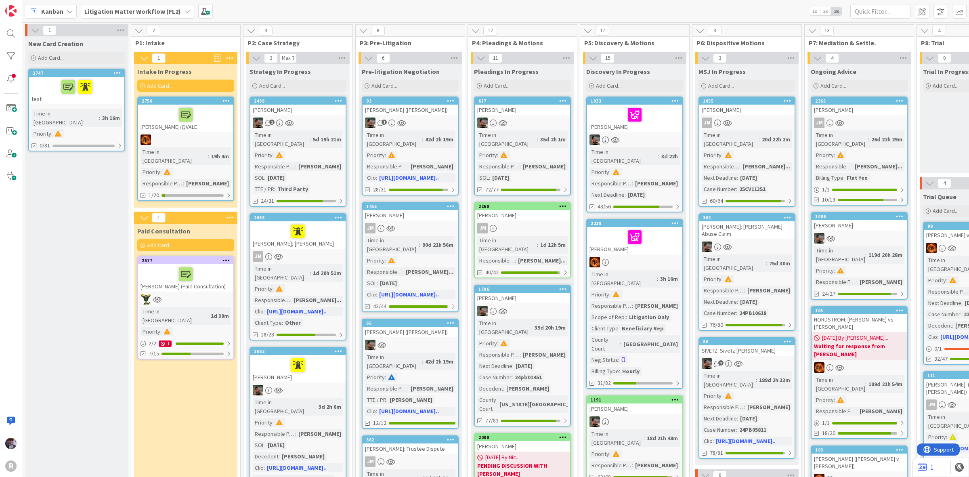
click at [613, 118] on div at bounding box center [634, 114] width 90 height 17
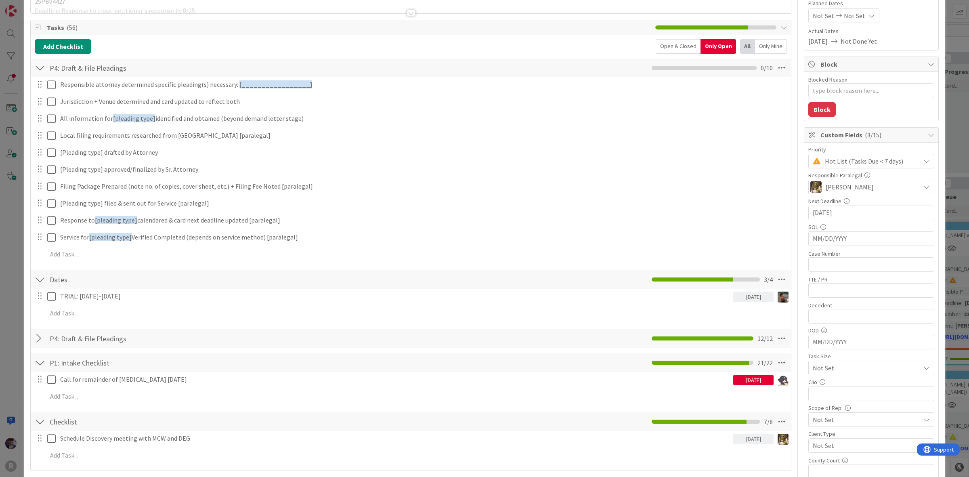
scroll to position [101, 0]
click at [13, 294] on div "ID 1933 Litigation Matter Workflow (FL2) Discovery In Progress Title 16 / 128 […" at bounding box center [484, 238] width 969 height 477
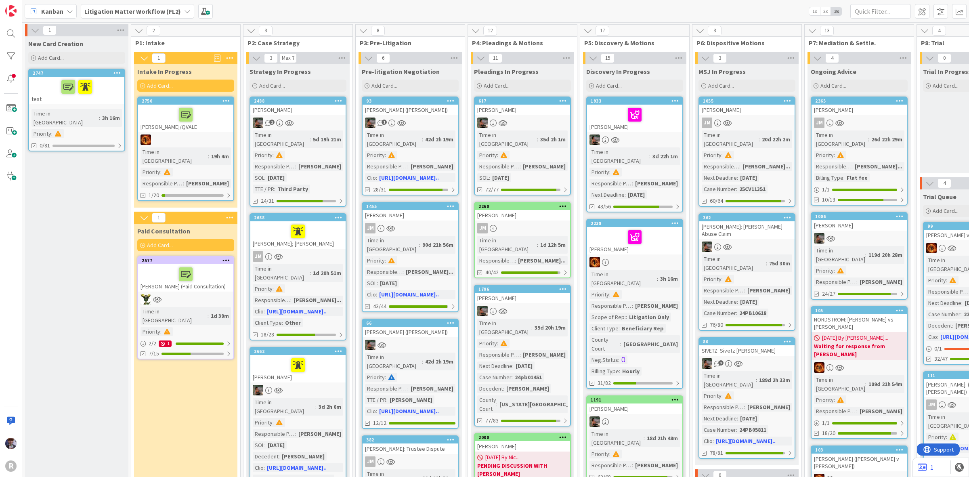
click at [666, 133] on link "1933 [PERSON_NAME] Time in Column : 3d 22h 1m Priority : Responsible Paralegal …" at bounding box center [634, 154] width 97 height 116
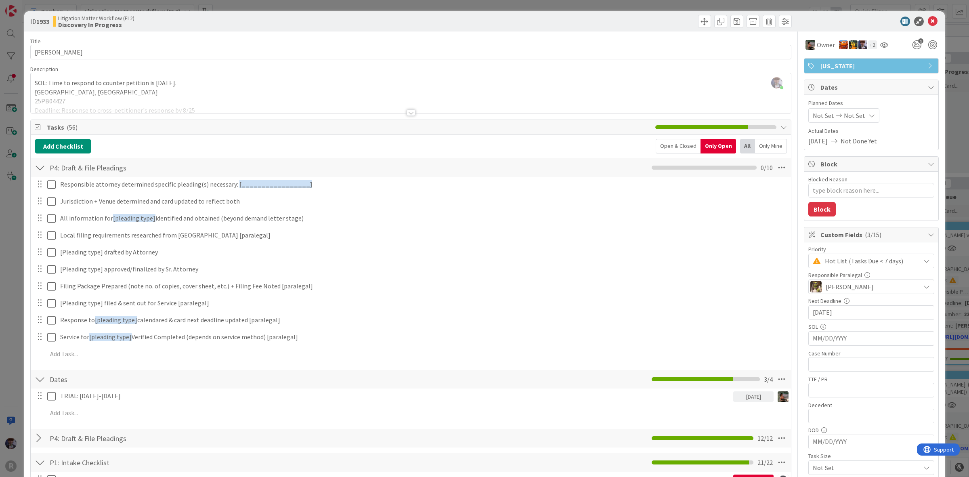
click at [45, 166] on div at bounding box center [40, 167] width 10 height 15
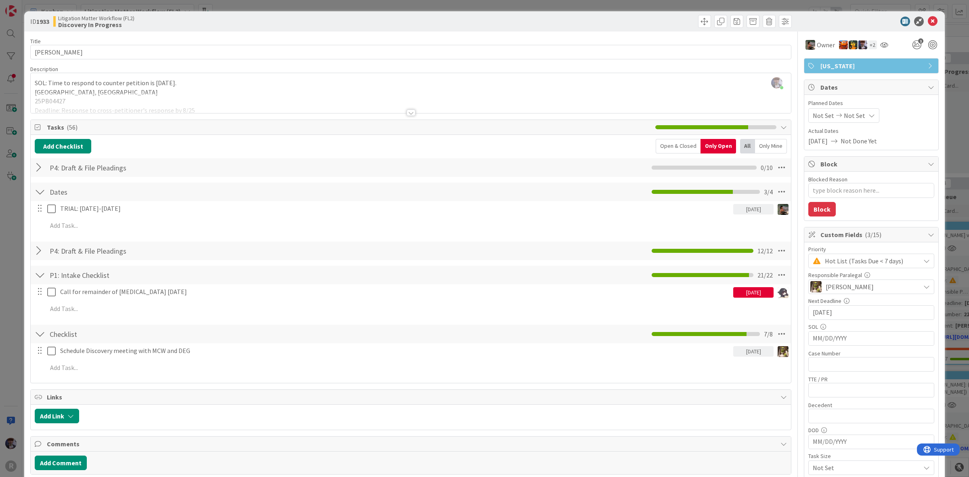
click at [38, 192] on div at bounding box center [40, 191] width 10 height 15
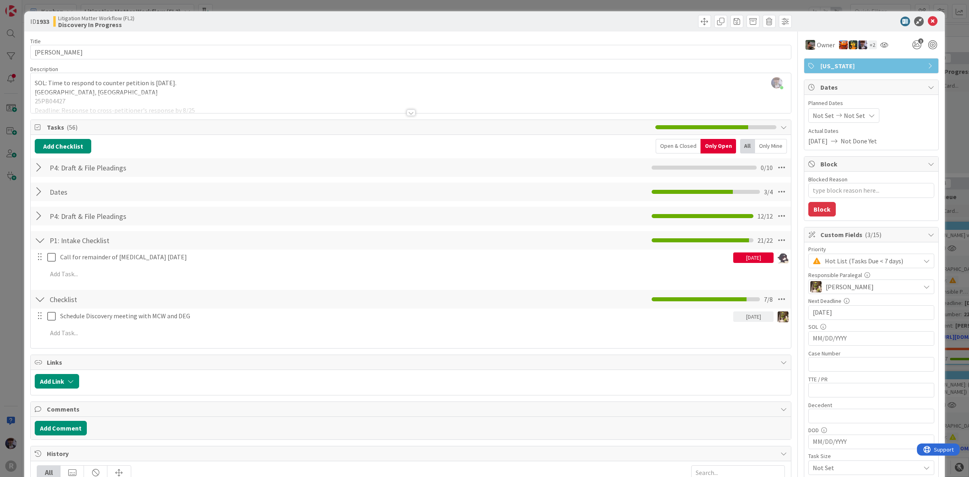
click at [38, 192] on div at bounding box center [40, 191] width 10 height 15
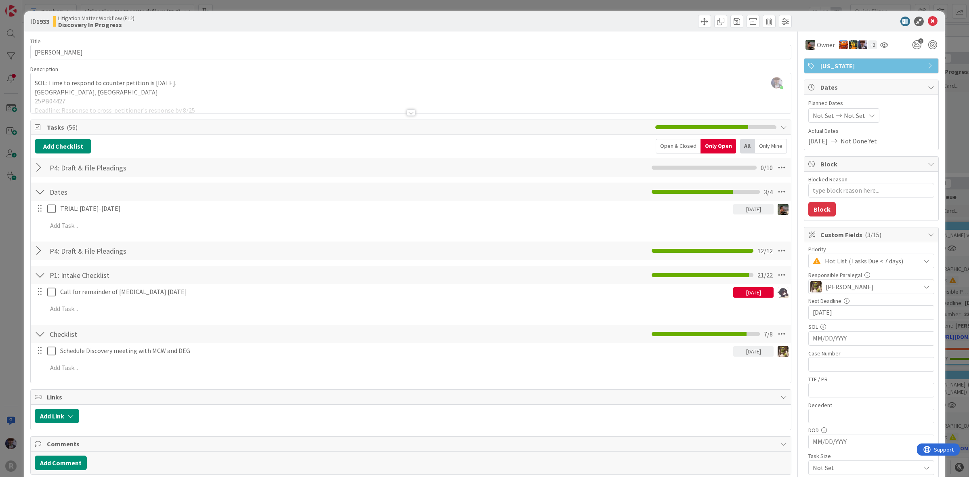
click at [39, 250] on div at bounding box center [40, 250] width 10 height 15
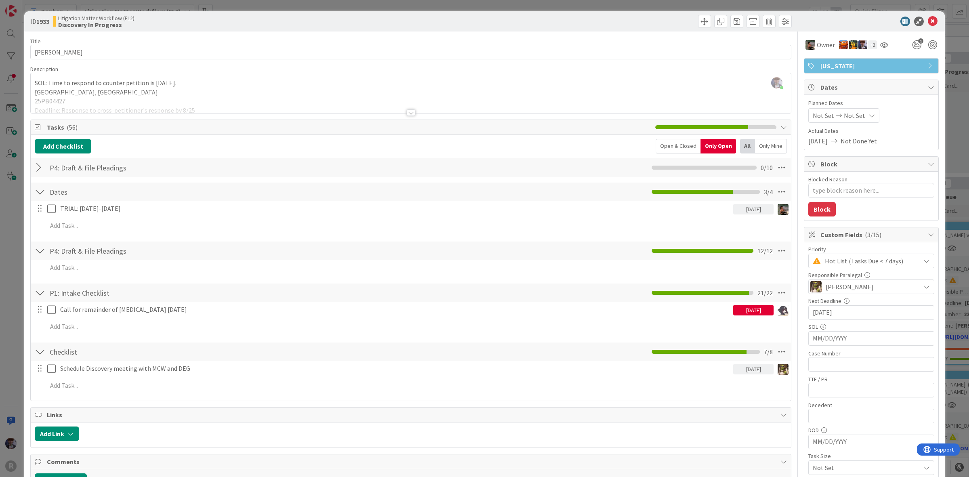
click at [673, 150] on div "Open & Closed" at bounding box center [678, 146] width 45 height 15
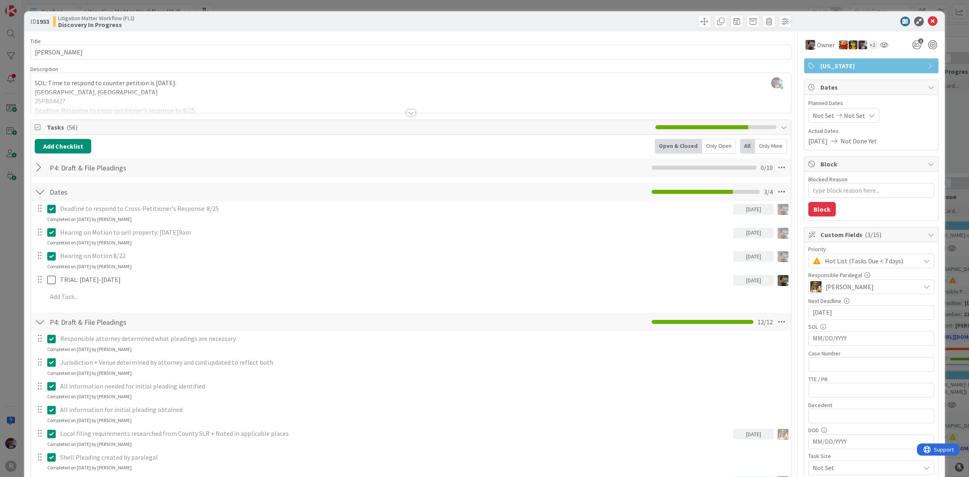
click at [717, 146] on div "Only Open" at bounding box center [719, 146] width 34 height 15
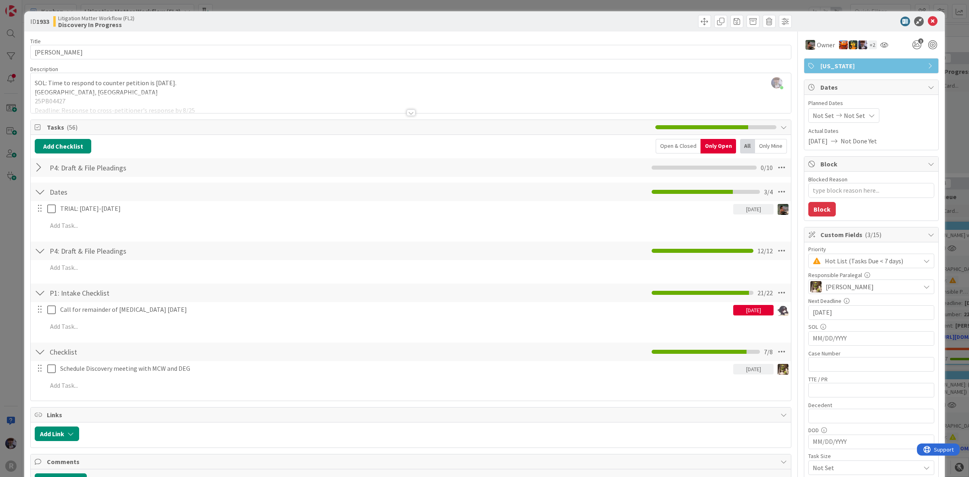
click at [700, 144] on div "Only Open" at bounding box center [718, 146] width 36 height 15
click at [679, 145] on div "Open & Closed" at bounding box center [678, 146] width 45 height 15
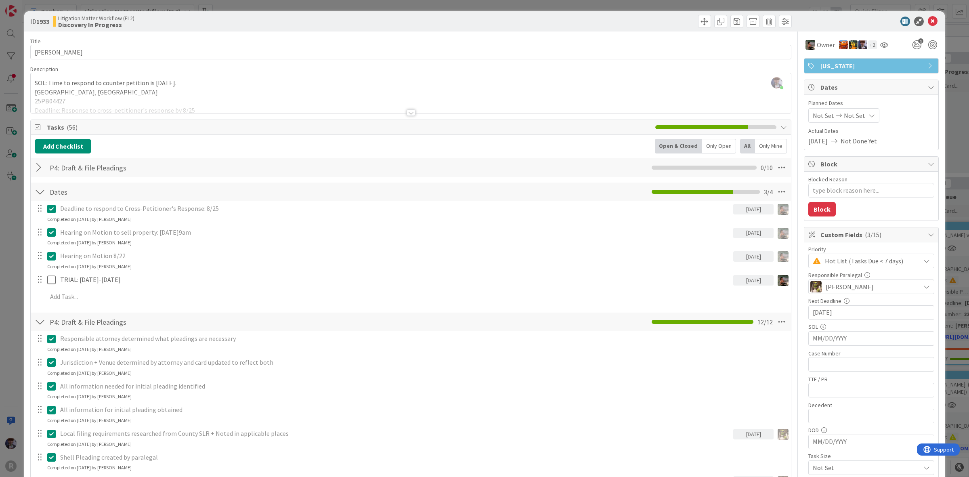
click at [35, 168] on div at bounding box center [40, 167] width 10 height 15
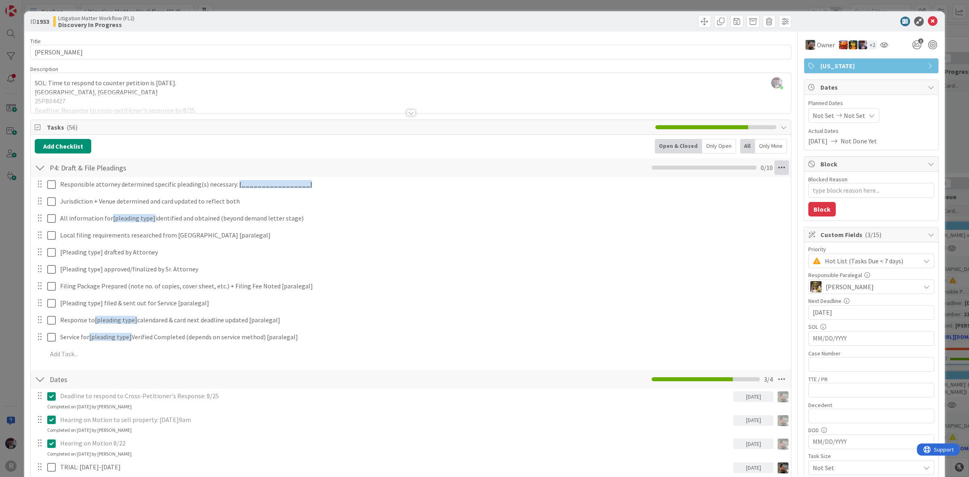
click at [775, 164] on icon at bounding box center [781, 167] width 15 height 15
click at [677, 244] on link "Delete Checklist" at bounding box center [726, 245] width 121 height 12
click at [679, 211] on button "Delete" at bounding box center [689, 206] width 30 height 15
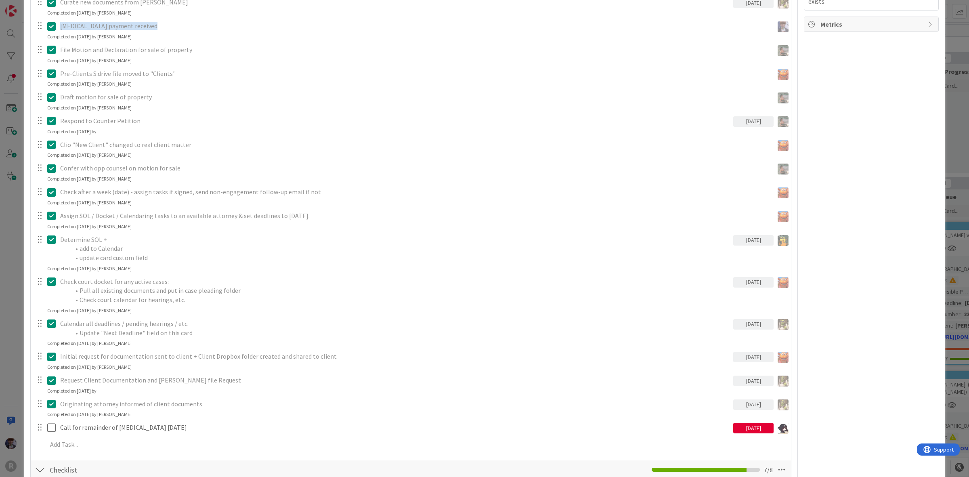
scroll to position [1009, 0]
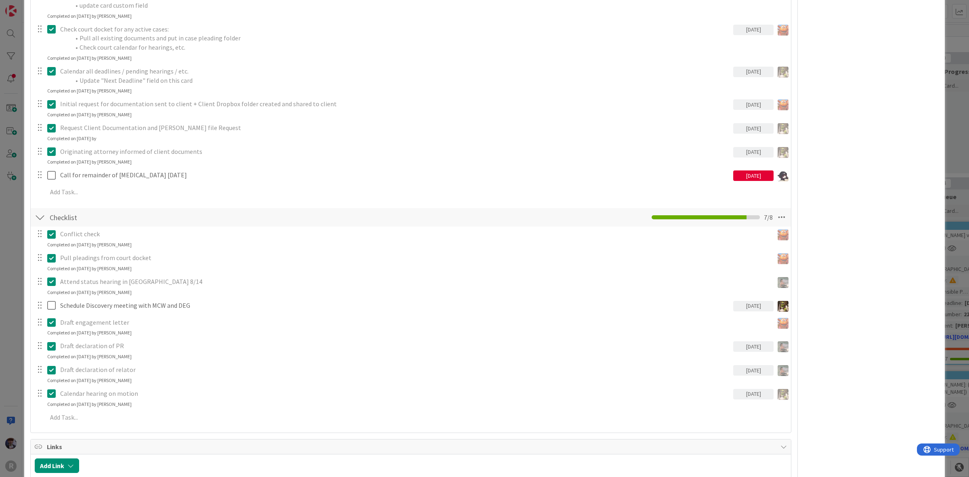
click at [17, 214] on div "ID 1933 Litigation Matter Workflow (FL2) Discovery In Progress Title 16 / 128 […" at bounding box center [484, 238] width 969 height 477
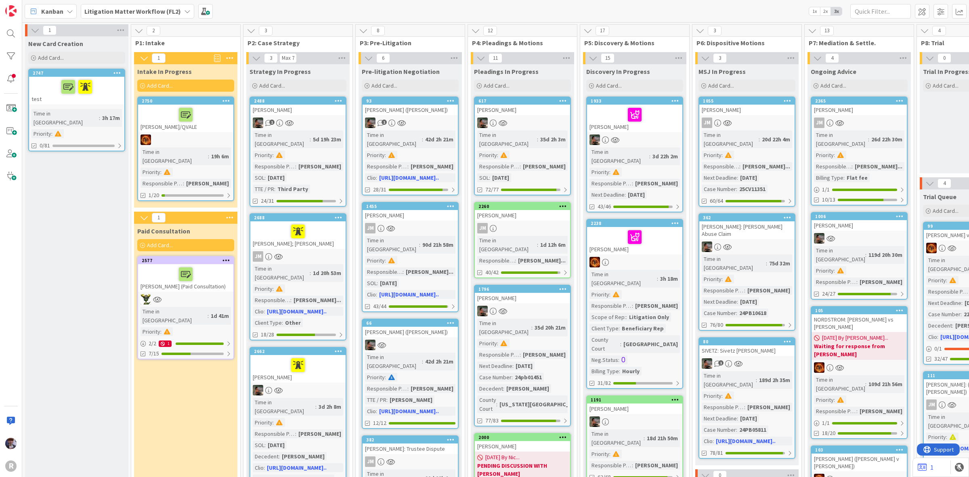
click at [659, 234] on div at bounding box center [634, 236] width 90 height 17
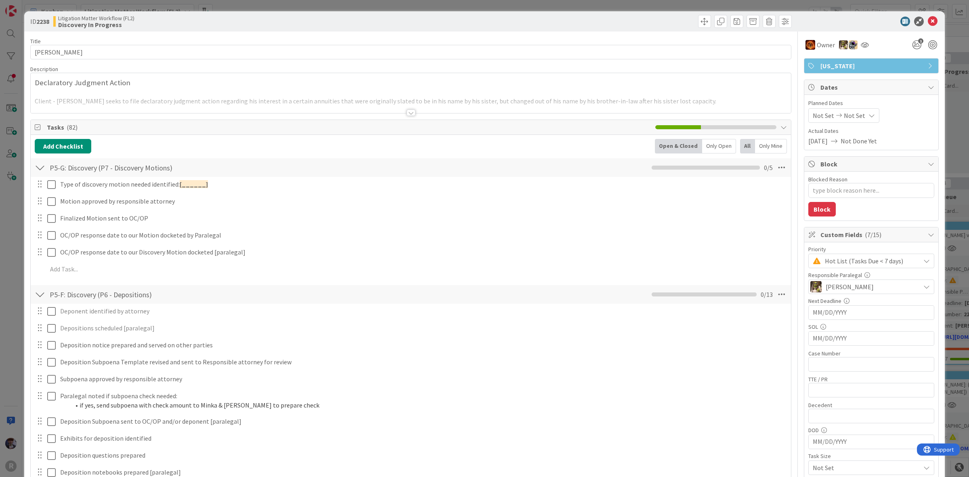
type textarea "x"
click at [39, 165] on div at bounding box center [40, 167] width 10 height 15
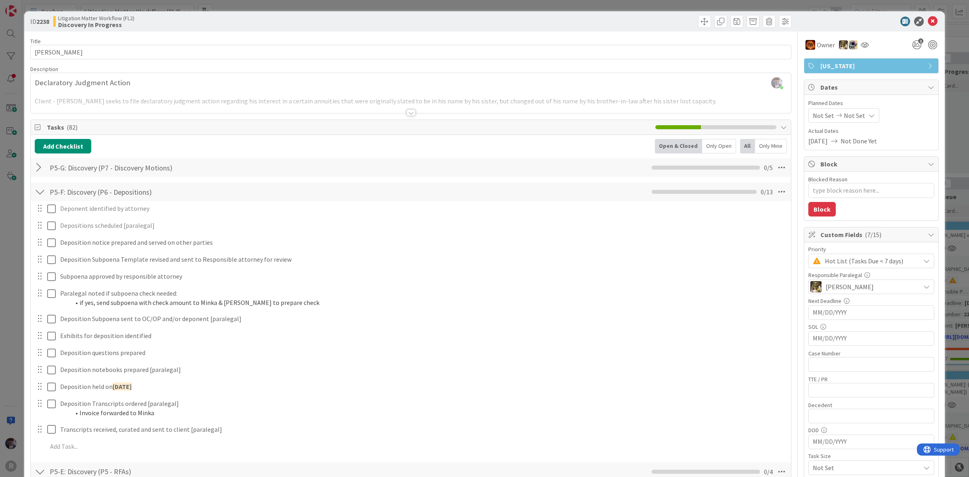
click at [42, 193] on div at bounding box center [40, 191] width 10 height 15
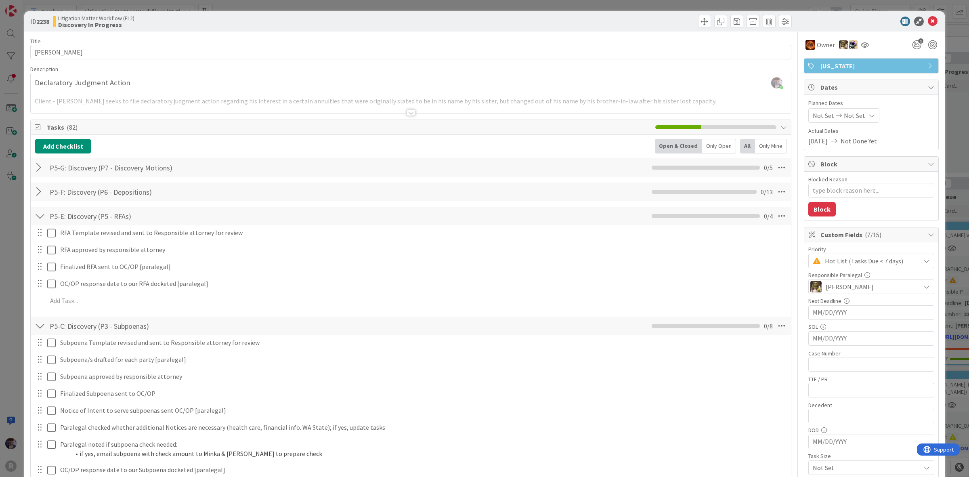
click at [38, 213] on div at bounding box center [40, 216] width 10 height 15
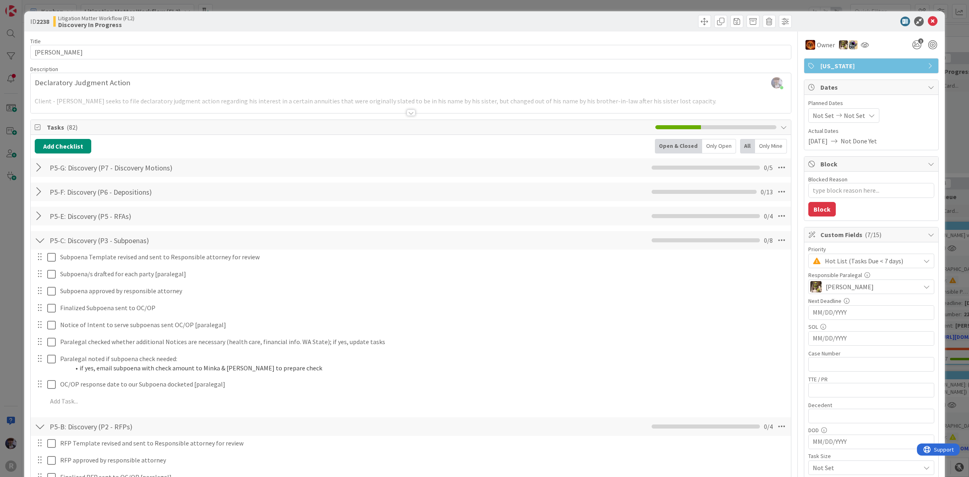
click at [36, 245] on div at bounding box center [40, 240] width 10 height 15
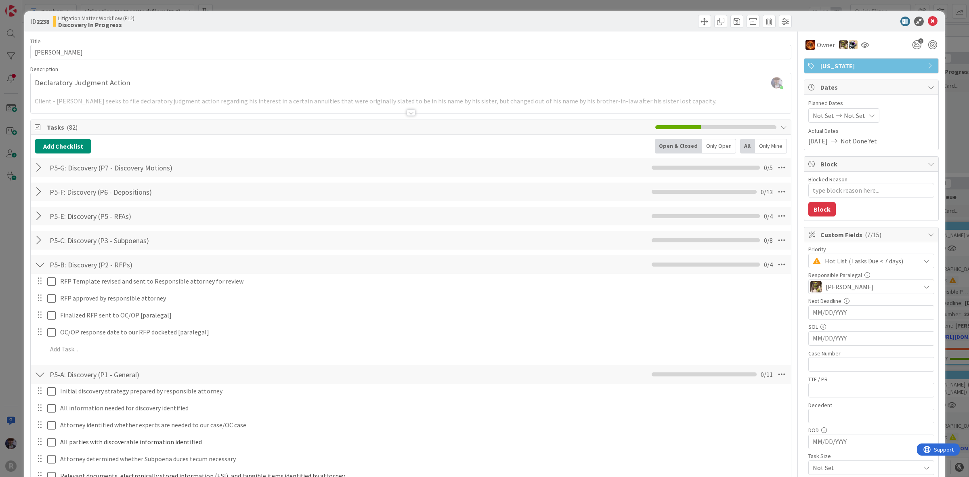
click at [38, 261] on div at bounding box center [40, 264] width 10 height 15
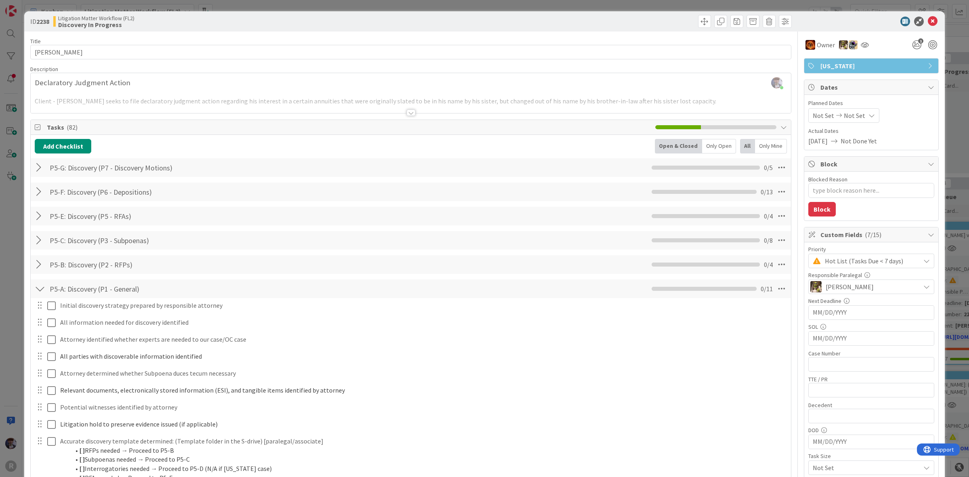
click at [45, 281] on div "P5-A: Discovery (P1 - General) Checklist Name 30 / 64 P5-A: Discovery (P1 - Gen…" at bounding box center [411, 288] width 760 height 19
click at [42, 289] on div at bounding box center [40, 288] width 10 height 15
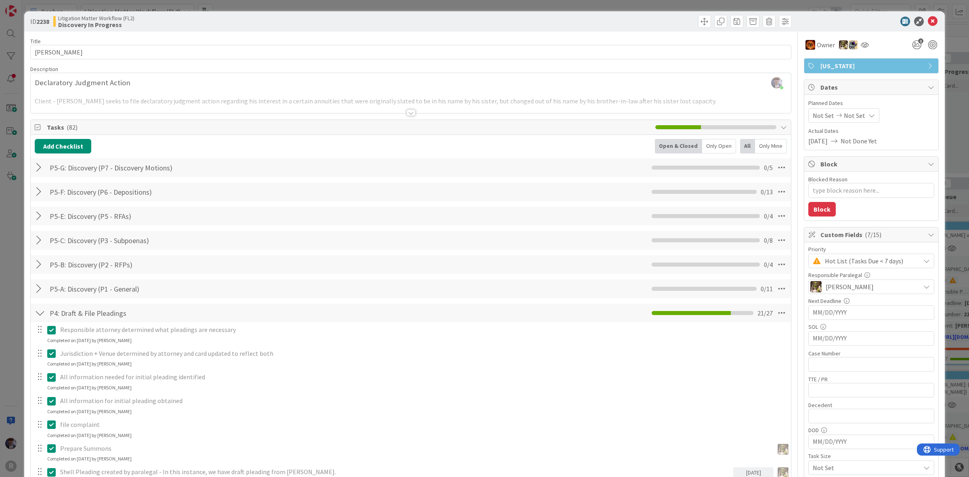
scroll to position [50, 0]
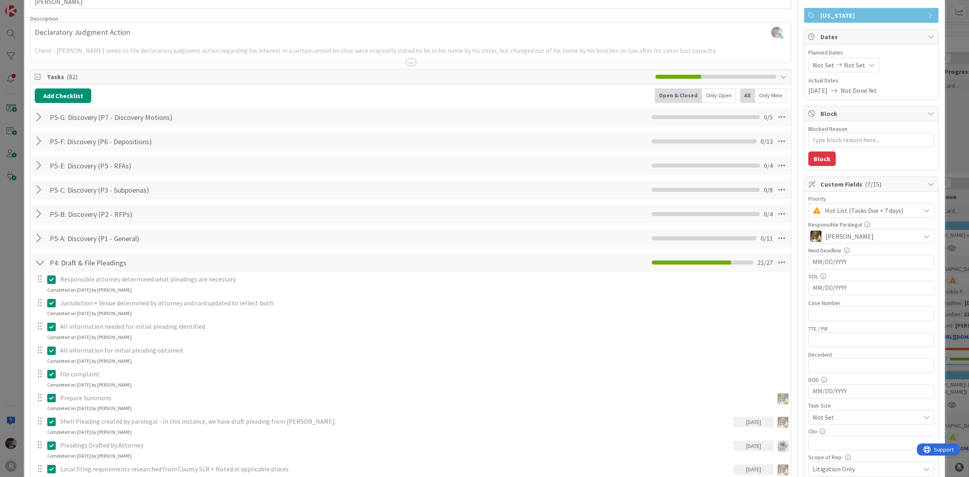
click at [38, 260] on div at bounding box center [40, 262] width 10 height 15
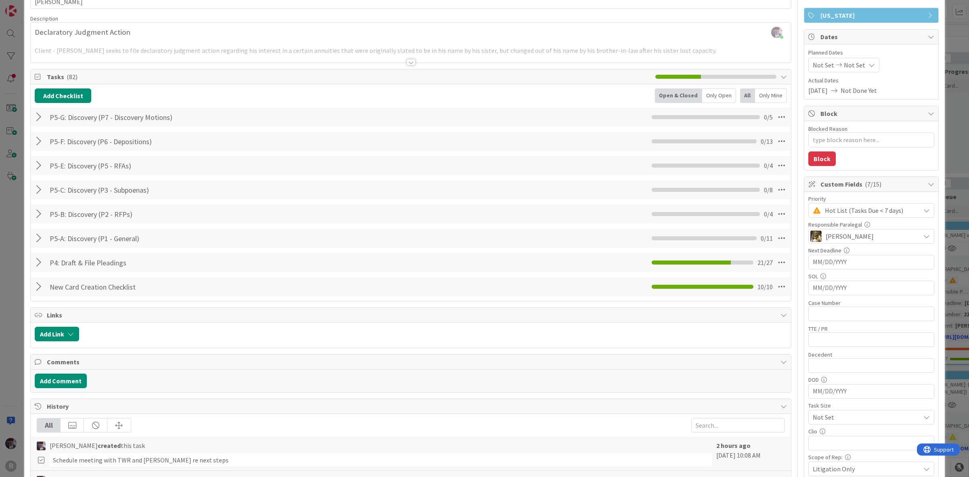
click at [41, 241] on div at bounding box center [40, 238] width 10 height 15
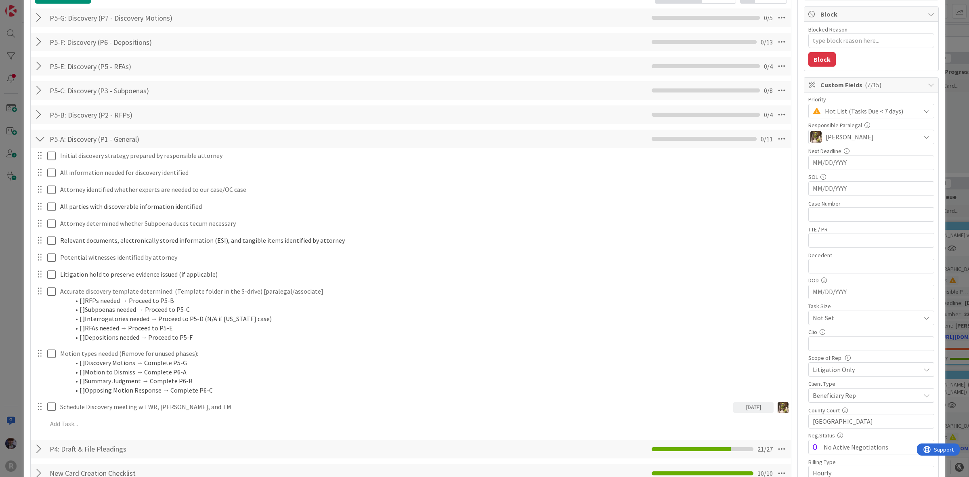
scroll to position [252, 0]
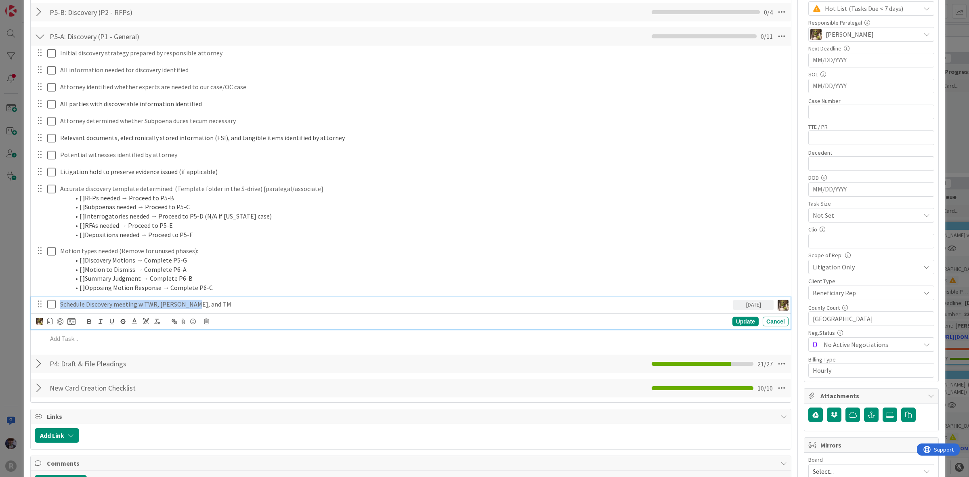
drag, startPoint x: 199, startPoint y: 307, endPoint x: 25, endPoint y: 313, distance: 173.7
click at [25, 313] on div "ID 2238 Litigation Matter Workflow (FL2) Discovery In Progress Title 16 / 128 […" at bounding box center [484, 251] width 920 height 984
copy p "Schedule Discovery meeting w TWR, [PERSON_NAME], and TM"
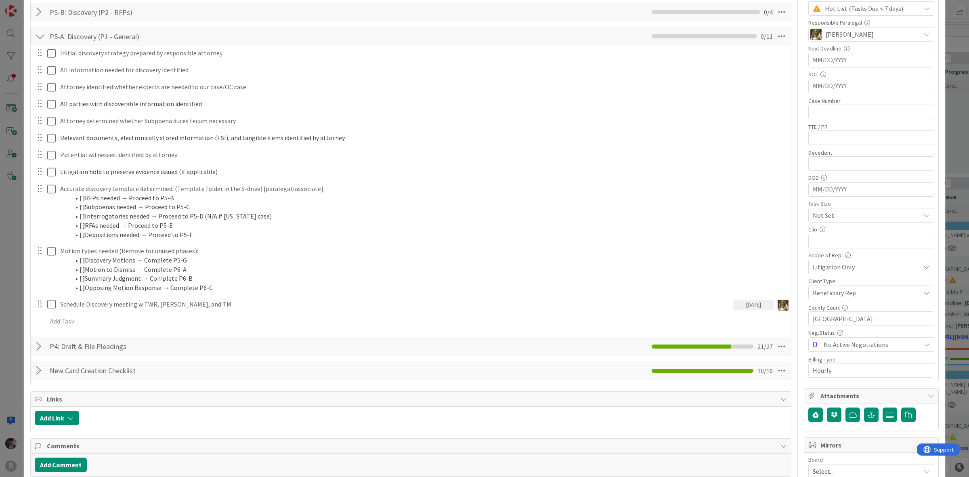
click at [12, 317] on div "ID 2238 Litigation Matter Workflow (FL2) Discovery In Progress Title 16 / 128 […" at bounding box center [484, 238] width 969 height 477
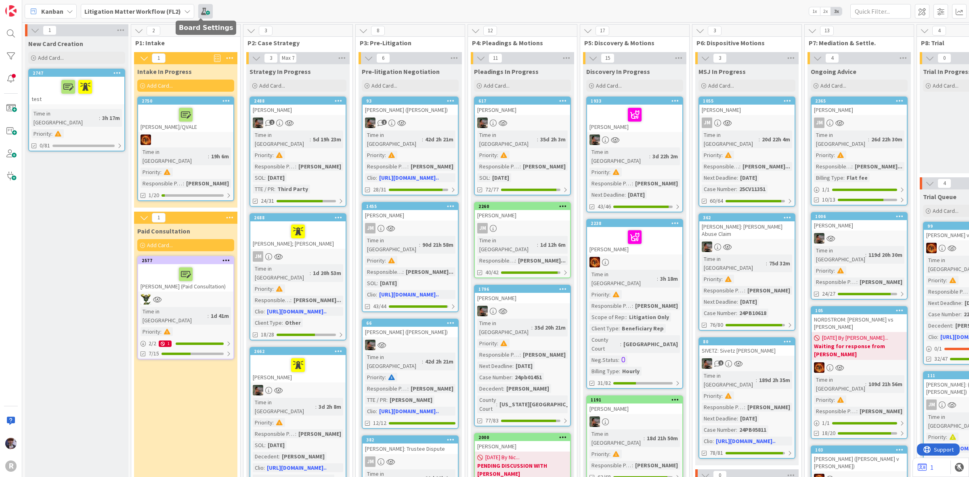
click at [198, 11] on span at bounding box center [205, 11] width 15 height 15
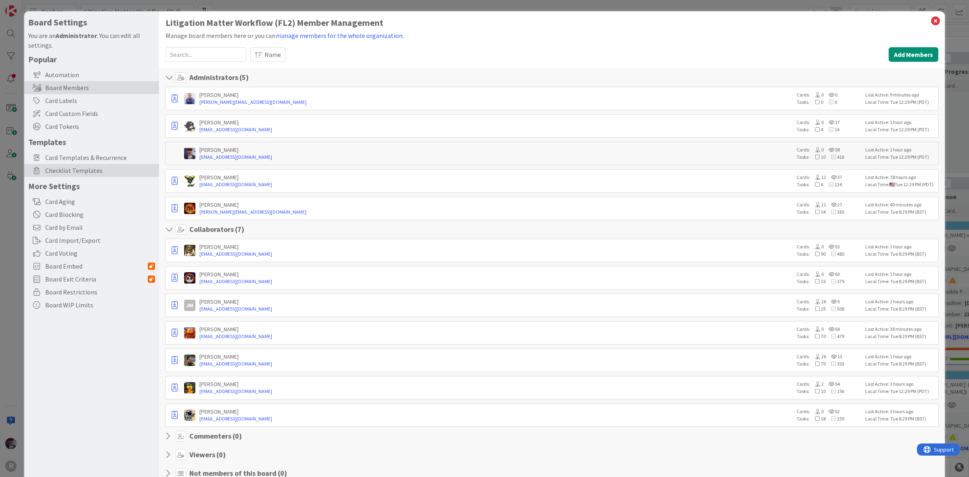
click at [103, 170] on span "Checklist Templates" at bounding box center [100, 171] width 110 height 10
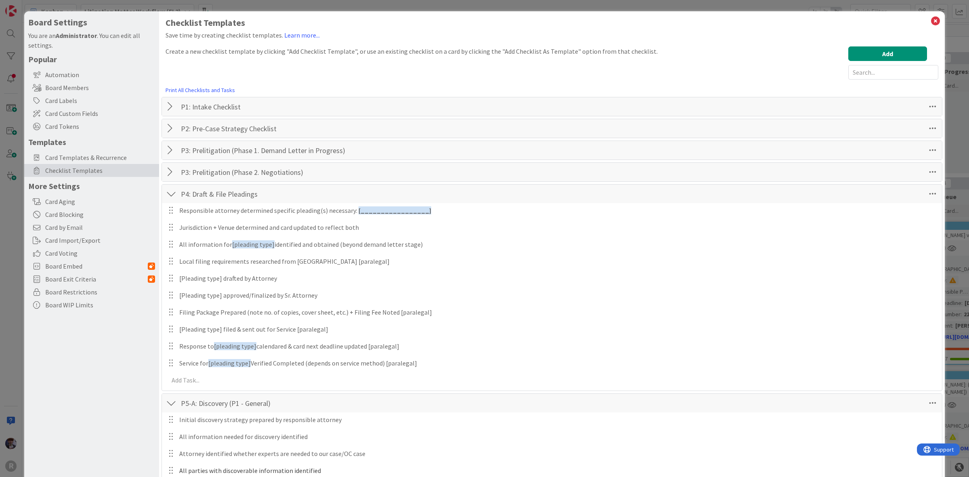
click at [176, 196] on div at bounding box center [171, 193] width 10 height 15
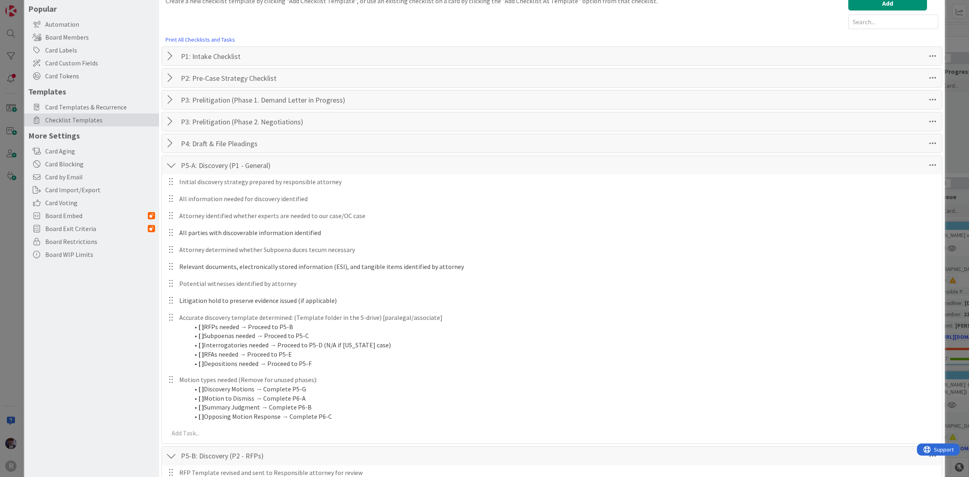
scroll to position [202, 0]
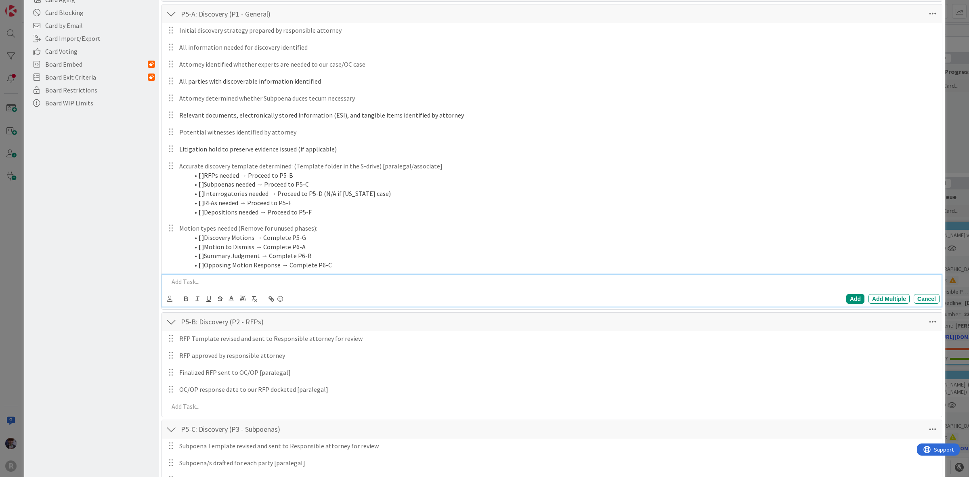
click at [211, 281] on p at bounding box center [552, 281] width 767 height 9
paste div
click at [192, 283] on p "Schedule Discovery meeting w TWR, [PERSON_NAME], and TM" at bounding box center [552, 281] width 767 height 9
click at [227, 281] on p "Scheduled Discovery meeting w TWR, [PERSON_NAME], and TM" at bounding box center [552, 281] width 767 height 9
drag, startPoint x: 309, startPoint y: 281, endPoint x: 284, endPoint y: 285, distance: 25.3
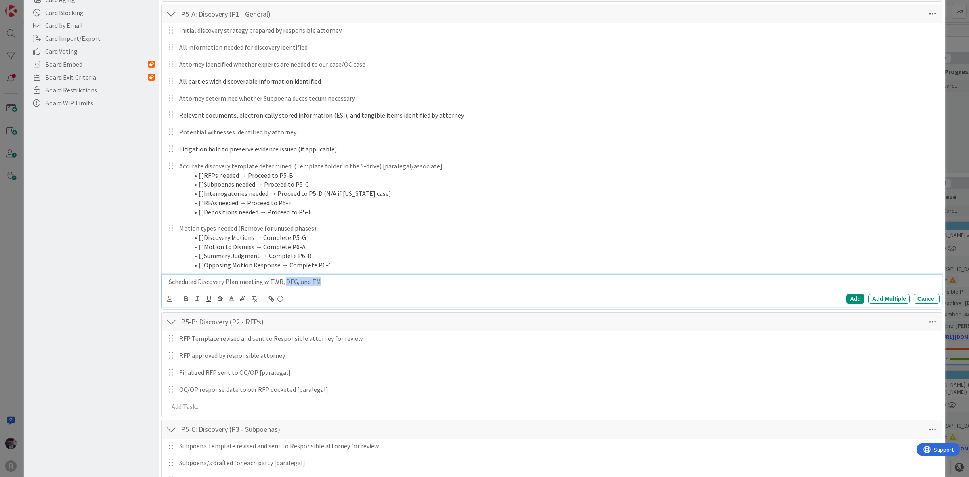
click at [284, 285] on p "Scheduled Discovery Plan meeting w TWR, DEG, and TM" at bounding box center [552, 281] width 767 height 9
click at [260, 283] on p "Scheduled Discovery Plan meeting [paralegal]" at bounding box center [552, 281] width 767 height 9
click at [260, 281] on p "Scheduled Discovery Plan meeting [paralegal]" at bounding box center [552, 281] width 767 height 9
click at [850, 299] on div "Add" at bounding box center [855, 299] width 18 height 10
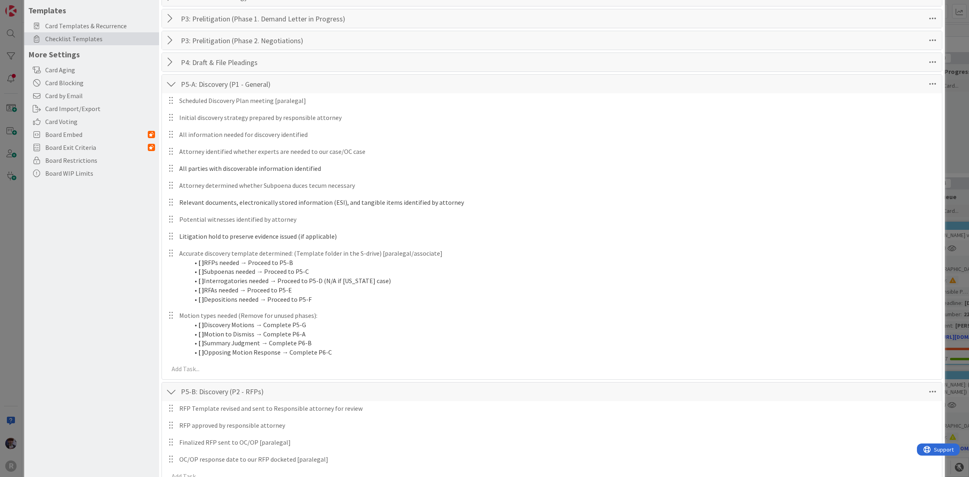
scroll to position [126, 0]
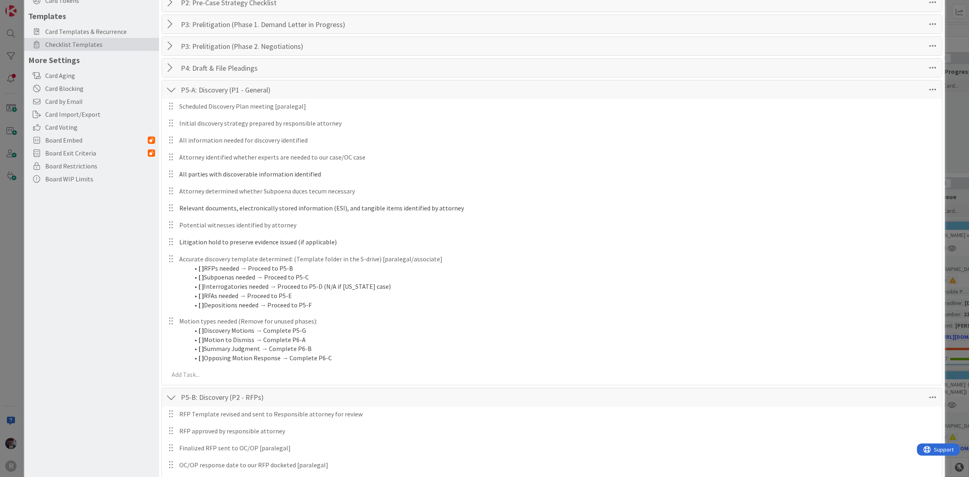
click at [169, 90] on div at bounding box center [171, 89] width 10 height 15
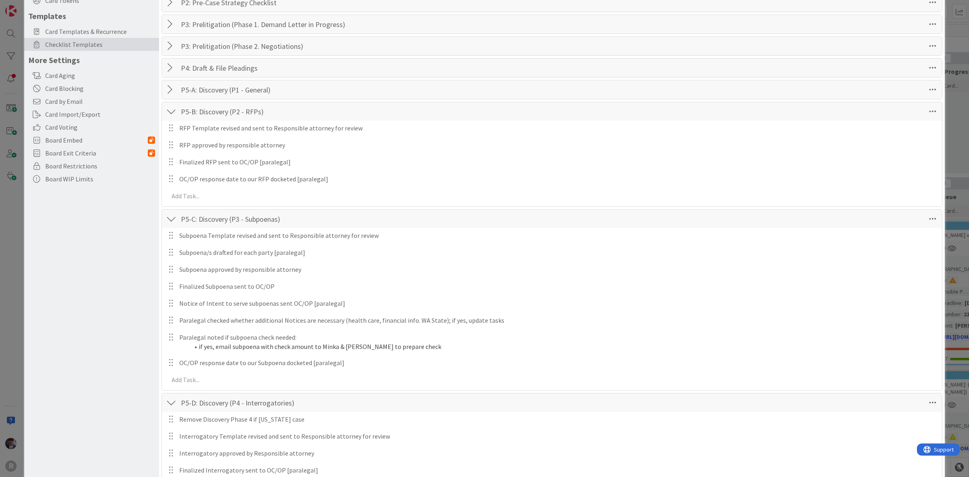
scroll to position [0, 0]
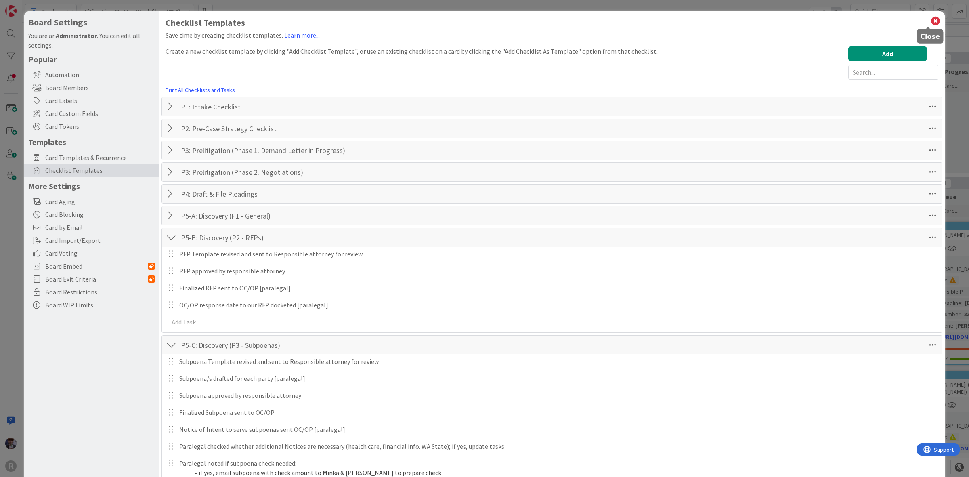
click at [930, 15] on icon at bounding box center [935, 20] width 10 height 11
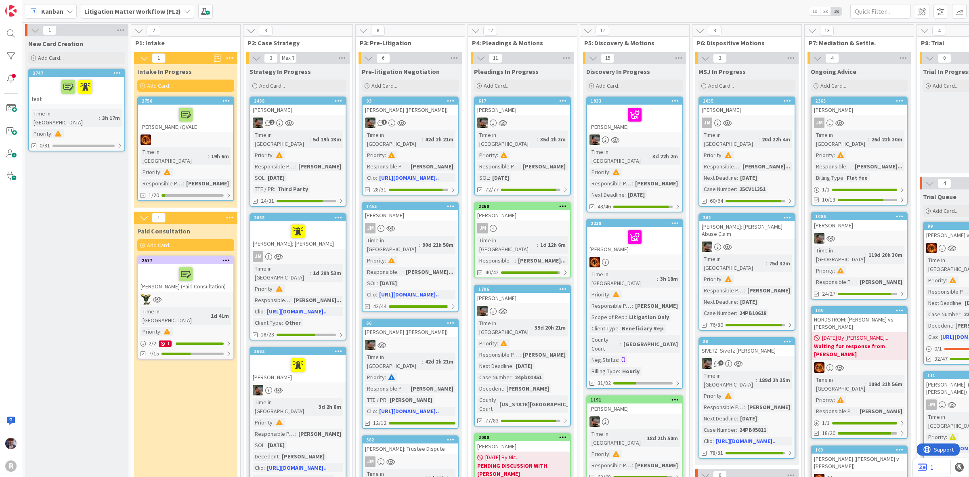
click at [661, 128] on div "[PERSON_NAME]" at bounding box center [634, 118] width 95 height 27
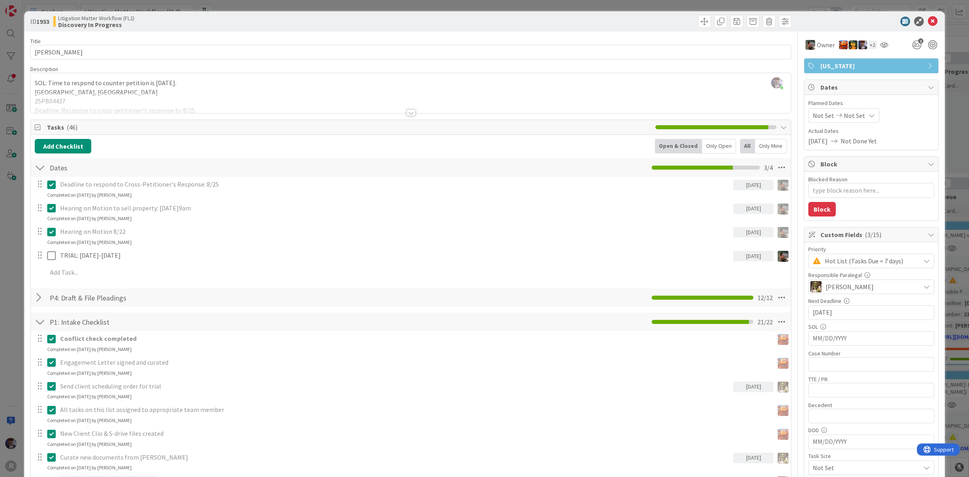
click at [15, 293] on div "ID 1933 Litigation Matter Workflow (FL2) Discovery In Progress Title 16 / 128 […" at bounding box center [484, 238] width 969 height 477
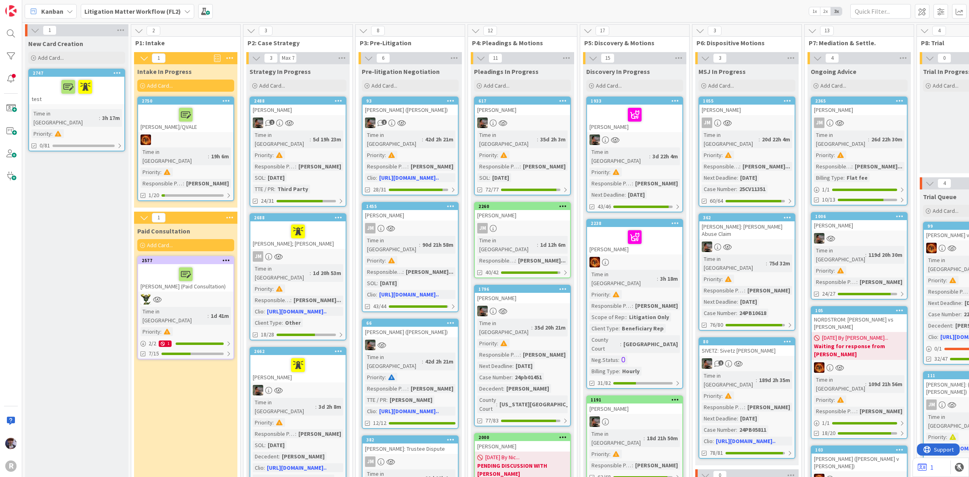
click at [610, 229] on div at bounding box center [634, 236] width 90 height 17
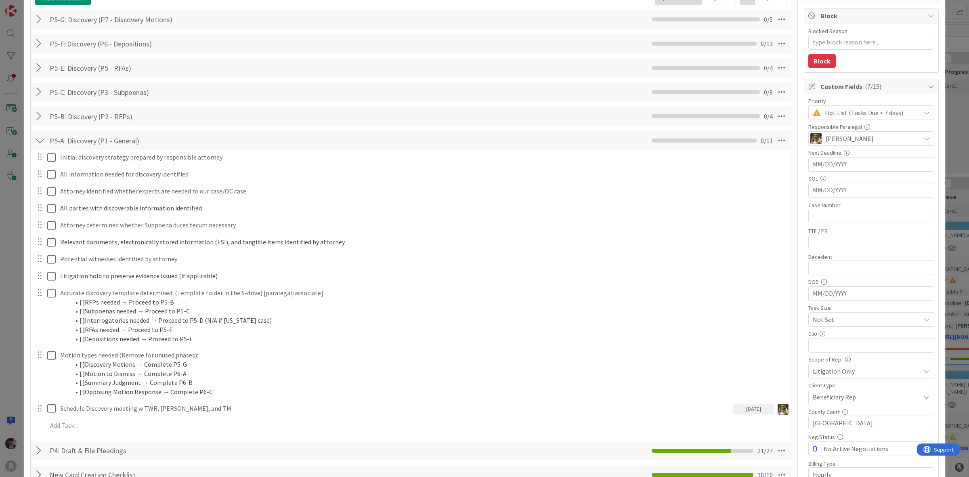
scroll to position [151, 0]
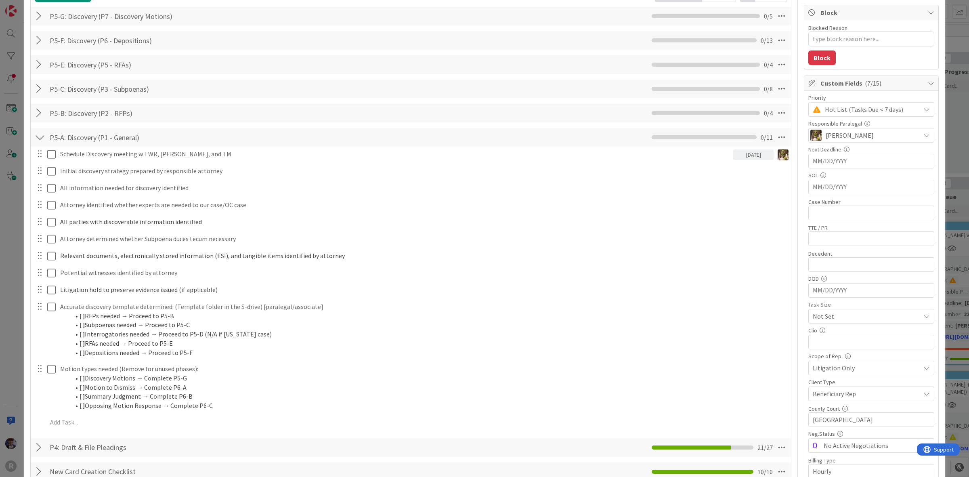
click at [7, 311] on div "ID 2238 Litigation Matter Workflow (FL2) Discovery In Progress Title 16 / 128 […" at bounding box center [484, 238] width 969 height 477
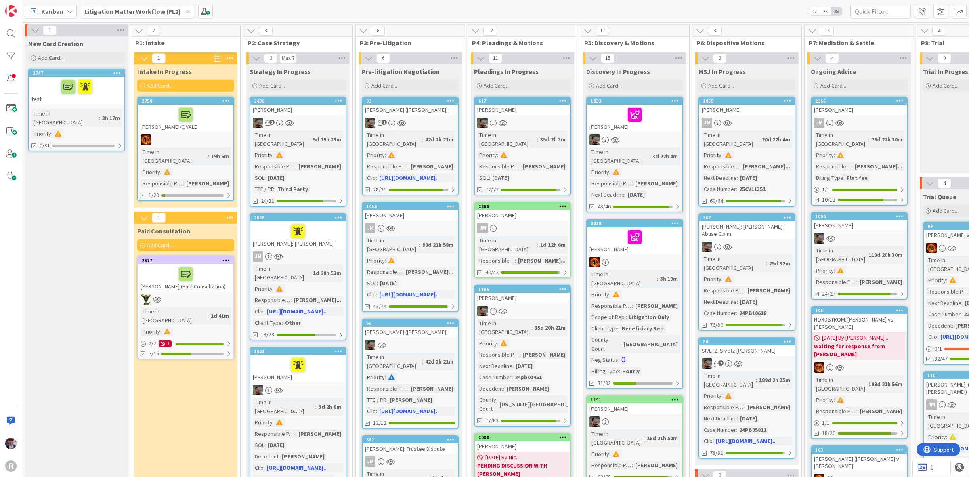
click at [649, 229] on div at bounding box center [634, 236] width 90 height 17
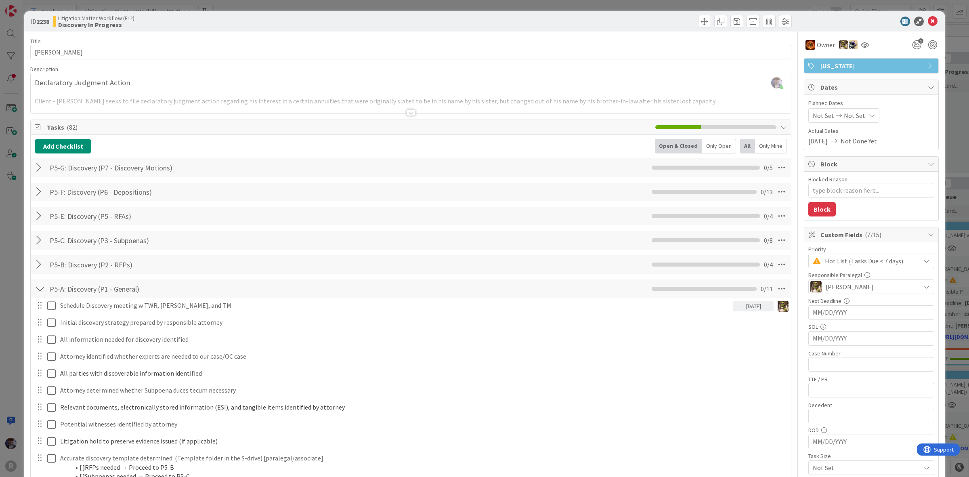
click at [41, 285] on div at bounding box center [40, 288] width 10 height 15
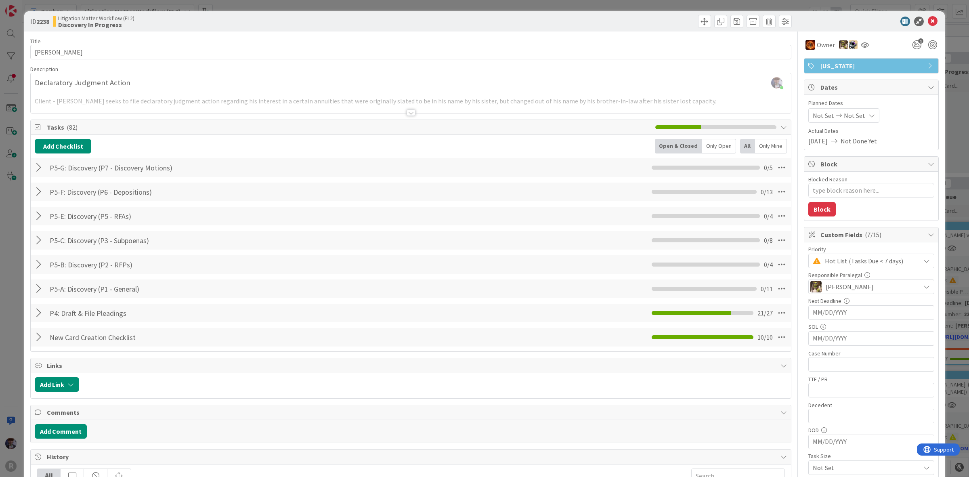
click at [41, 285] on div at bounding box center [40, 288] width 10 height 15
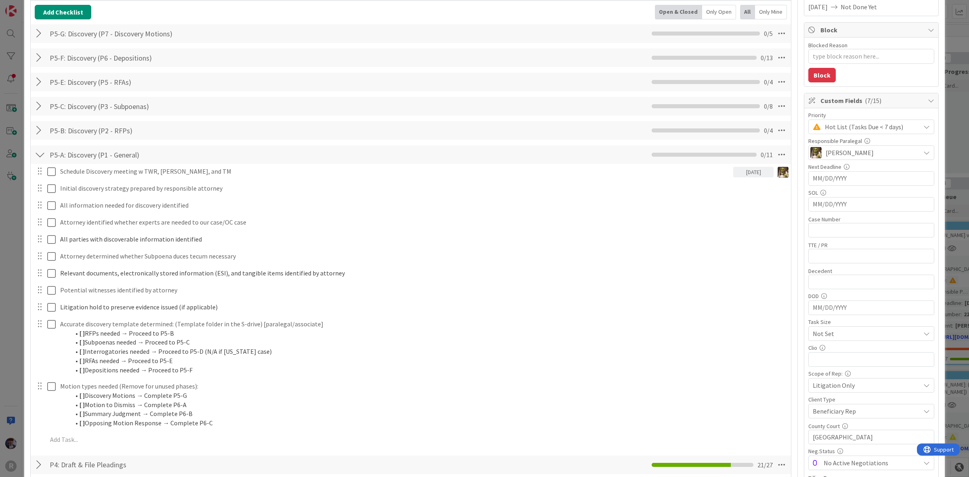
scroll to position [101, 0]
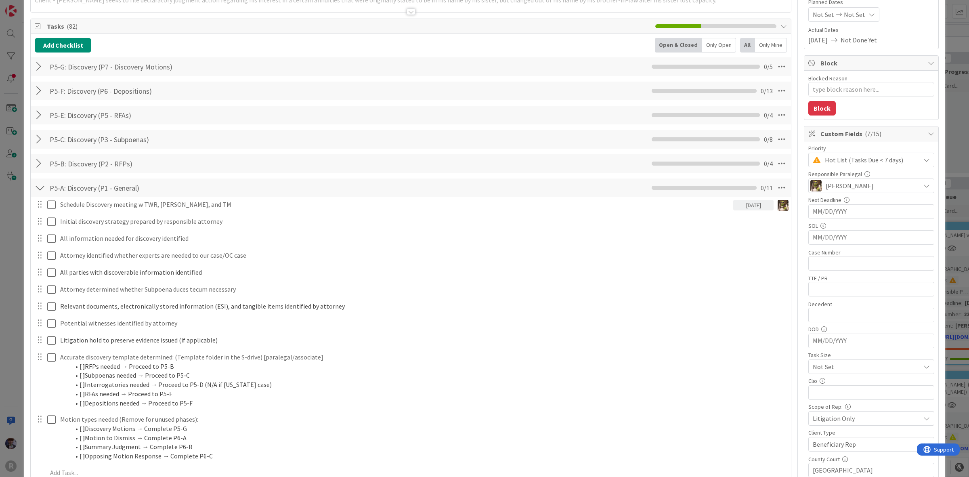
click at [3, 231] on div "ID 2238 Litigation Matter Workflow (FL2) Discovery In Progress Title 16 / 128 […" at bounding box center [484, 238] width 969 height 477
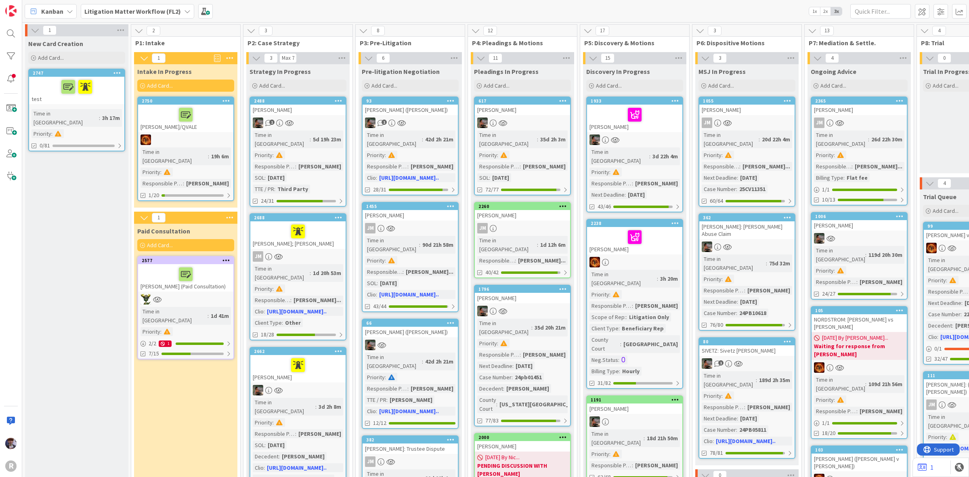
click at [652, 128] on div "[PERSON_NAME]" at bounding box center [634, 118] width 95 height 27
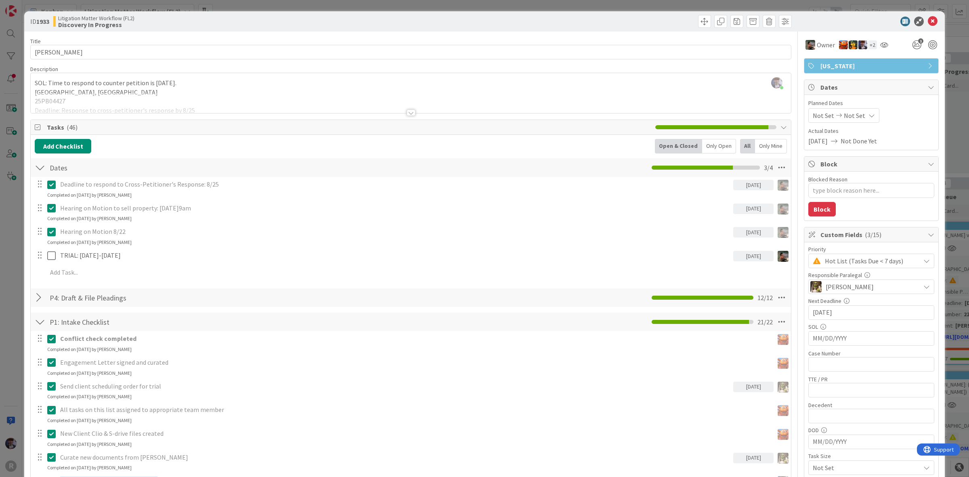
click at [709, 145] on div "Only Open" at bounding box center [719, 146] width 34 height 15
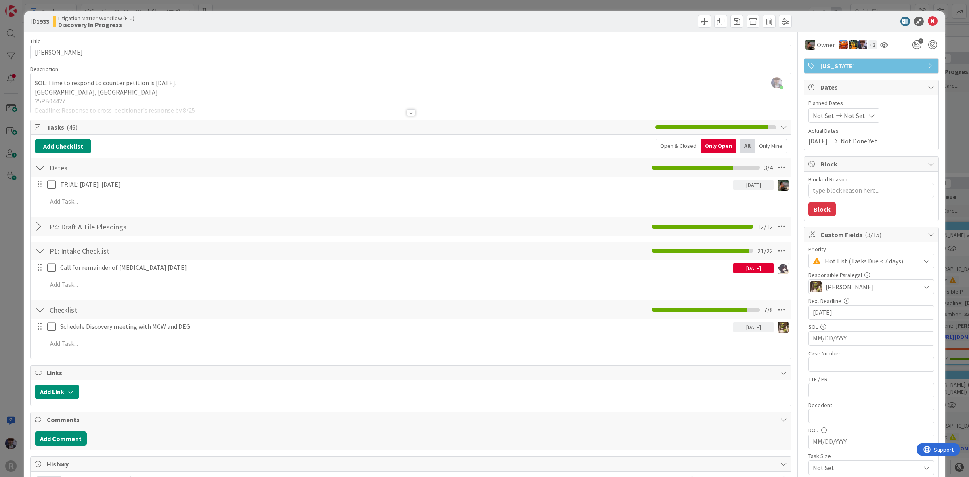
click at [38, 221] on div at bounding box center [40, 226] width 10 height 15
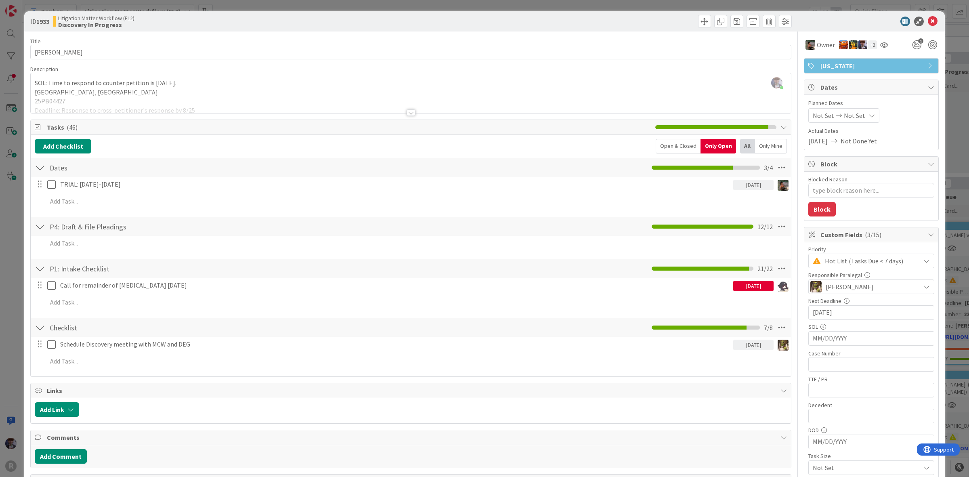
click at [38, 227] on div at bounding box center [40, 226] width 10 height 15
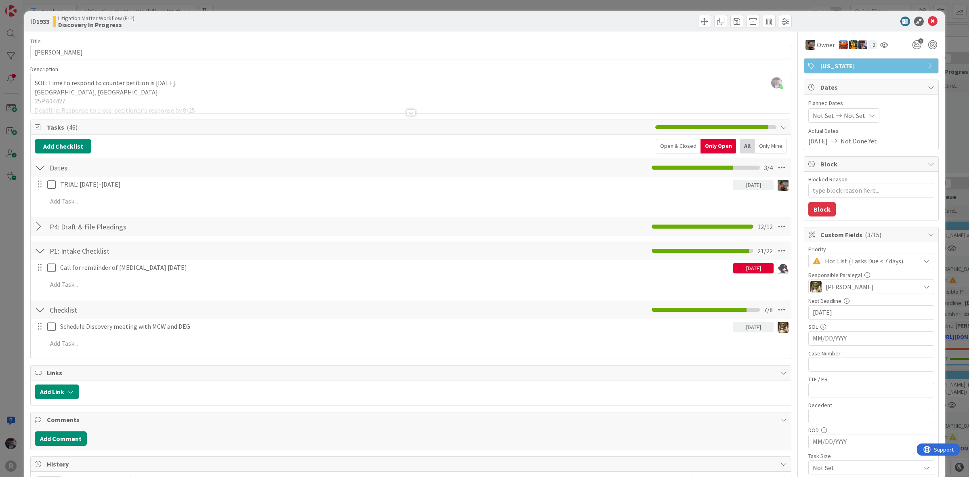
click at [37, 251] on div at bounding box center [40, 250] width 10 height 15
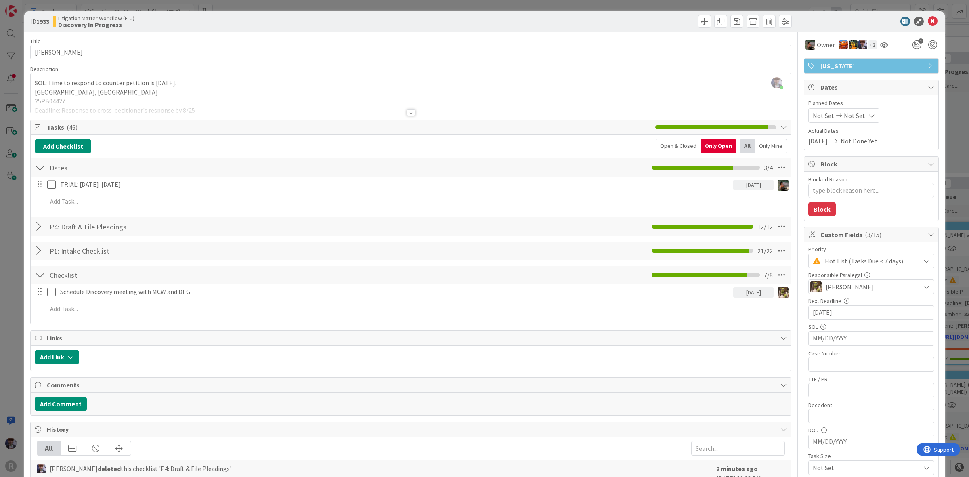
click at [39, 275] on div at bounding box center [40, 275] width 10 height 15
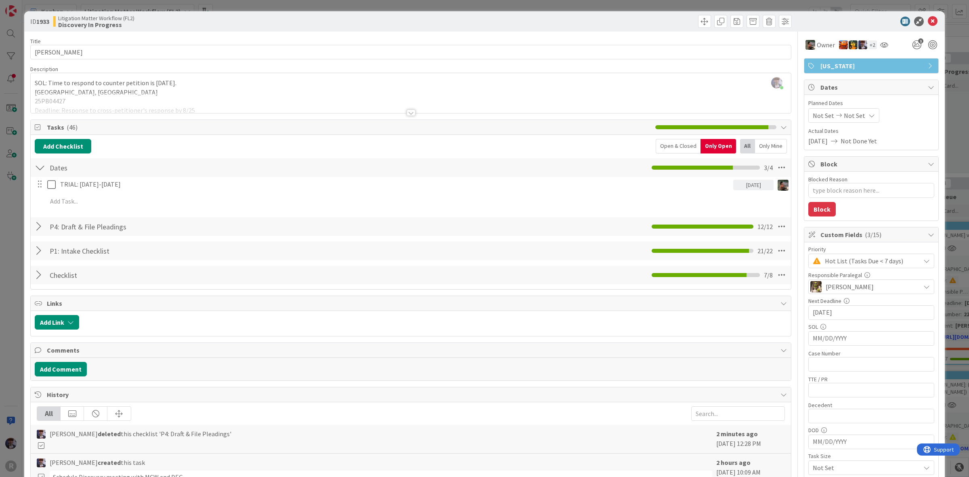
click at [38, 273] on div at bounding box center [40, 275] width 10 height 15
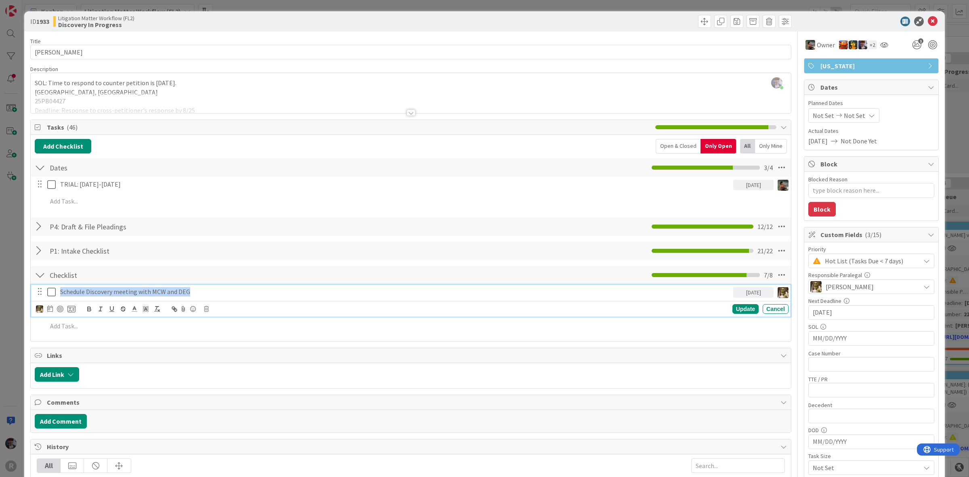
drag, startPoint x: 210, startPoint y: 291, endPoint x: 52, endPoint y: 281, distance: 158.2
click at [52, 281] on div "Checklist Checklist Name 9 / 64 Checklist 7 / 8 Schedule Discovery meeting with…" at bounding box center [411, 301] width 760 height 72
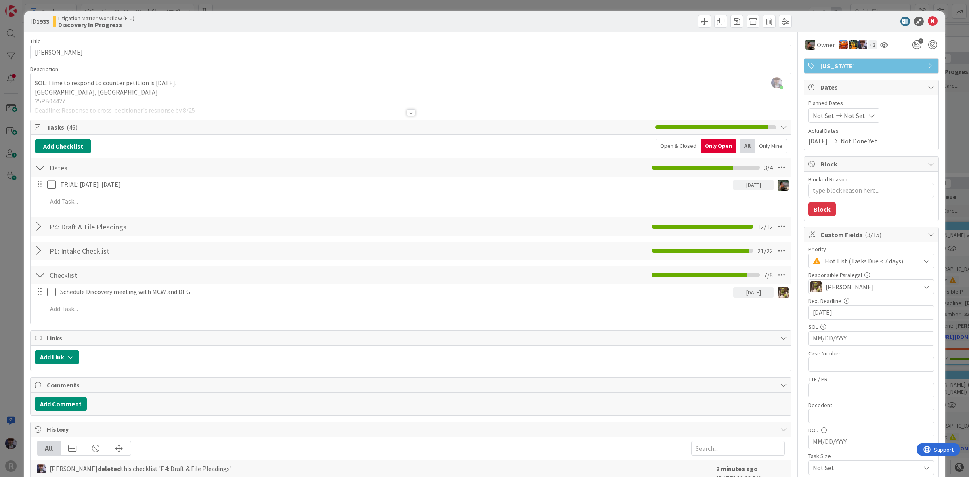
click at [549, 275] on div "Checklist Checklist Name 9 / 64 Checklist 7 / 8" at bounding box center [411, 275] width 760 height 19
click at [43, 277] on div at bounding box center [40, 275] width 10 height 15
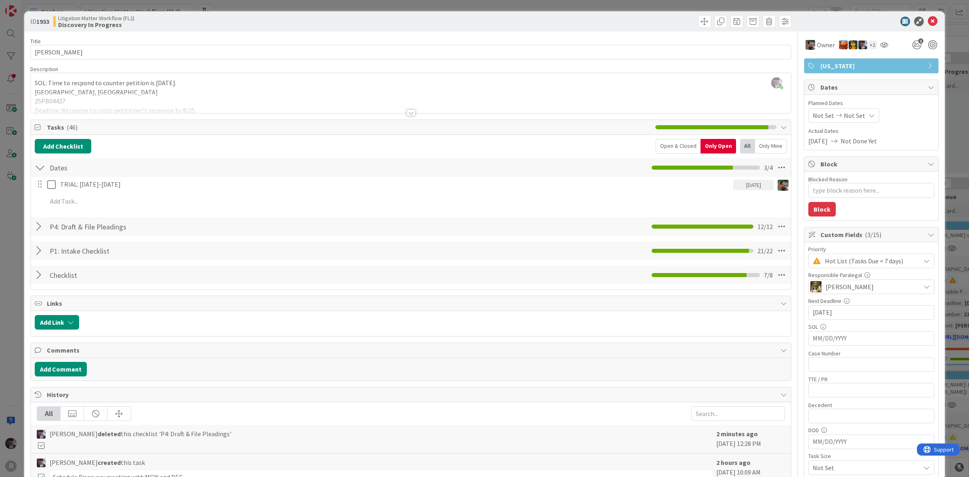
click at [671, 140] on div "Open & Closed" at bounding box center [678, 146] width 45 height 15
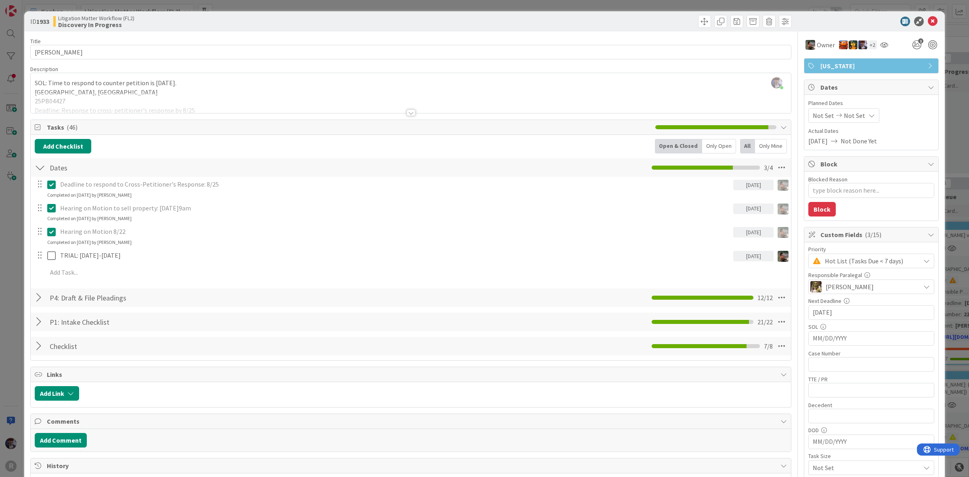
click at [40, 344] on div at bounding box center [40, 346] width 10 height 15
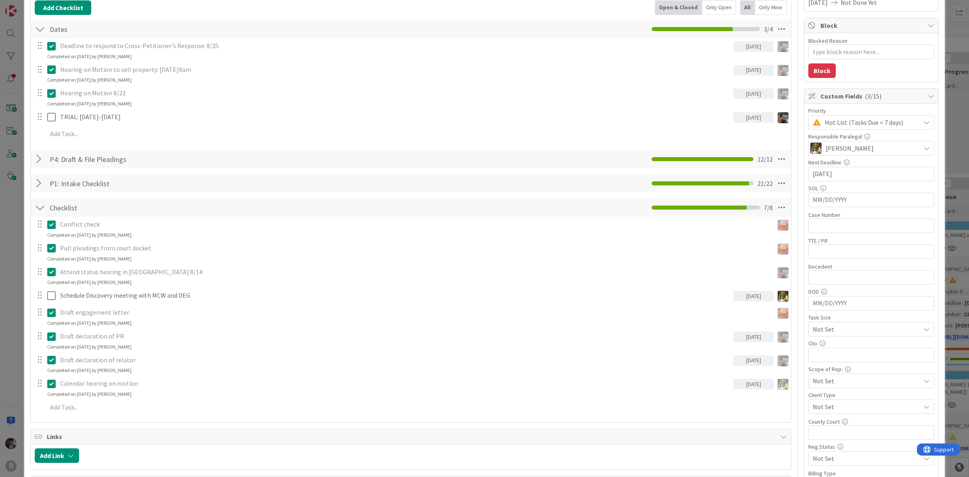
scroll to position [202, 0]
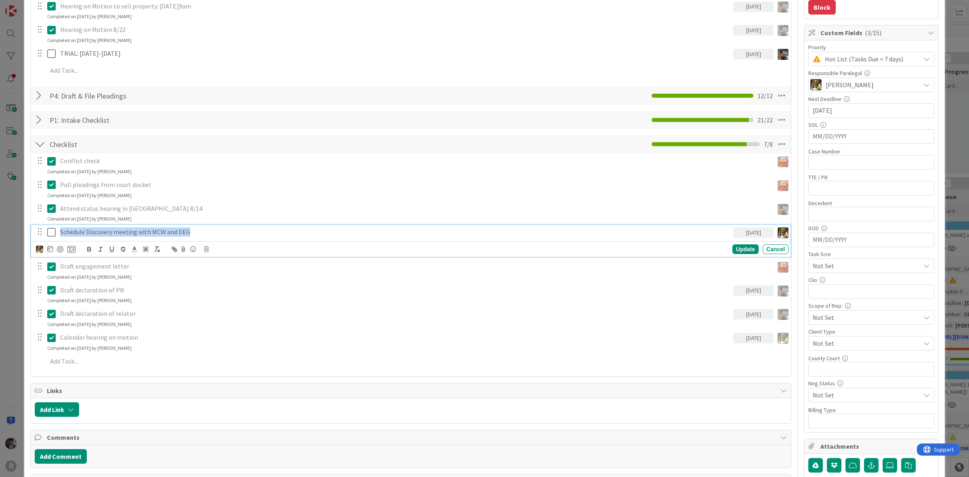
drag, startPoint x: 212, startPoint y: 233, endPoint x: 40, endPoint y: 218, distance: 172.2
click at [40, 218] on div "Conflict check Update Cancel Completed on [DATE] by [PERSON_NAME] Pull pleading…" at bounding box center [411, 262] width 752 height 218
copy p "Schedule Discovery meeting with MCW and DEG"
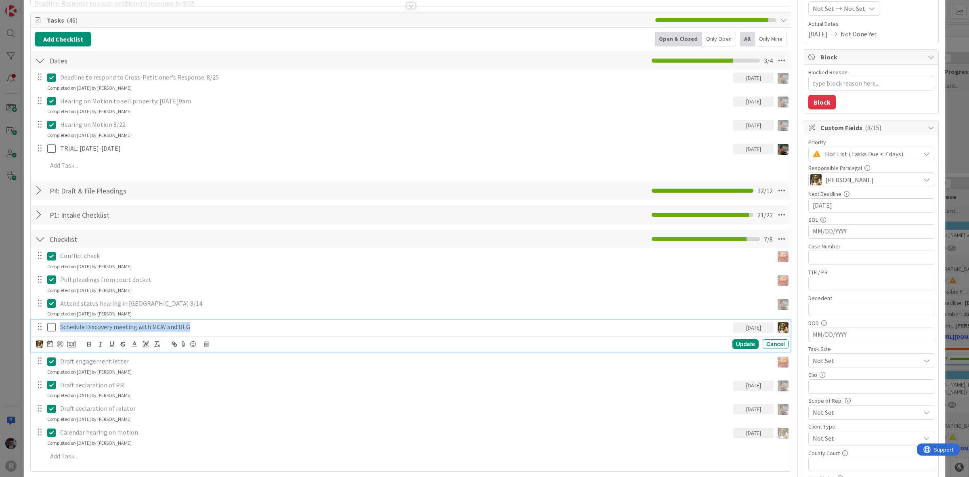
scroll to position [50, 0]
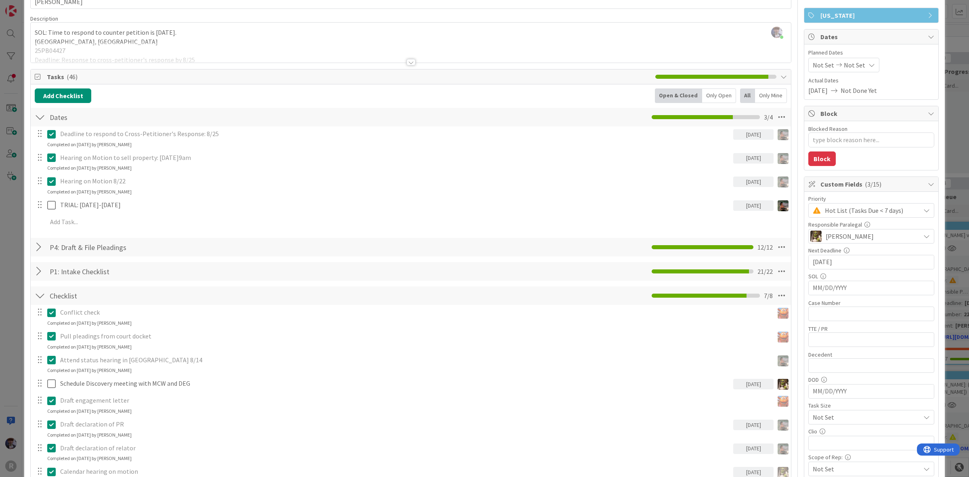
click at [9, 269] on div "ID 1933 Litigation Matter Workflow (FL2) Discovery In Progress Title 16 / 128 […" at bounding box center [484, 238] width 969 height 477
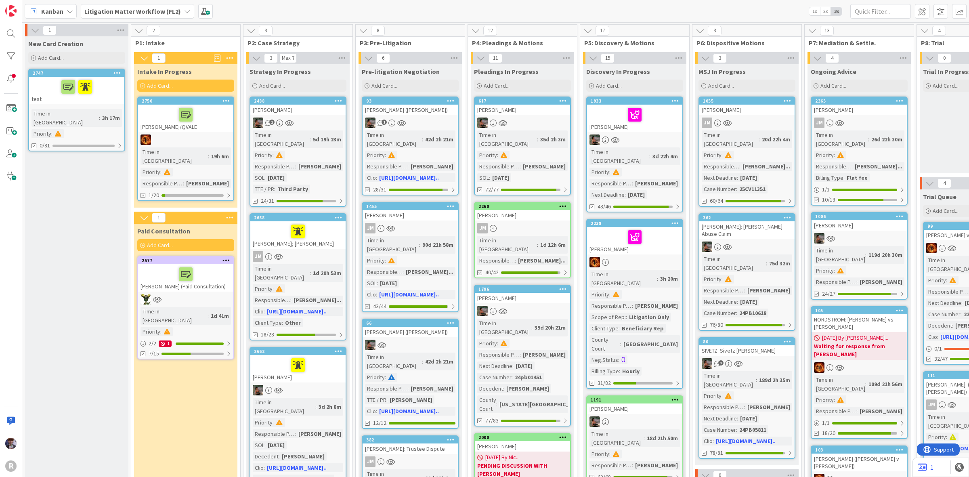
click at [659, 124] on div "[PERSON_NAME]" at bounding box center [634, 118] width 95 height 27
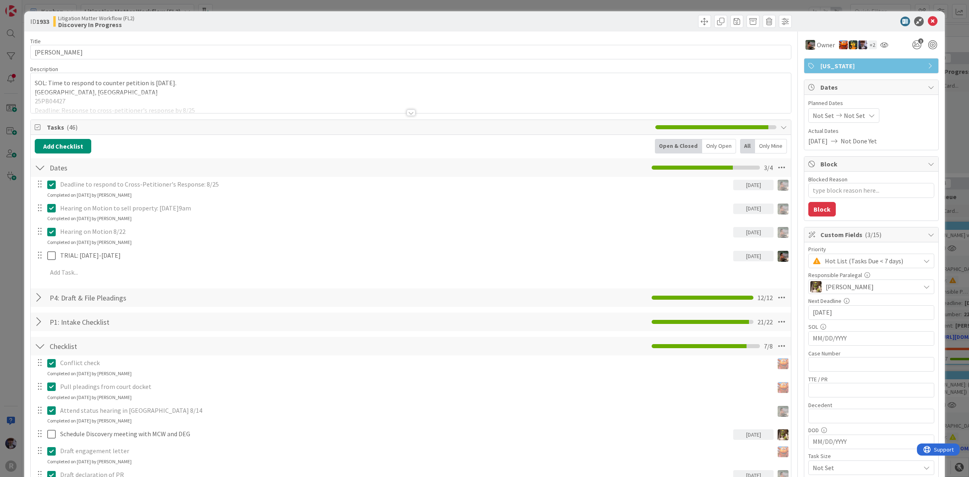
click at [19, 264] on div "ID 1933 Litigation Matter Workflow (FL2) Discovery In Progress Title 16 / 128 […" at bounding box center [484, 238] width 969 height 477
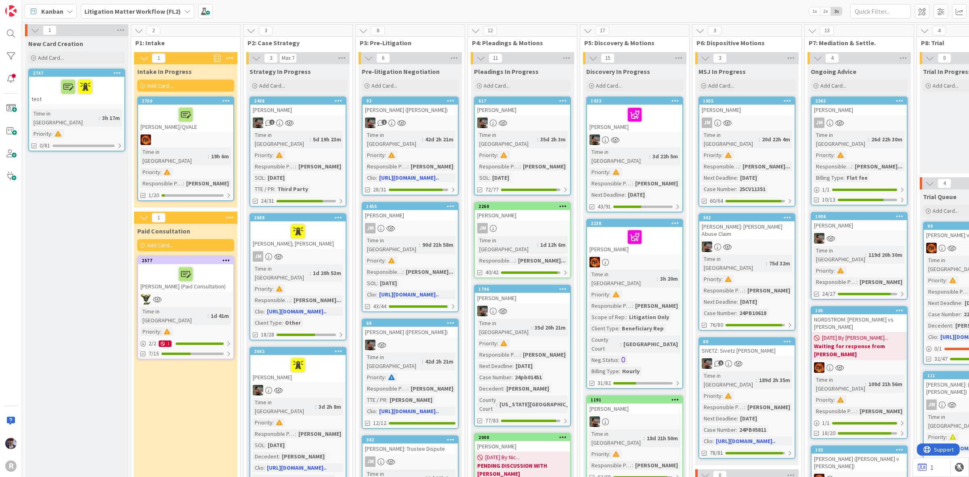
click at [665, 123] on div "[PERSON_NAME]" at bounding box center [634, 118] width 95 height 27
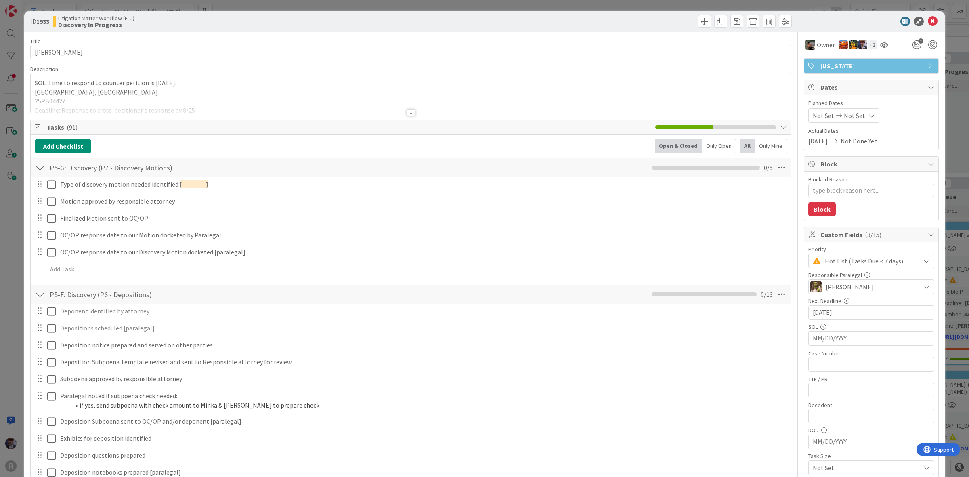
type textarea "x"
click at [46, 168] on div "P5-G: Discovery (P7 - Discovery Motions) Checklist Name 40 / 64 P5-G: Discovery…" at bounding box center [411, 167] width 760 height 19
click at [40, 166] on div at bounding box center [40, 167] width 10 height 15
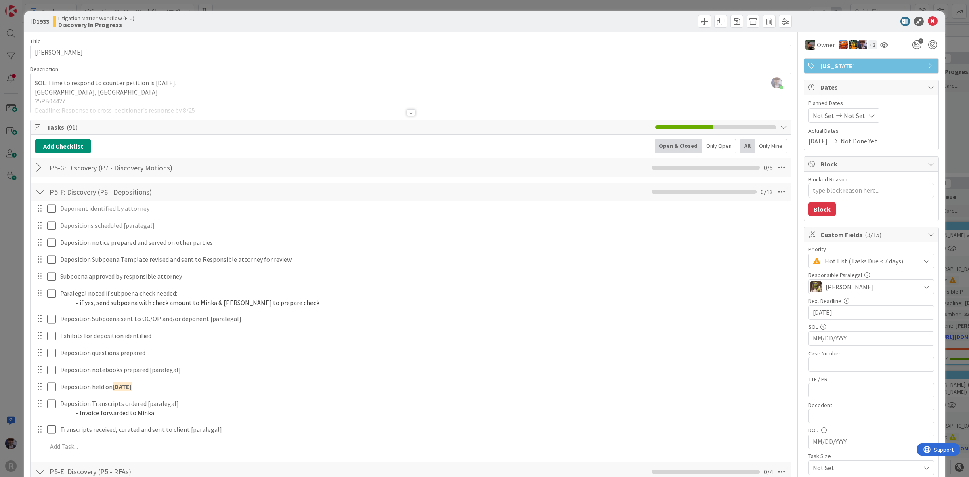
click at [36, 196] on div at bounding box center [40, 191] width 10 height 15
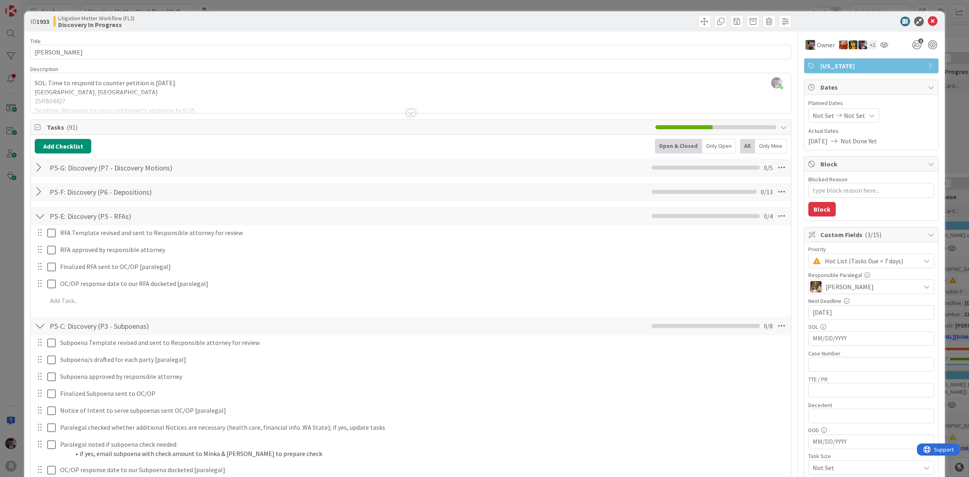
click at [37, 215] on div at bounding box center [40, 216] width 10 height 15
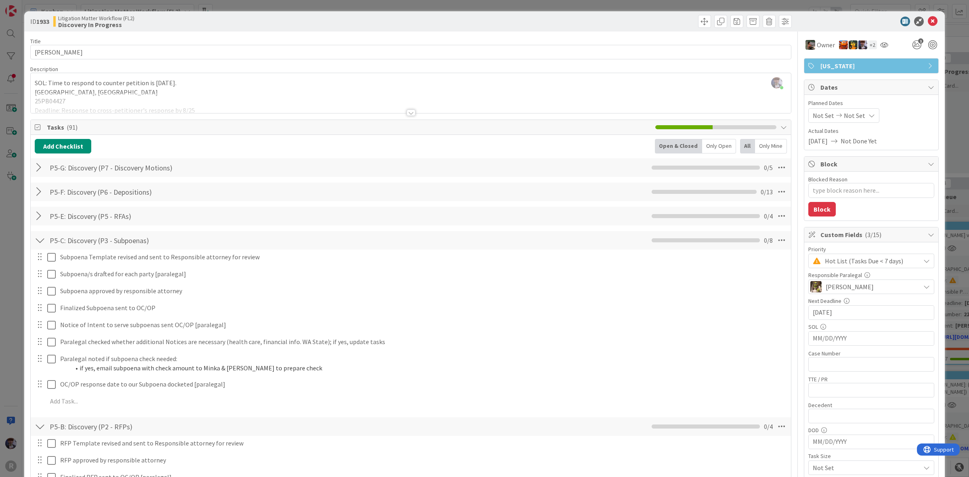
click at [39, 237] on div at bounding box center [40, 240] width 10 height 15
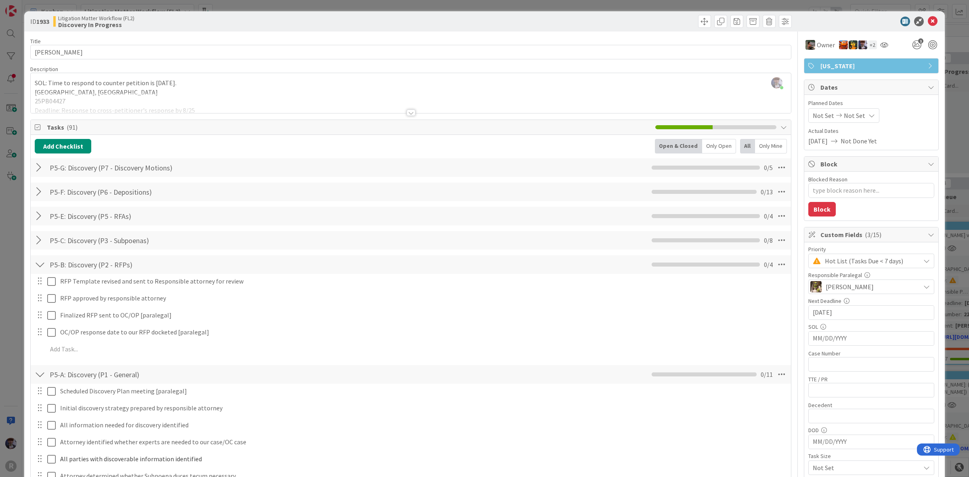
click at [42, 264] on div at bounding box center [40, 264] width 10 height 15
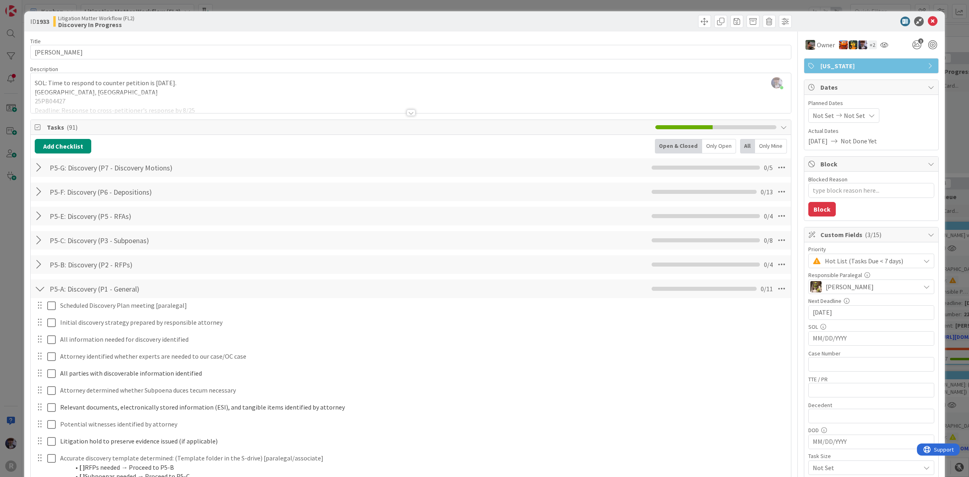
click at [37, 287] on div at bounding box center [40, 288] width 10 height 15
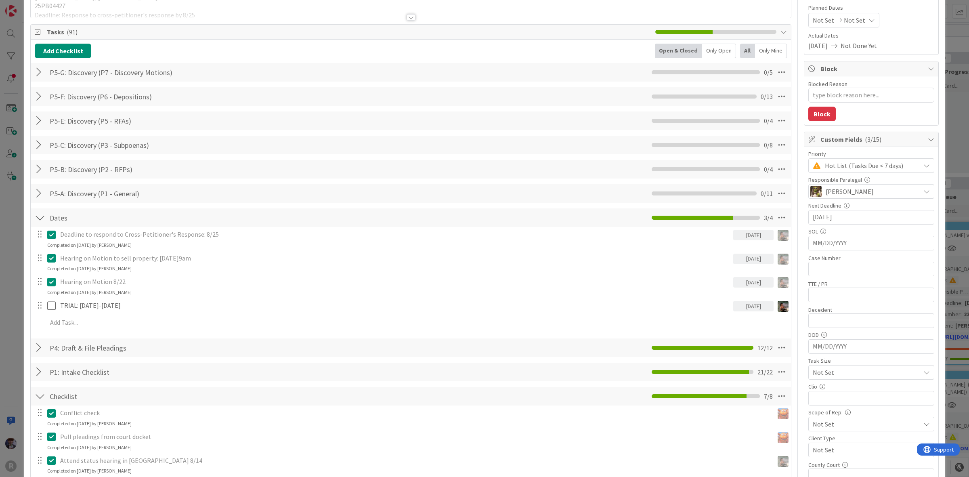
scroll to position [101, 0]
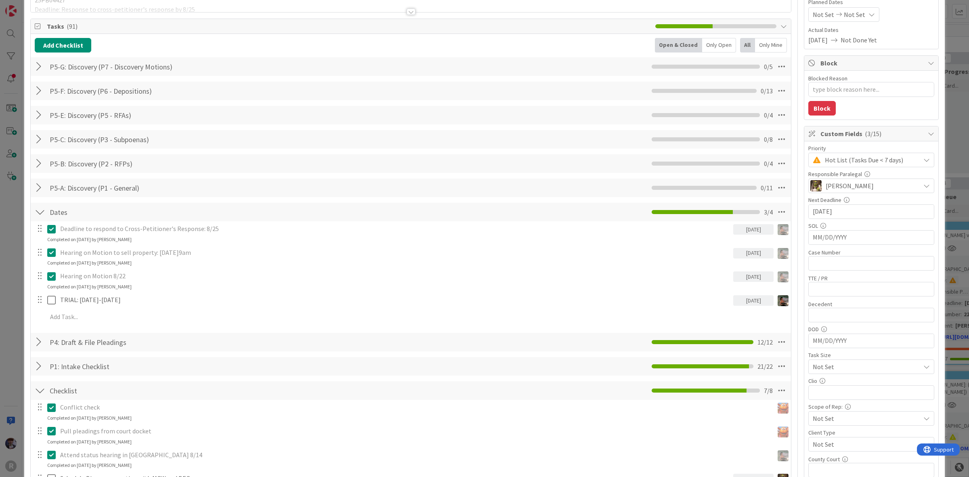
click at [41, 189] on div at bounding box center [40, 187] width 10 height 15
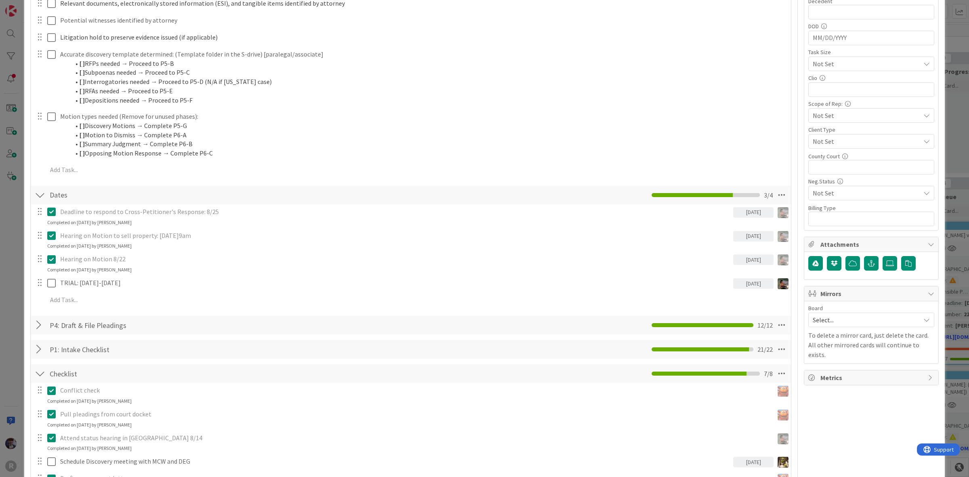
scroll to position [454, 0]
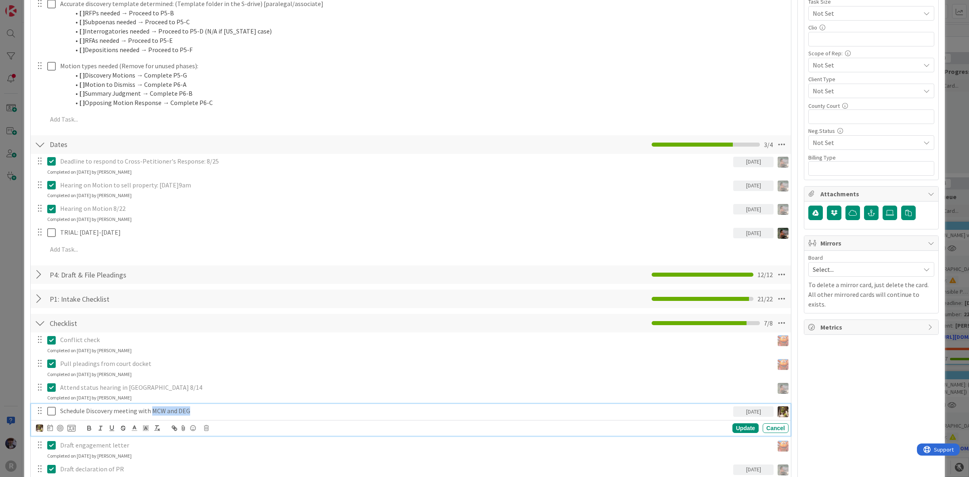
drag, startPoint x: 206, startPoint y: 408, endPoint x: 151, endPoint y: 408, distance: 55.3
click at [151, 408] on p "Schedule Discovery meeting with MCW and DEG" at bounding box center [395, 410] width 670 height 9
copy p "MCW and DEG"
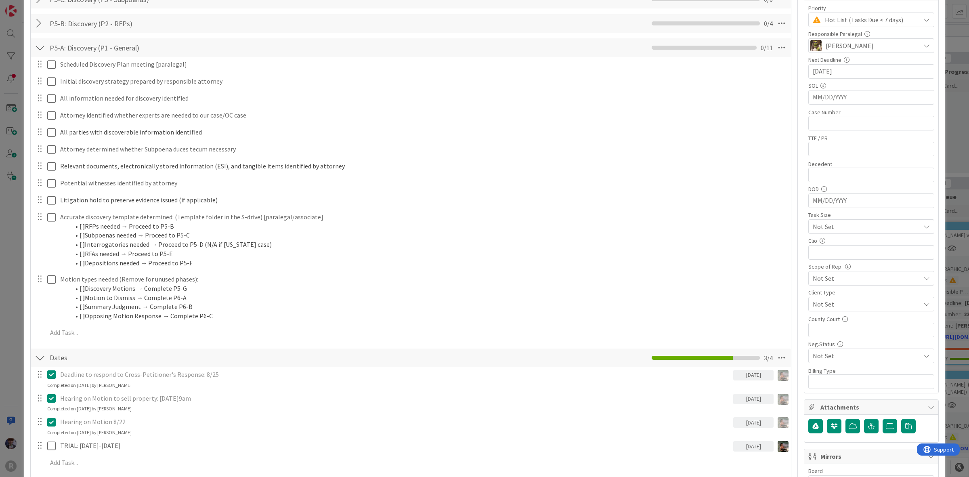
scroll to position [151, 0]
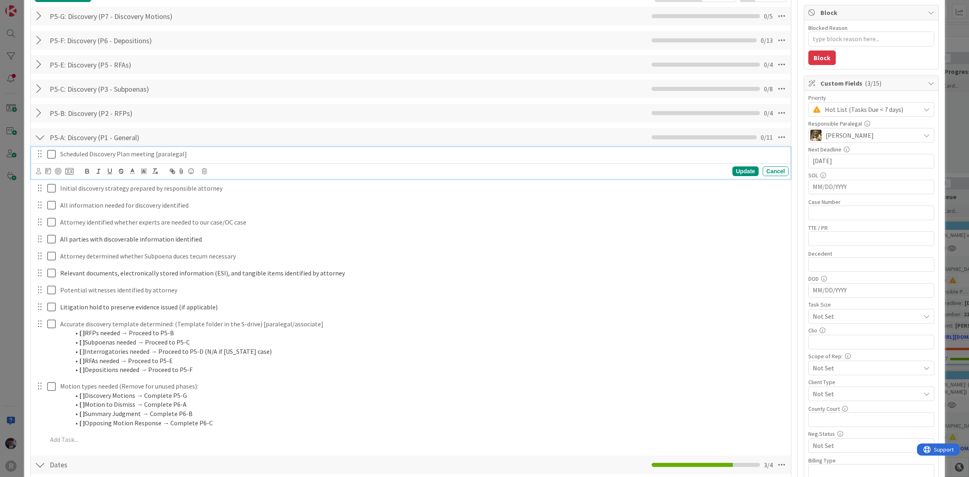
click at [152, 157] on p "Scheduled Discovery Plan meeting [paralegal]" at bounding box center [422, 153] width 725 height 9
click at [152, 157] on p "Scheduled Discovery Plan meeting MCW and DEG [paralegal]" at bounding box center [422, 153] width 725 height 9
click at [39, 172] on icon at bounding box center [38, 171] width 5 height 6
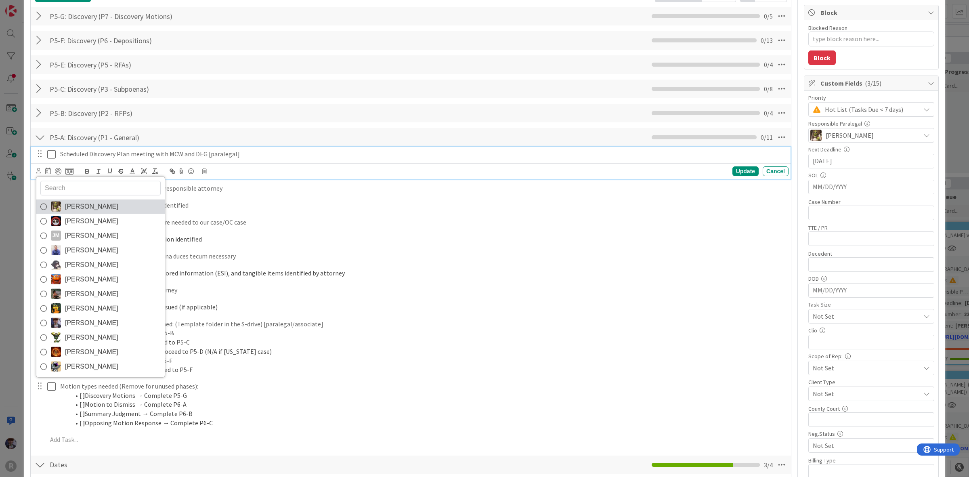
click at [82, 210] on span "[PERSON_NAME]" at bounding box center [91, 206] width 53 height 12
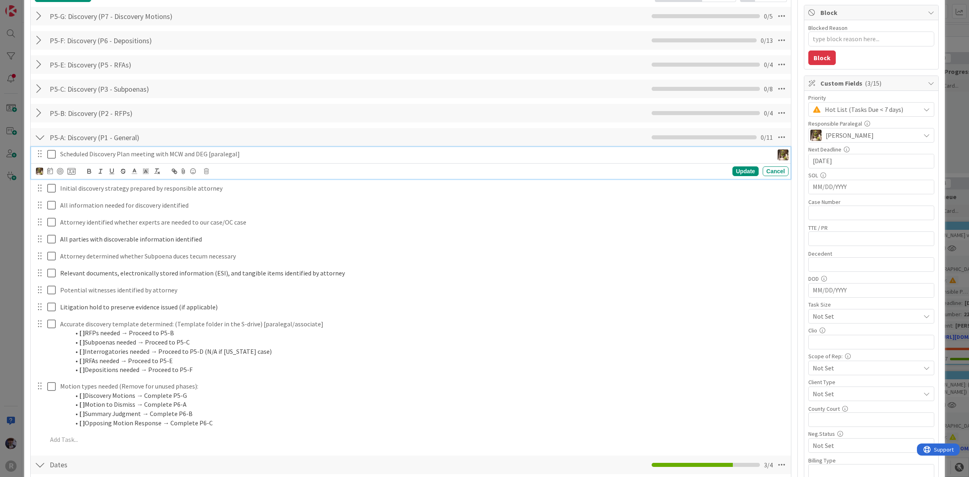
type textarea "x"
click at [51, 172] on icon at bounding box center [50, 171] width 6 height 6
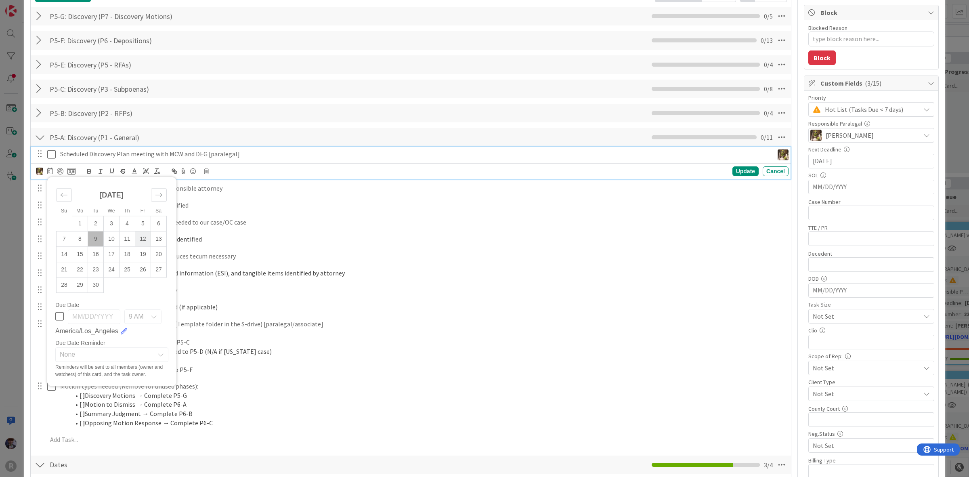
click at [143, 239] on td "12" at bounding box center [143, 238] width 16 height 15
type input "[DATE]"
click at [739, 171] on div "Update" at bounding box center [745, 171] width 26 height 10
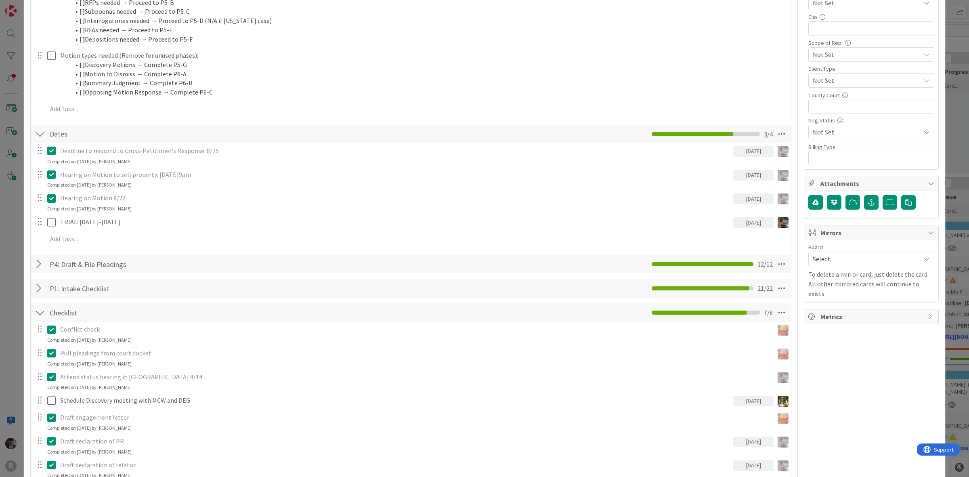
scroll to position [555, 0]
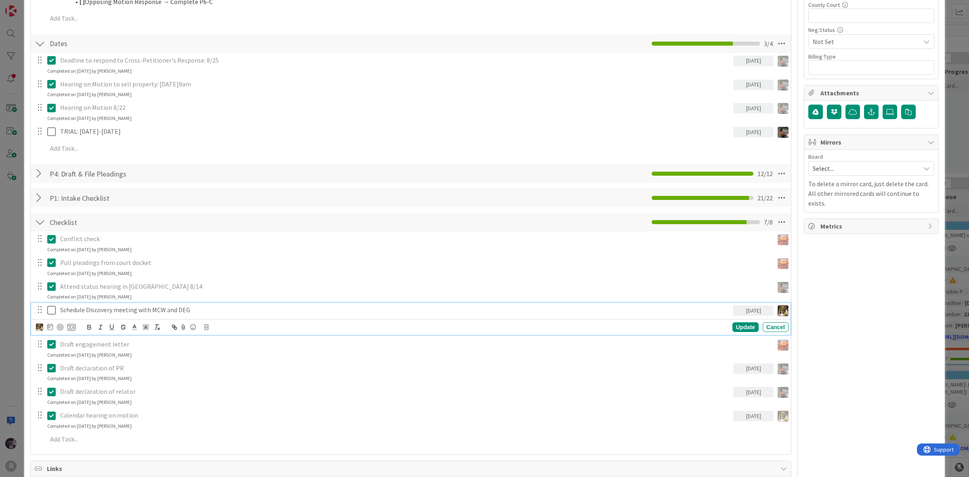
click at [166, 308] on p "Schedule Discovery meeting with MCW and DEG" at bounding box center [395, 309] width 670 height 9
click at [207, 327] on icon at bounding box center [206, 327] width 5 height 6
click at [221, 361] on div "Delete" at bounding box center [227, 361] width 30 height 15
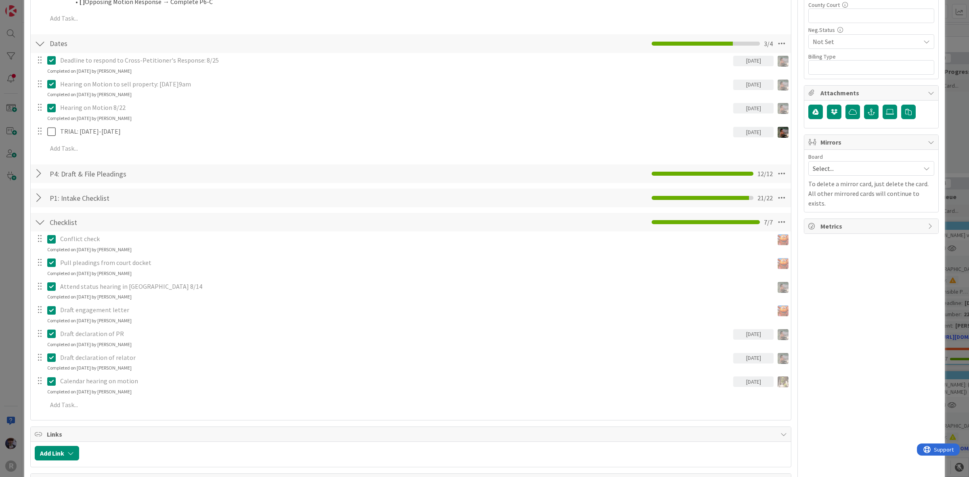
click at [41, 218] on div at bounding box center [40, 222] width 10 height 15
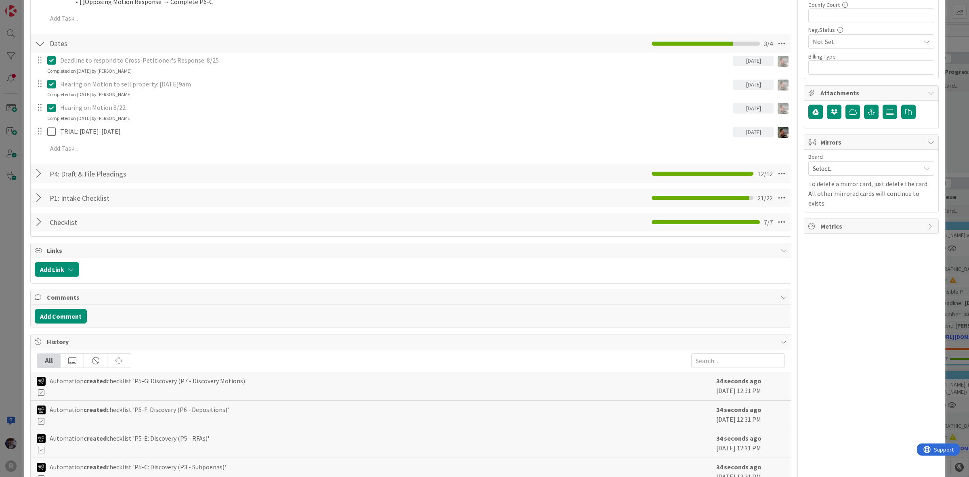
scroll to position [404, 0]
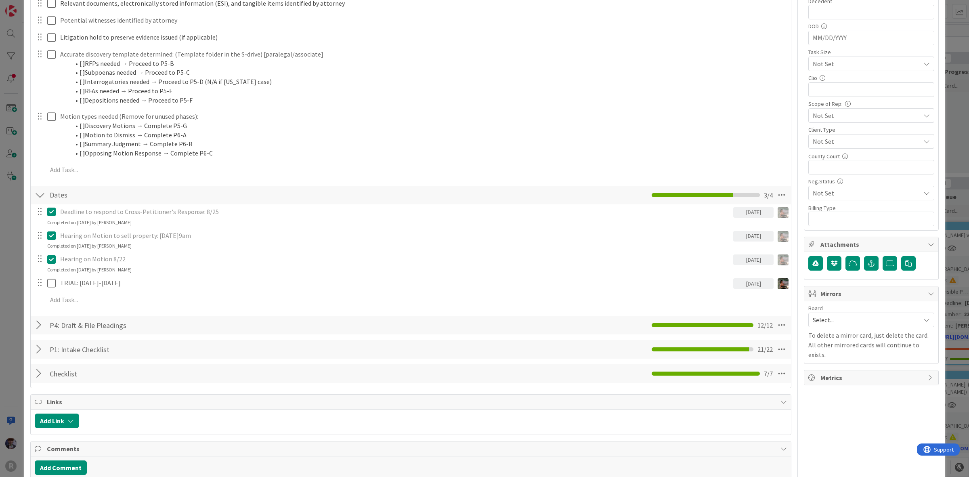
click at [42, 192] on div at bounding box center [40, 195] width 10 height 15
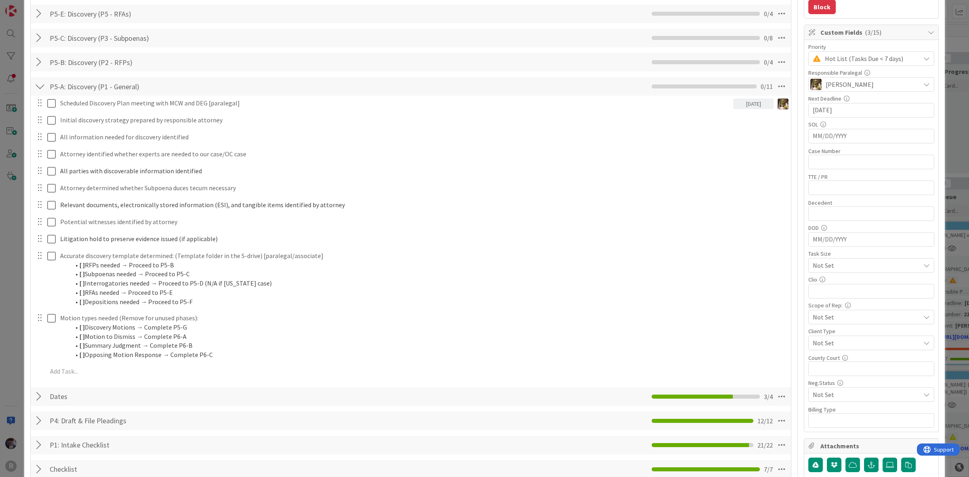
scroll to position [202, 0]
click at [39, 86] on div at bounding box center [40, 87] width 10 height 15
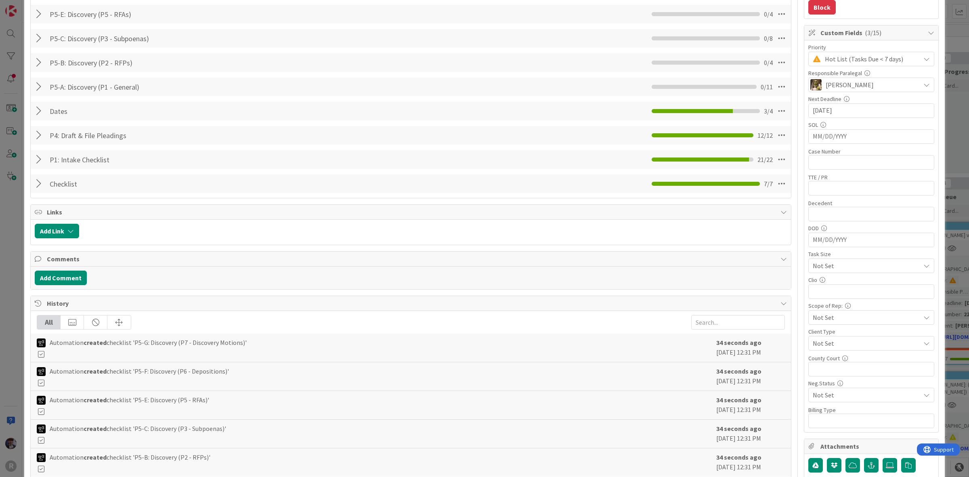
click at [21, 219] on div "ID 1933 Litigation Matter Workflow (FL2) Discovery In Progress Title 16 / 128 […" at bounding box center [484, 238] width 969 height 477
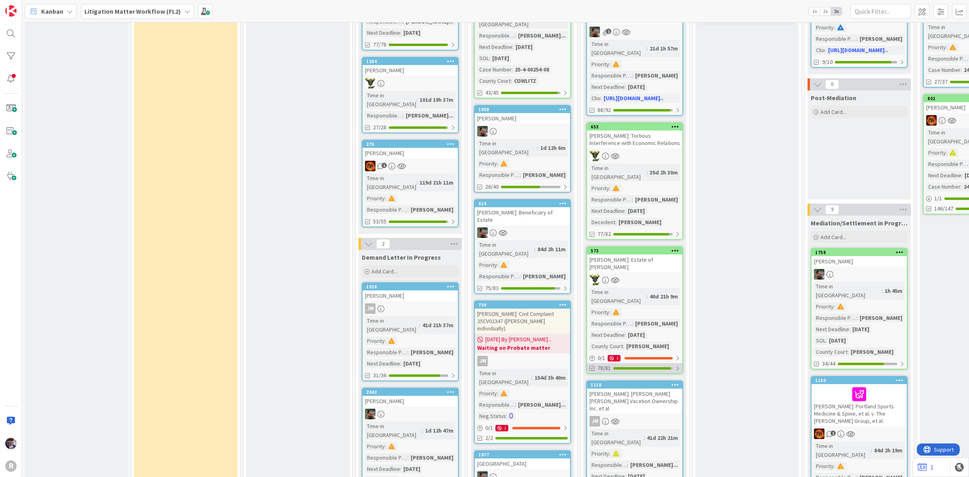
scroll to position [505, 0]
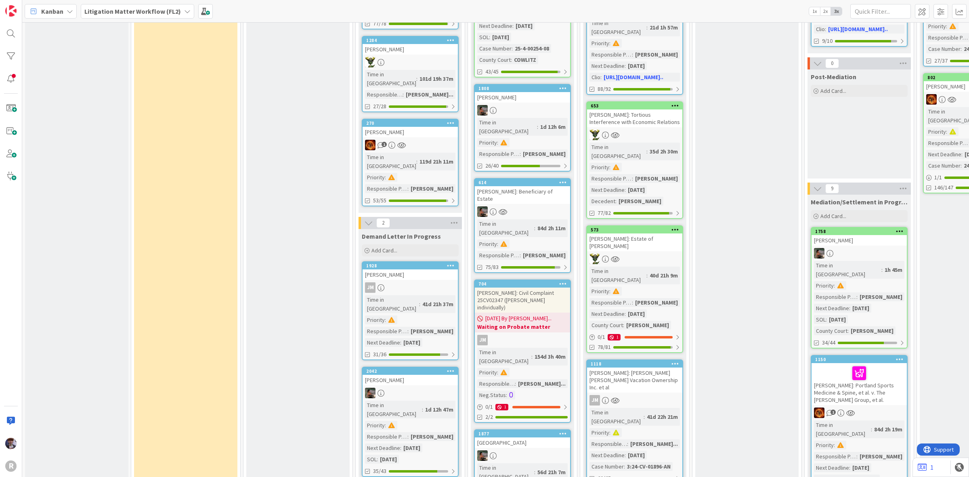
click at [830, 365] on div at bounding box center [859, 373] width 90 height 17
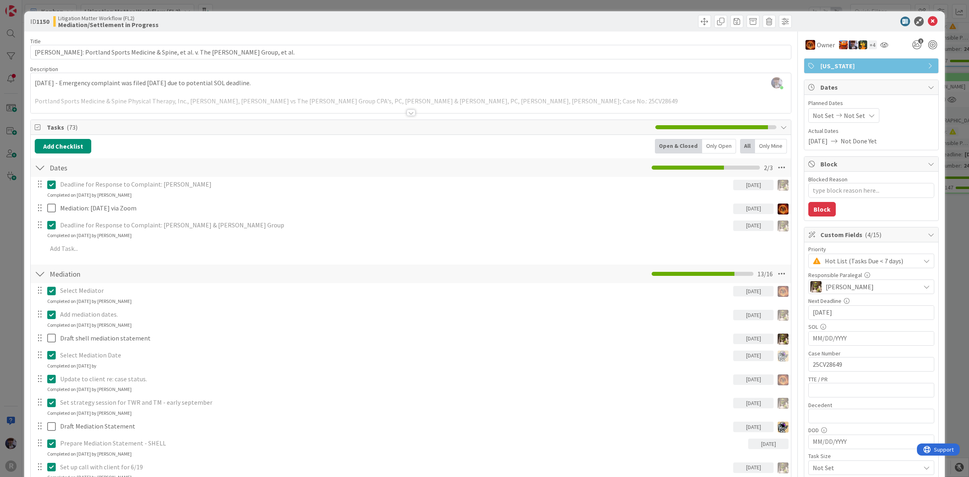
click at [37, 271] on div at bounding box center [40, 273] width 10 height 15
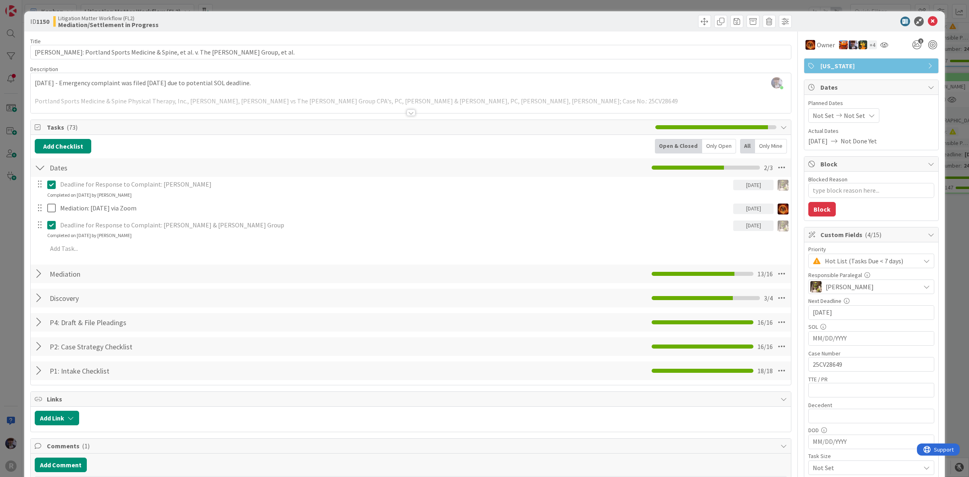
click at [38, 302] on div at bounding box center [40, 298] width 10 height 15
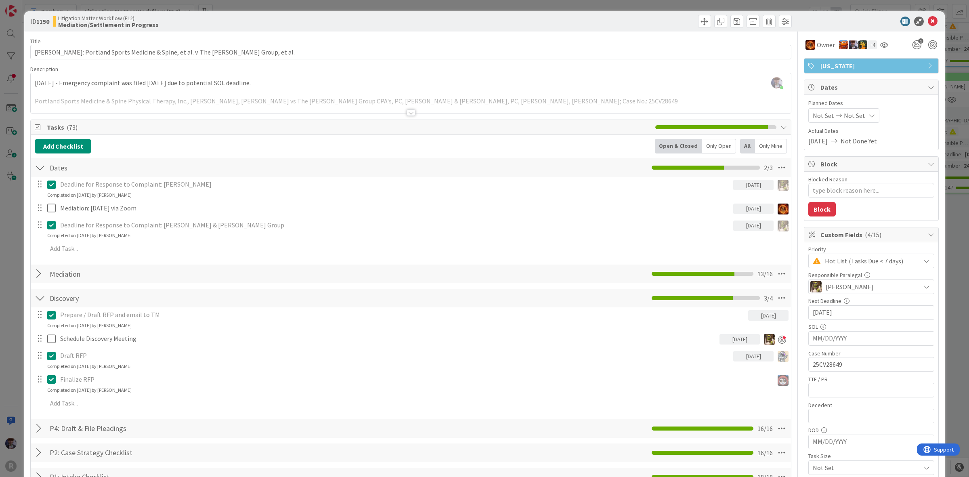
click at [17, 310] on div "ID 1150 Litigation Matter Workflow (FL2) Mediation/Settlement in Progress Title…" at bounding box center [484, 238] width 969 height 477
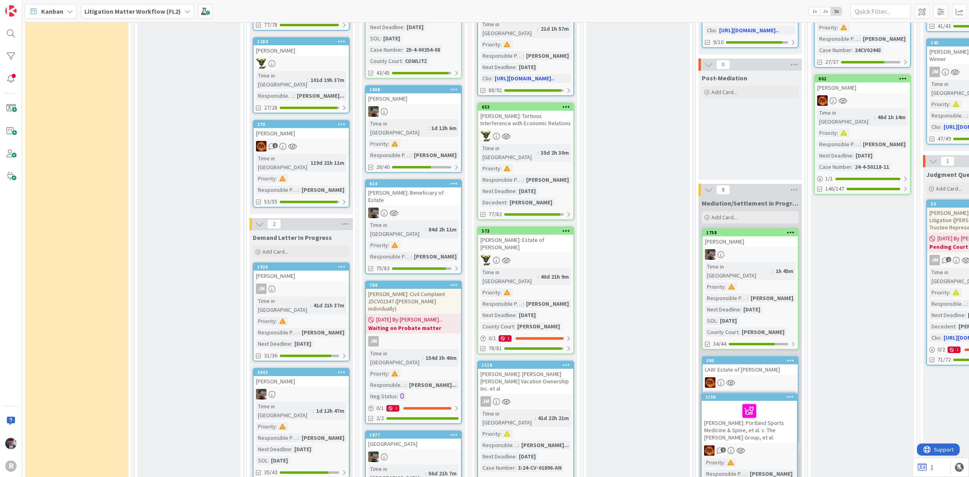
scroll to position [513, 109]
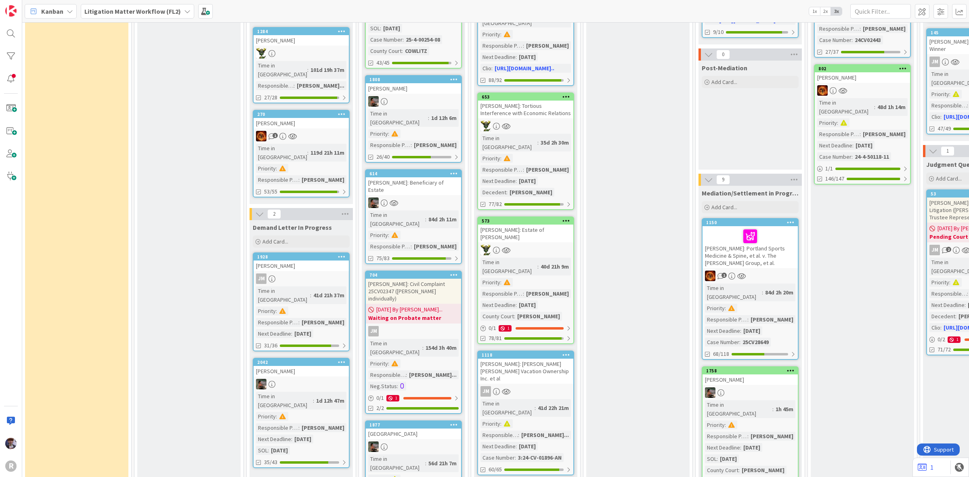
click at [727, 228] on div at bounding box center [750, 236] width 90 height 17
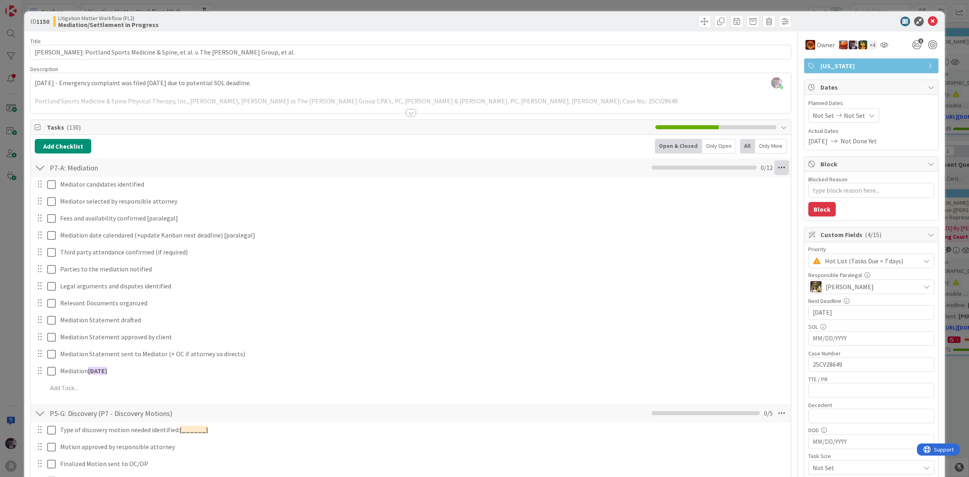
click at [774, 168] on icon at bounding box center [781, 167] width 15 height 15
click at [698, 245] on link "Delete Checklist" at bounding box center [726, 245] width 121 height 12
click at [683, 200] on button "Delete" at bounding box center [689, 206] width 30 height 15
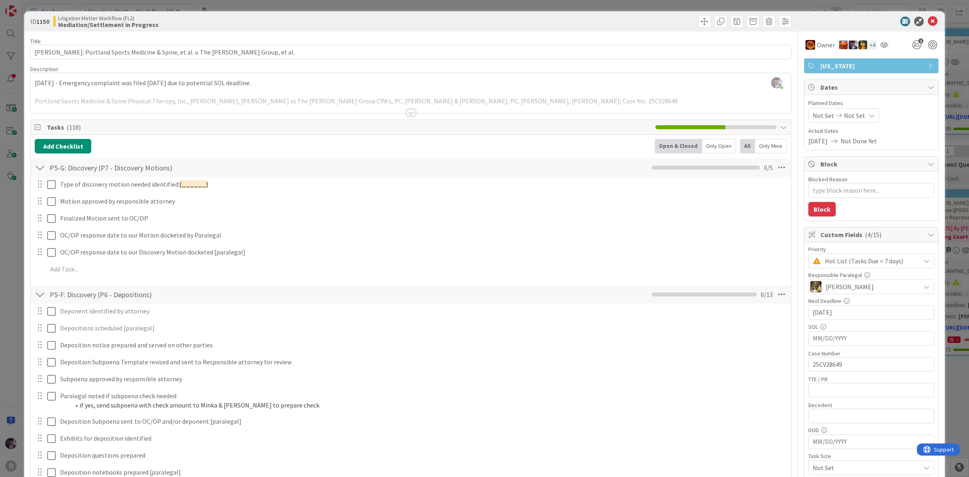
click at [43, 168] on div at bounding box center [40, 167] width 10 height 15
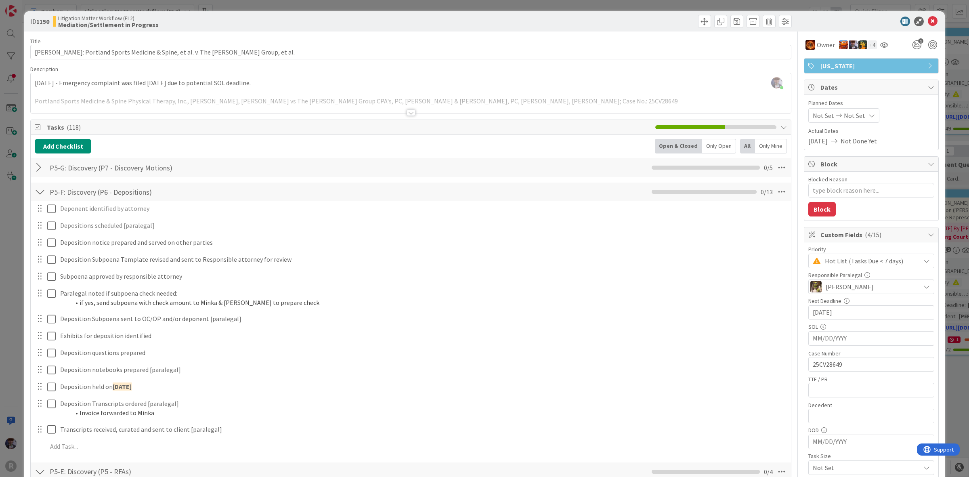
click at [36, 190] on div at bounding box center [40, 191] width 10 height 15
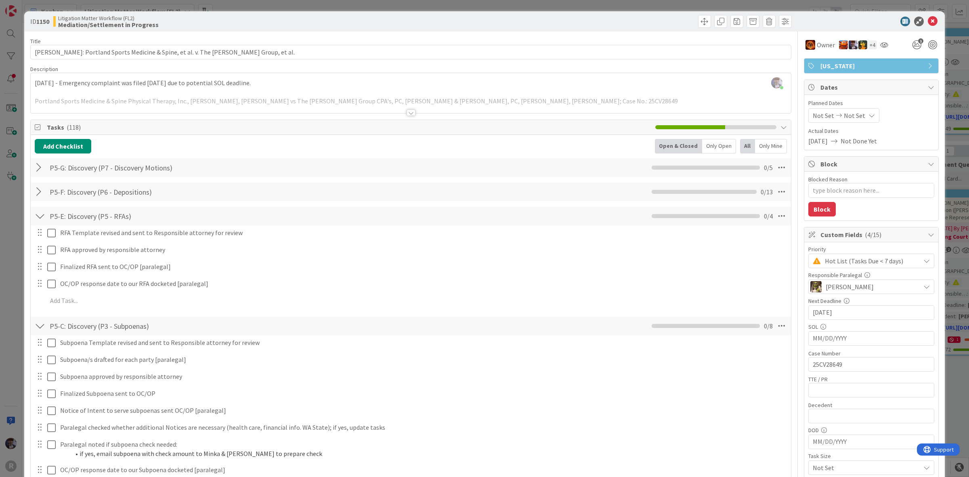
click at [43, 210] on div at bounding box center [40, 216] width 10 height 15
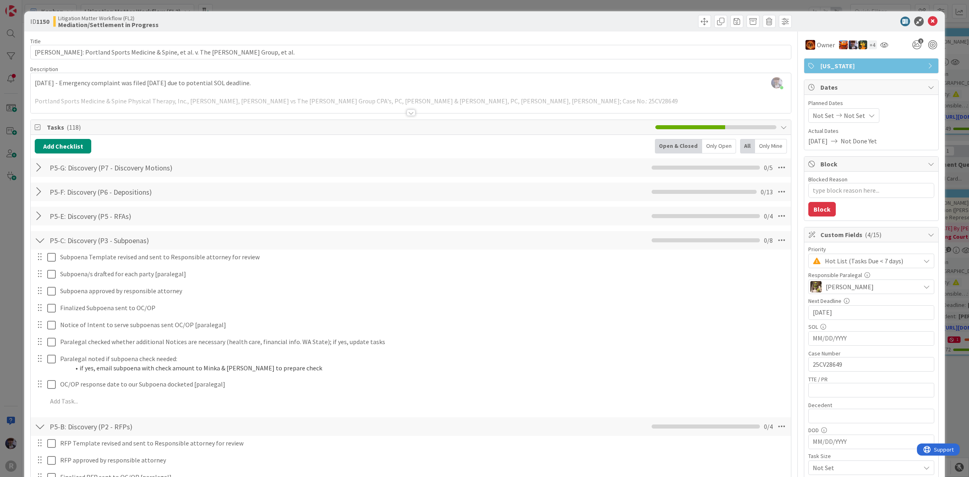
click at [38, 239] on div at bounding box center [40, 240] width 10 height 15
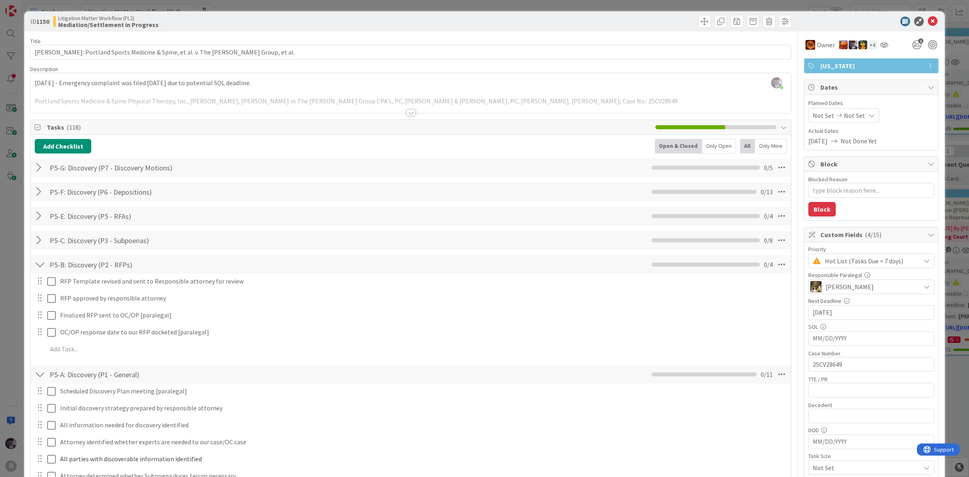
click at [39, 262] on div at bounding box center [40, 264] width 10 height 15
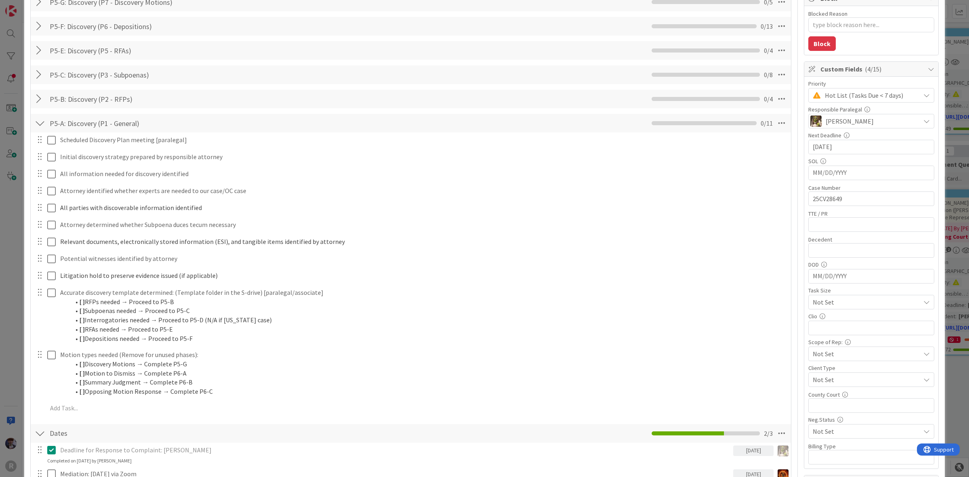
scroll to position [202, 0]
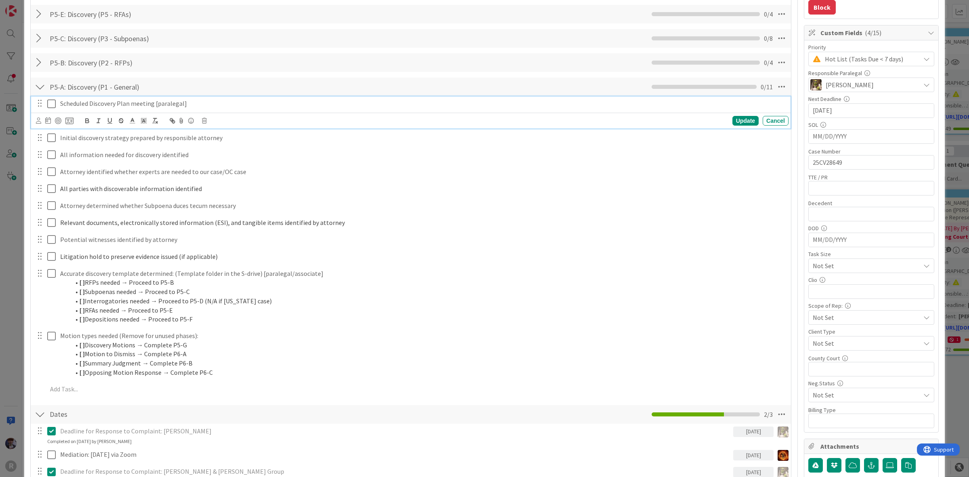
click at [142, 106] on p "Scheduled Discovery Plan meeting [paralegal]" at bounding box center [422, 103] width 725 height 9
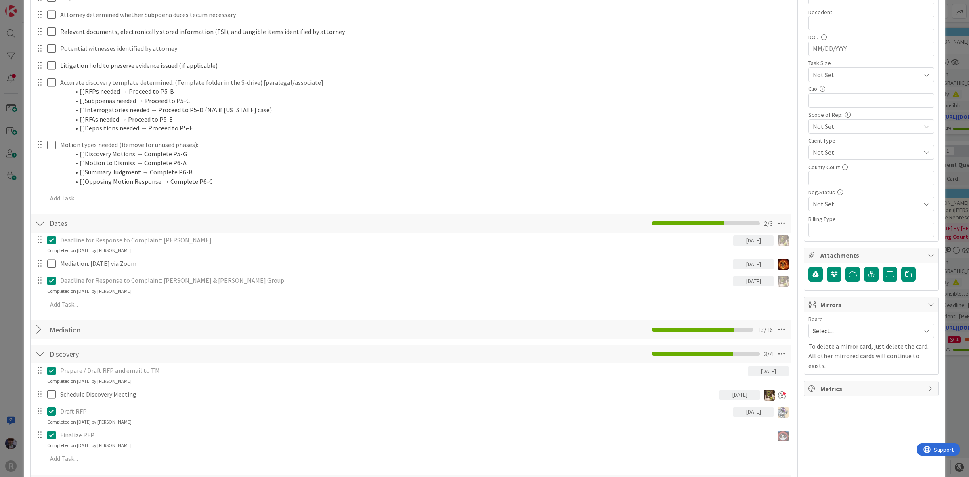
scroll to position [404, 0]
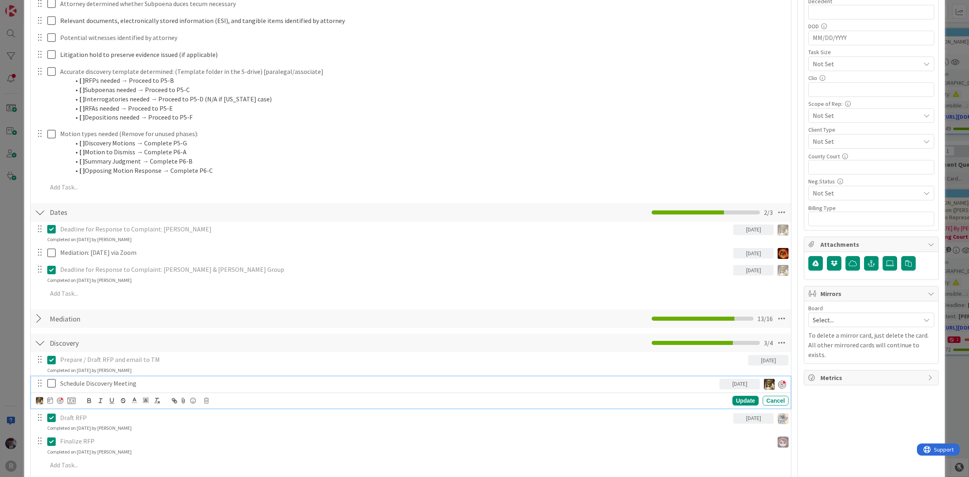
click at [142, 386] on p "Schedule Discovery Meeting" at bounding box center [388, 383] width 656 height 9
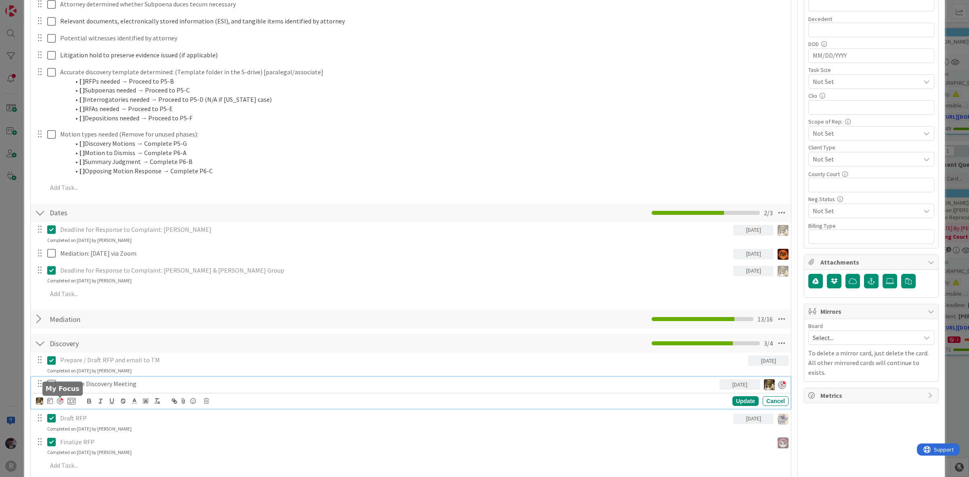
click at [62, 400] on div at bounding box center [60, 401] width 6 height 6
click at [208, 400] on icon at bounding box center [206, 401] width 5 height 6
click at [221, 434] on div "Delete" at bounding box center [227, 435] width 30 height 15
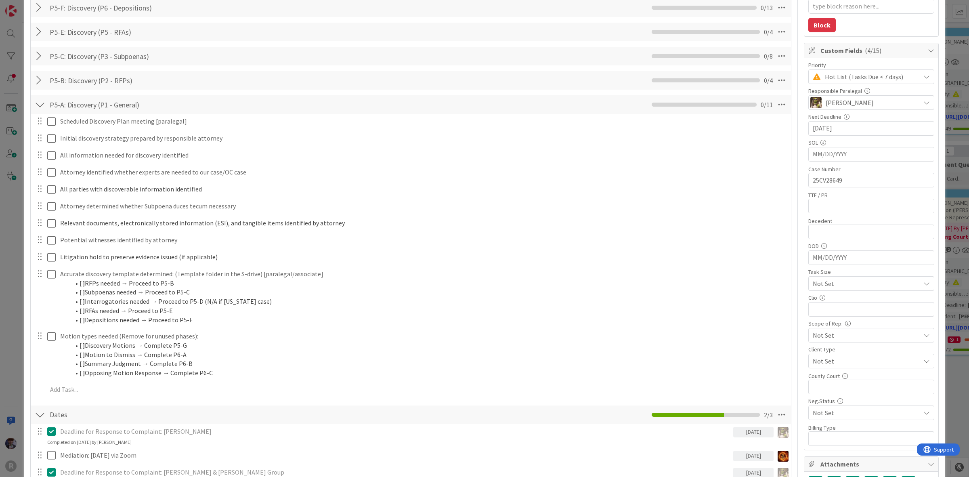
scroll to position [134, 0]
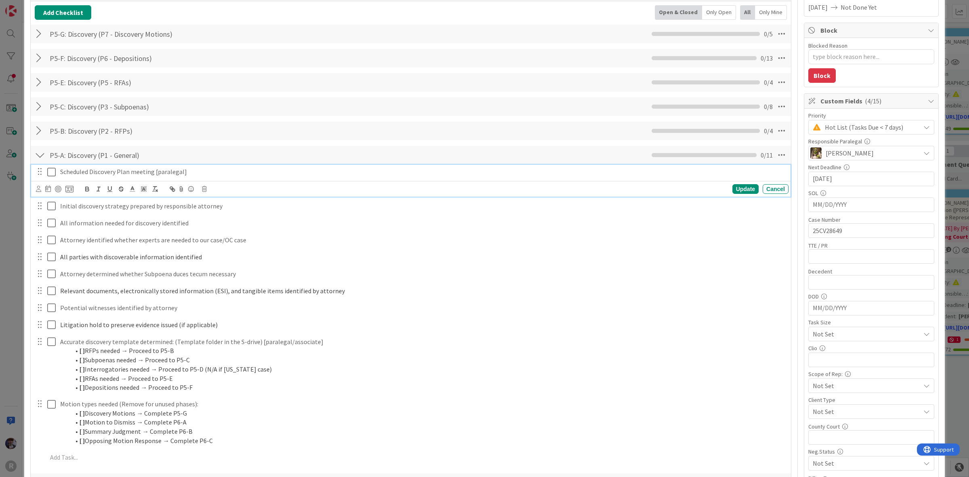
click at [103, 173] on p "Scheduled Discovery Plan meeting [paralegal]" at bounding box center [422, 171] width 725 height 9
click at [41, 186] on div at bounding box center [55, 189] width 38 height 10
click at [36, 189] on icon at bounding box center [38, 189] width 5 height 6
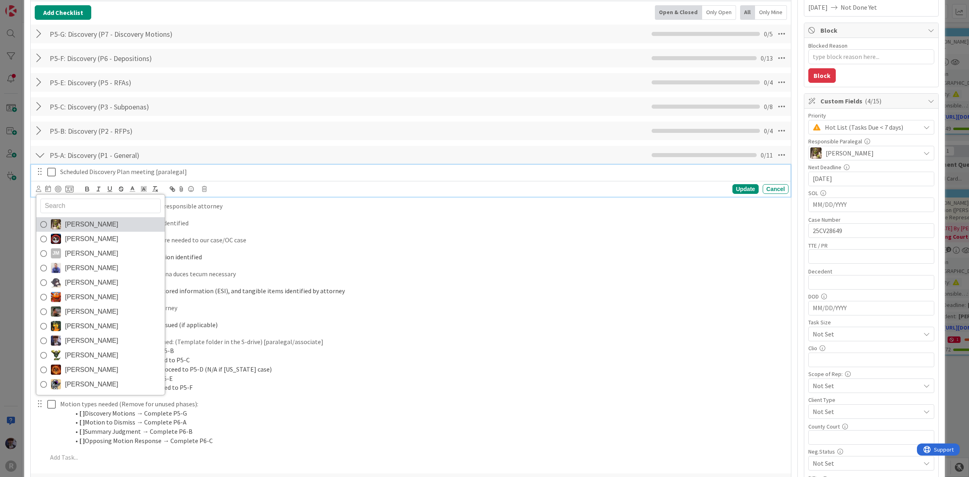
click at [92, 228] on span "[PERSON_NAME]" at bounding box center [91, 224] width 53 height 12
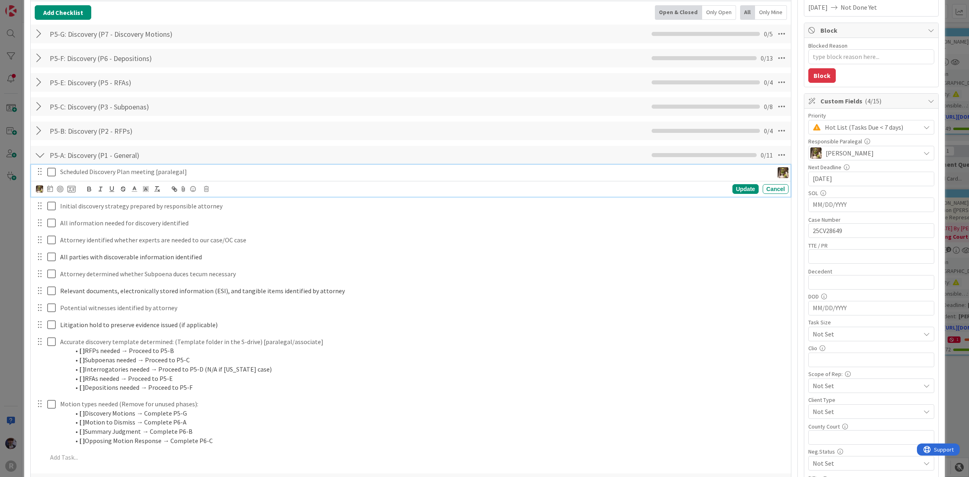
type textarea "x"
click at [48, 190] on icon at bounding box center [50, 188] width 6 height 6
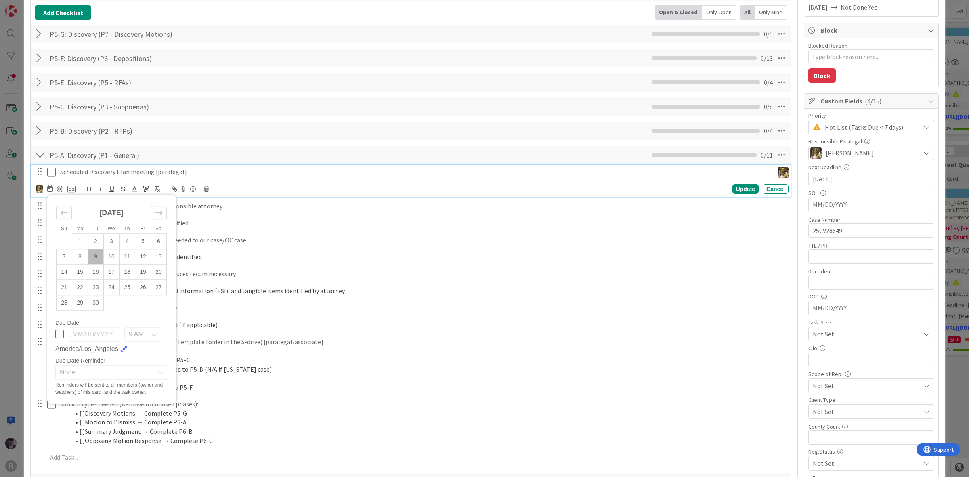
click at [100, 255] on td "9" at bounding box center [96, 256] width 16 height 15
type input "[DATE]"
click at [739, 186] on div "Update" at bounding box center [745, 189] width 26 height 10
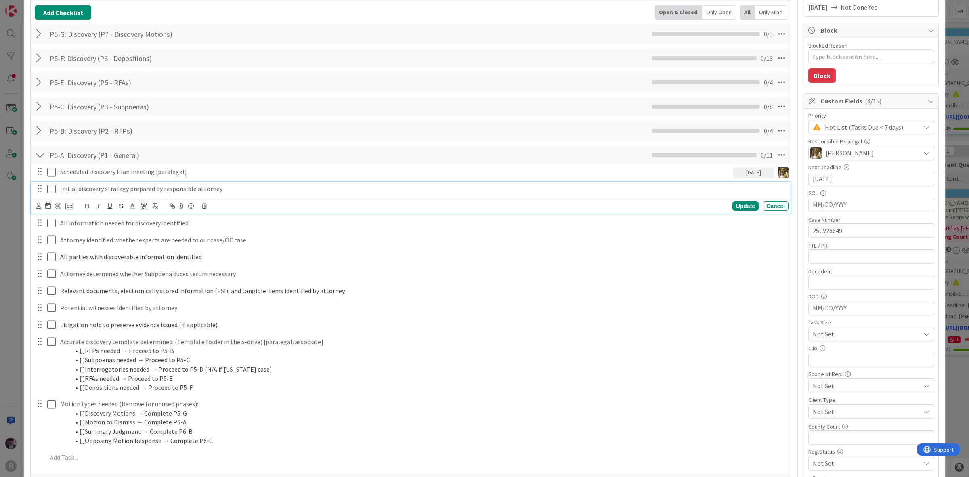
click at [107, 187] on p "Initial discovery strategy prepared by responsible attorney" at bounding box center [422, 188] width 725 height 9
click at [38, 207] on icon at bounding box center [38, 206] width 5 height 6
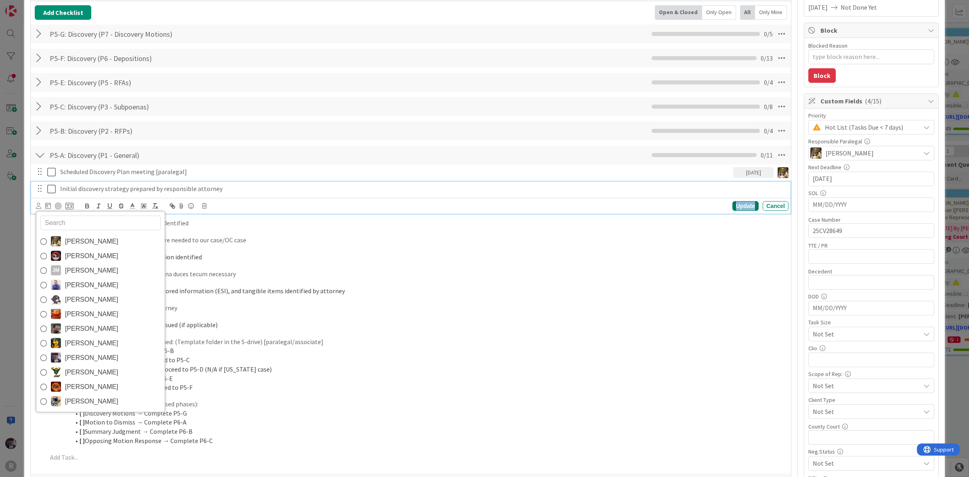
click at [745, 208] on div "Update" at bounding box center [745, 206] width 26 height 10
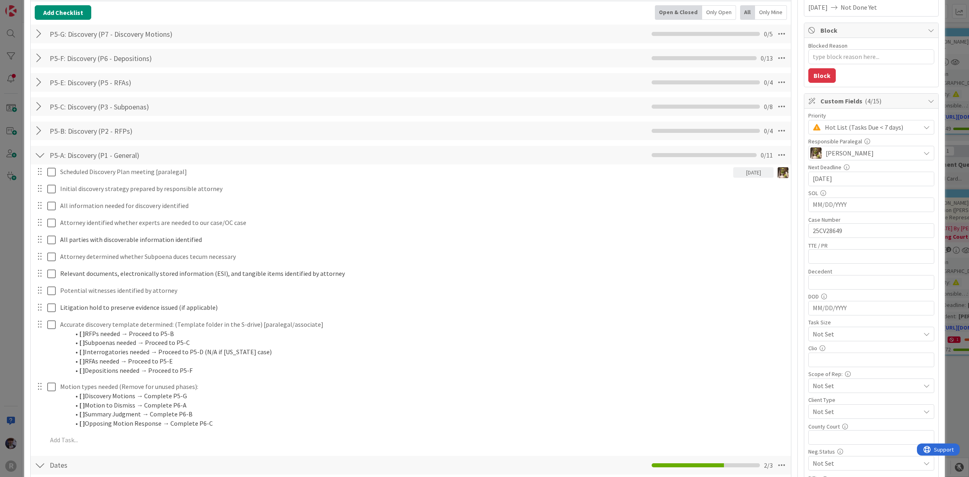
click at [40, 156] on div at bounding box center [40, 155] width 10 height 15
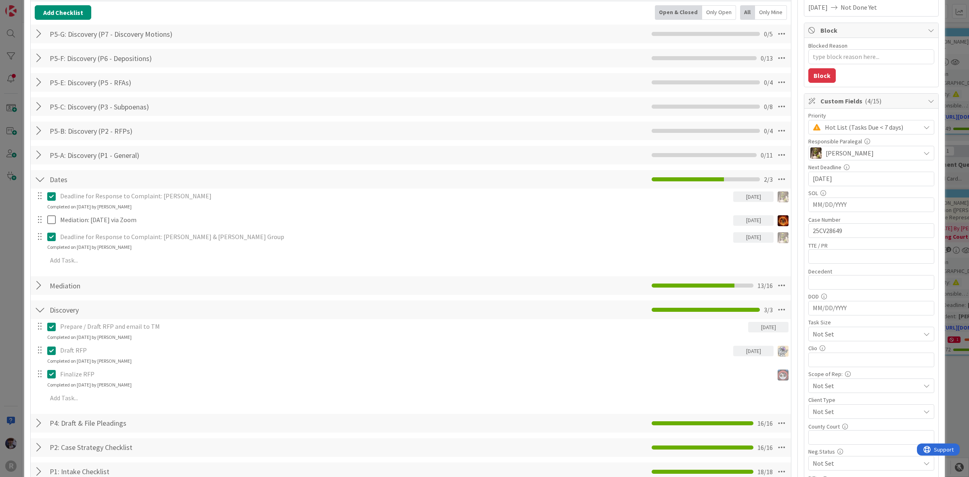
scroll to position [83, 0]
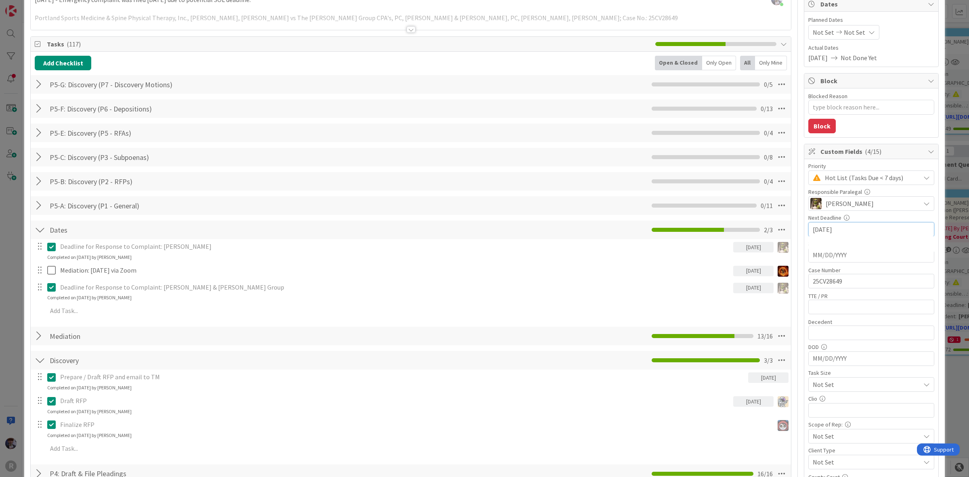
click at [856, 229] on input "[DATE]" at bounding box center [871, 229] width 117 height 14
click at [916, 244] on div "Move forward to switch to the next month." at bounding box center [920, 249] width 16 height 13
click at [916, 247] on div "Move forward to switch to the next month." at bounding box center [920, 249] width 16 height 13
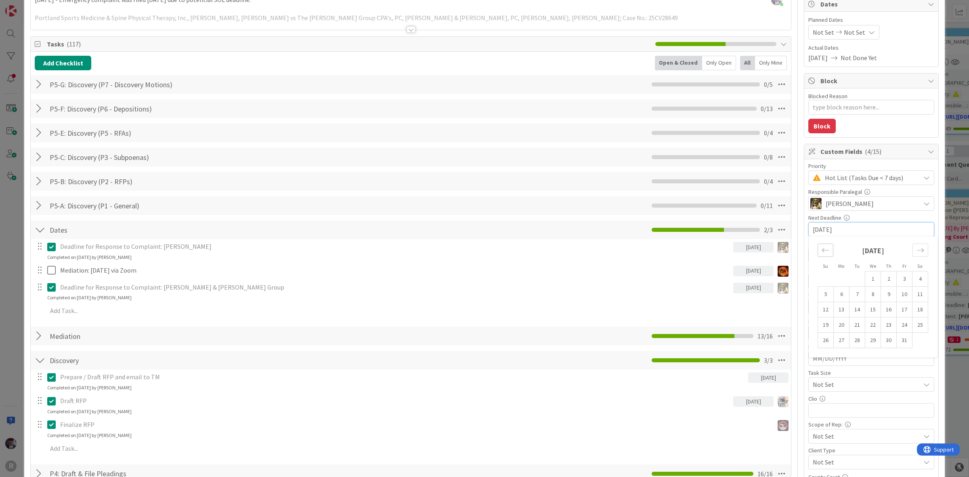
click at [821, 254] on icon "Move backward to switch to the previous month." at bounding box center [825, 250] width 8 height 8
click at [912, 249] on div "Move forward to switch to the next month." at bounding box center [920, 249] width 16 height 13
click at [868, 305] on td "12" at bounding box center [873, 309] width 16 height 15
type textarea "x"
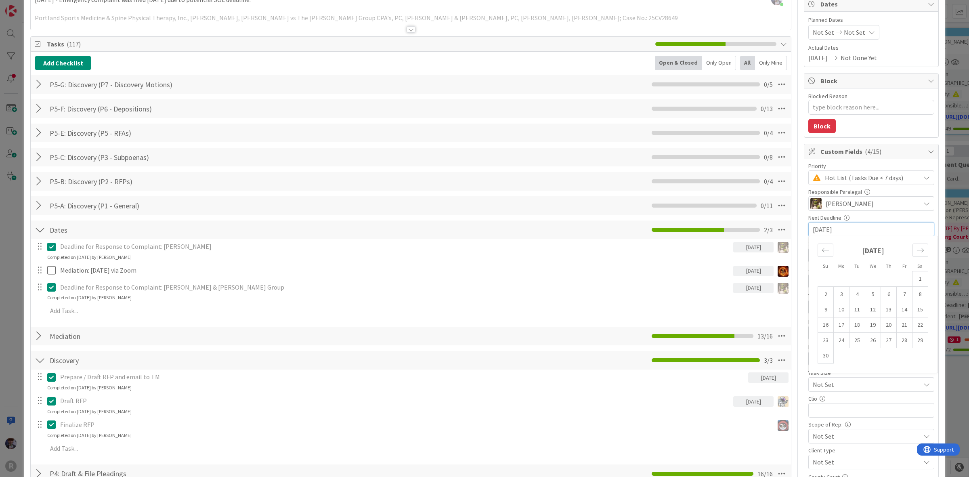
type input "[DATE]"
type textarea "x"
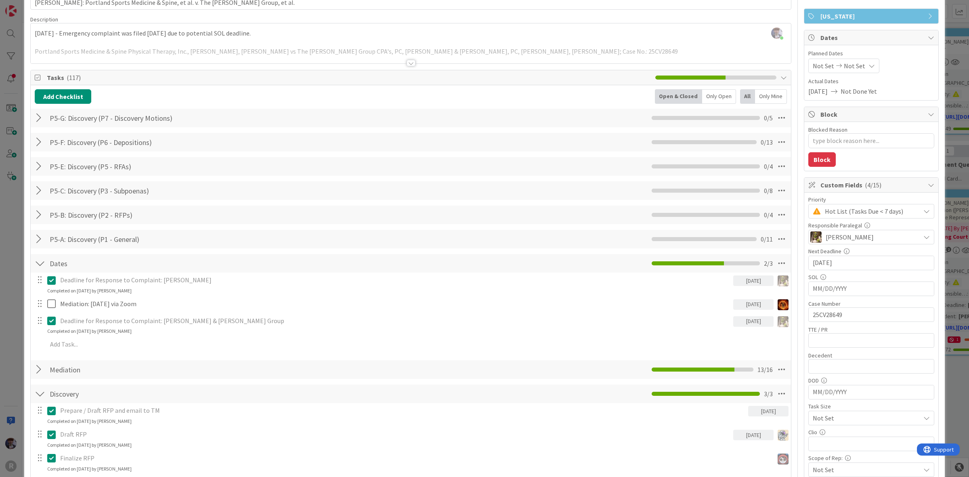
scroll to position [33, 0]
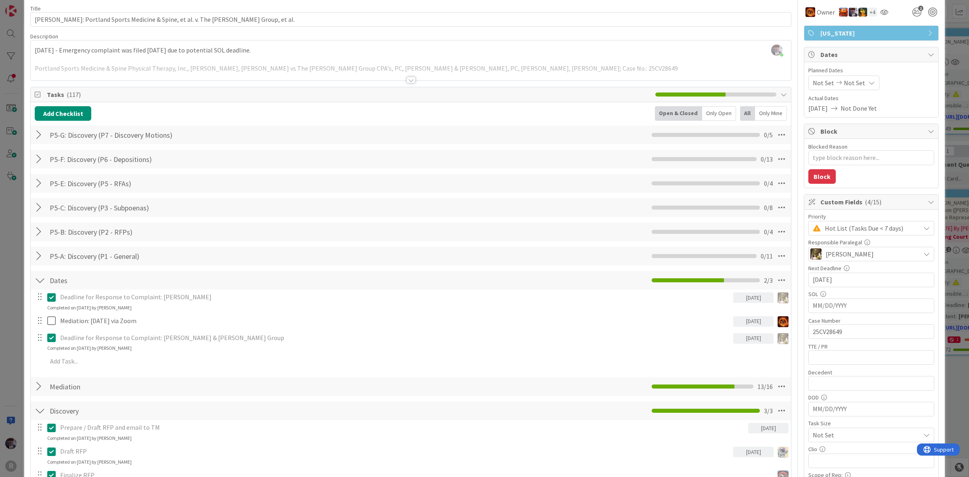
click at [38, 282] on div at bounding box center [40, 280] width 10 height 15
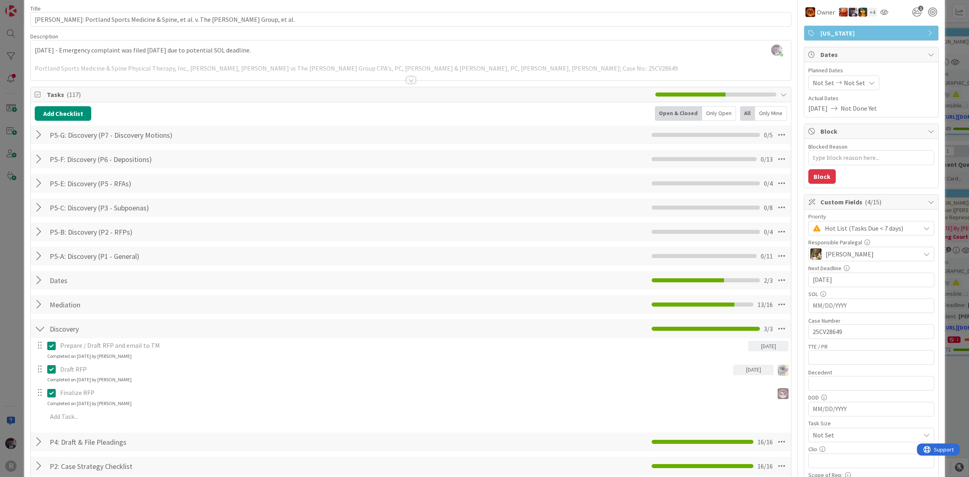
click at [39, 230] on div at bounding box center [40, 231] width 10 height 15
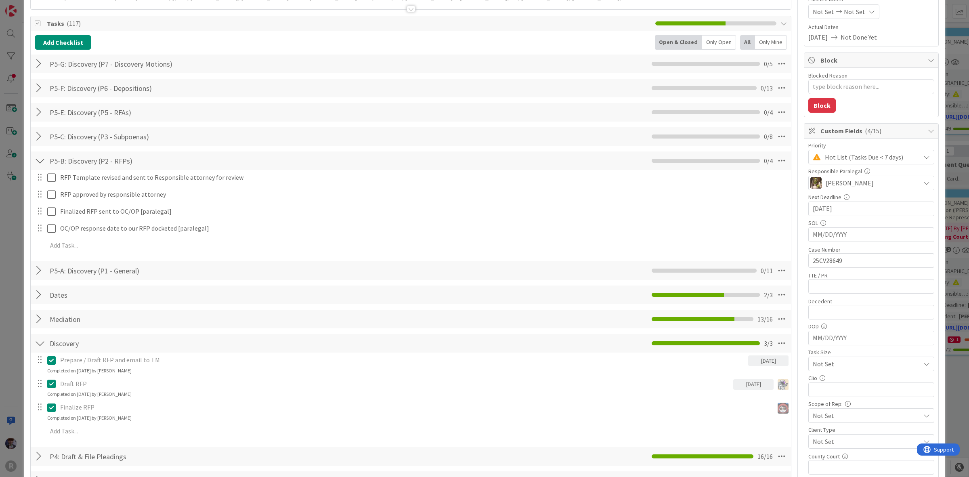
scroll to position [134, 0]
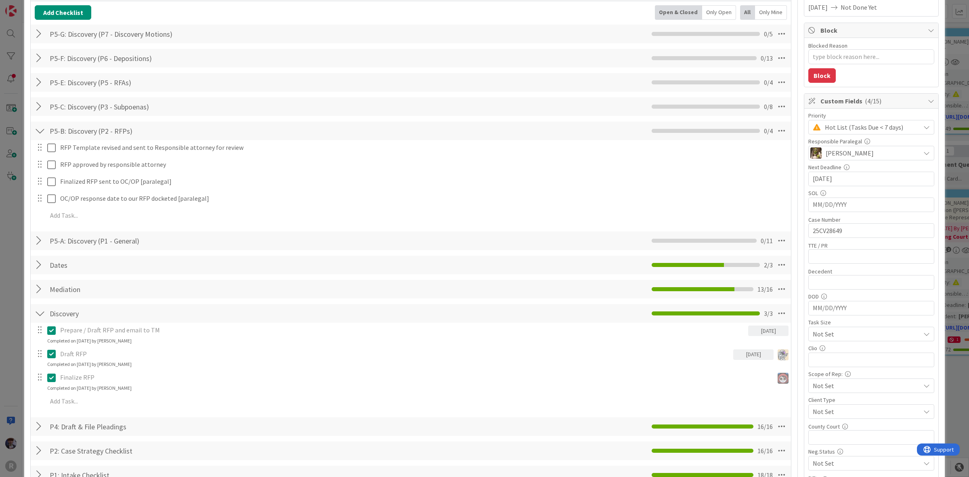
click at [41, 311] on div at bounding box center [40, 313] width 10 height 15
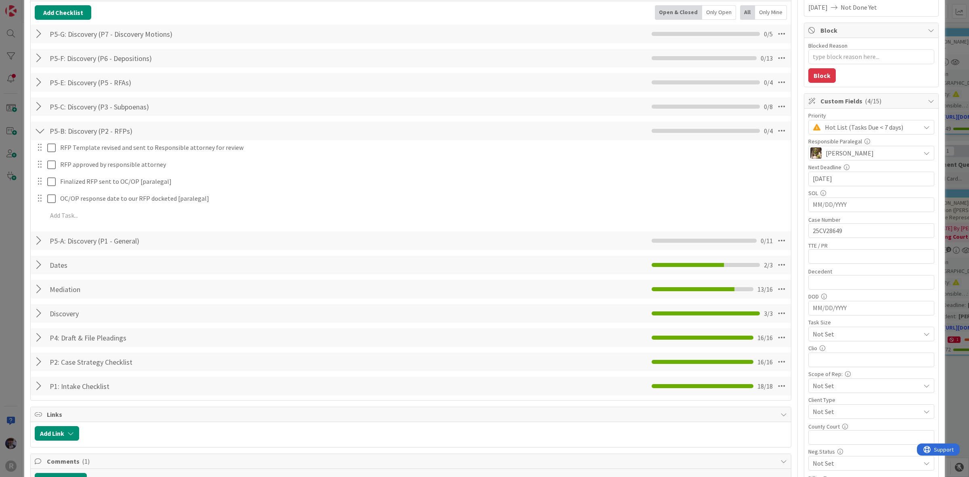
click at [43, 239] on div at bounding box center [40, 240] width 10 height 15
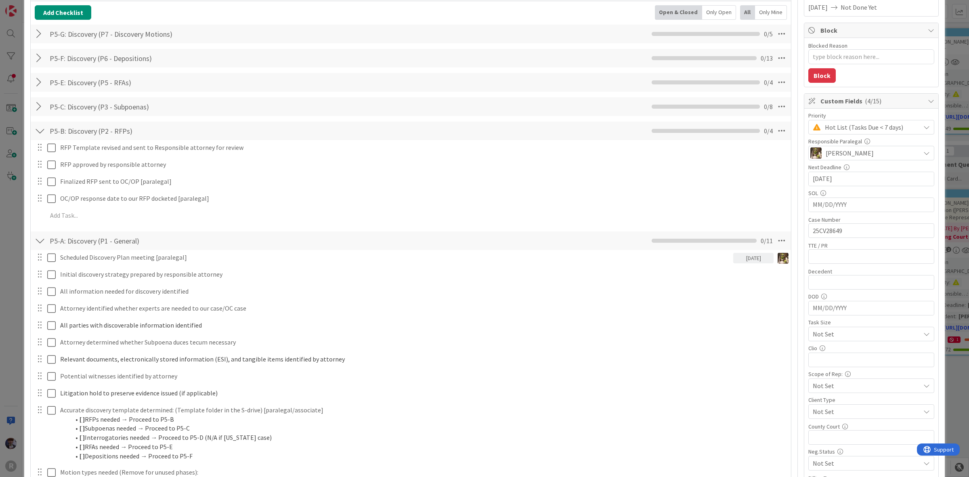
click at [42, 136] on div at bounding box center [40, 131] width 10 height 15
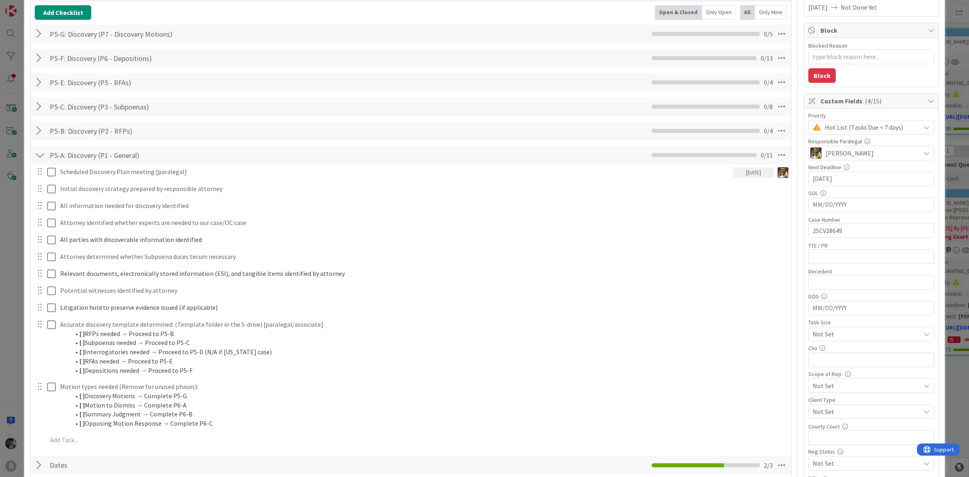
click at [19, 220] on div "ID 1150 Litigation Matter Workflow (FL2) Mediation/Settlement in Progress Title…" at bounding box center [484, 238] width 969 height 477
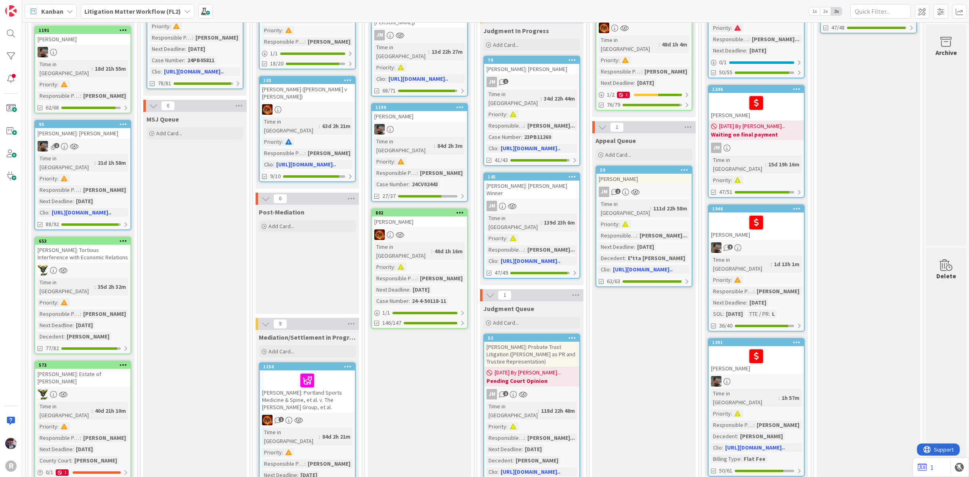
scroll to position [353, 562]
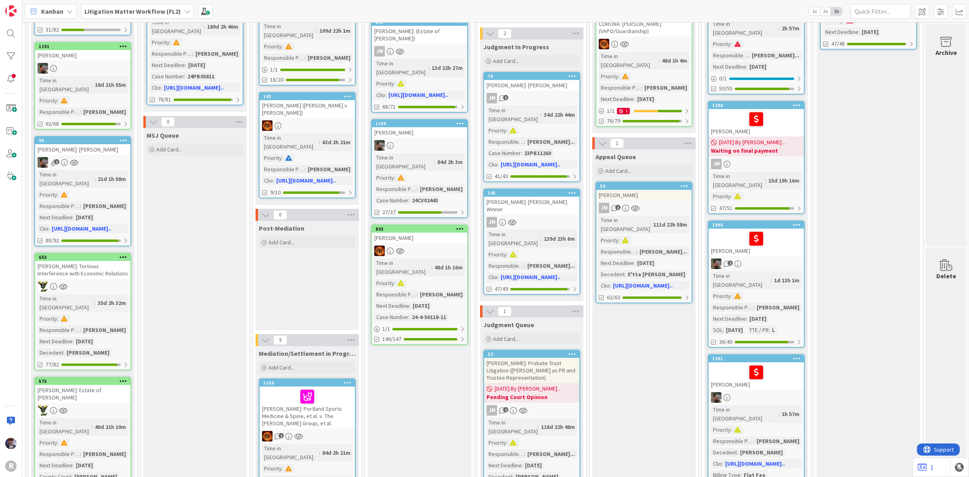
click at [721, 111] on div at bounding box center [756, 119] width 90 height 17
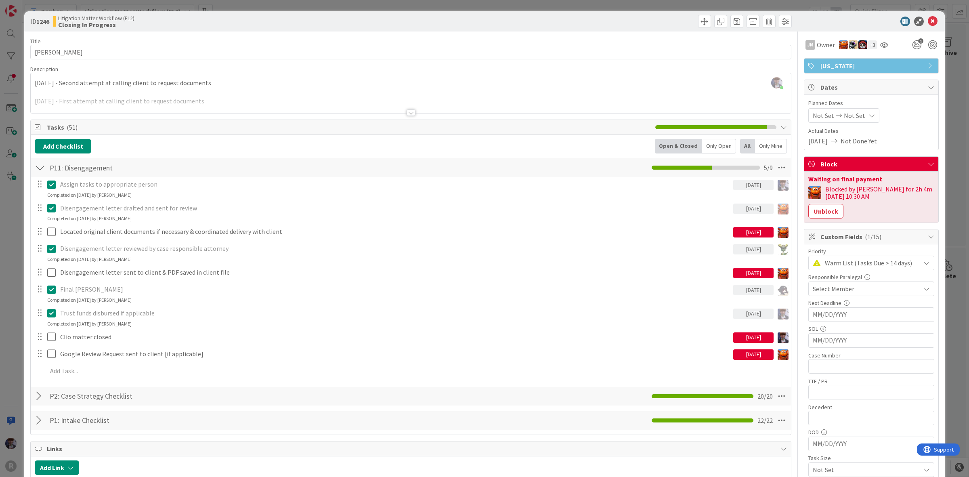
click at [953, 110] on div "ID 1246 Litigation Matter Workflow (FL2) Closing In Progress Title 13 / 128 [PE…" at bounding box center [484, 238] width 969 height 477
